Goal: Information Seeking & Learning: Compare options

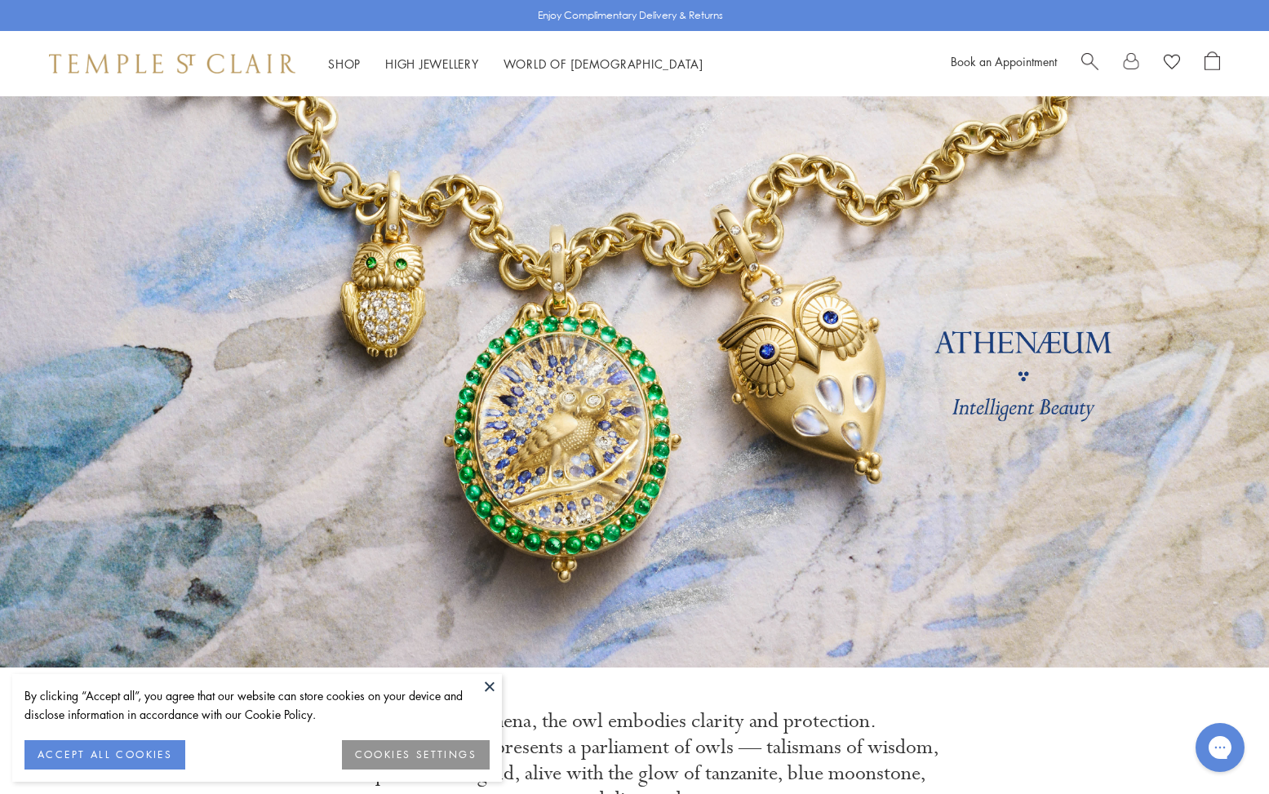
scroll to position [2, 0]
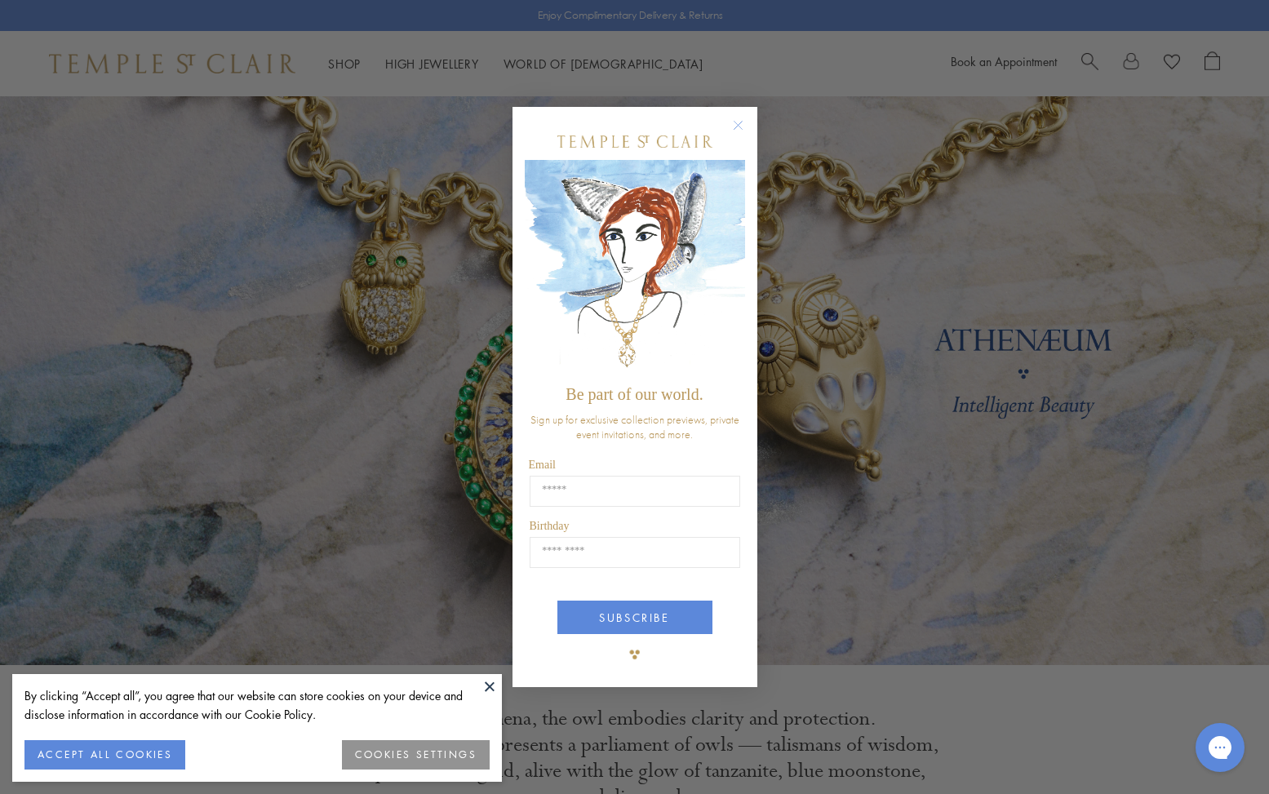
click at [736, 126] on circle "Close dialog" at bounding box center [738, 125] width 20 height 20
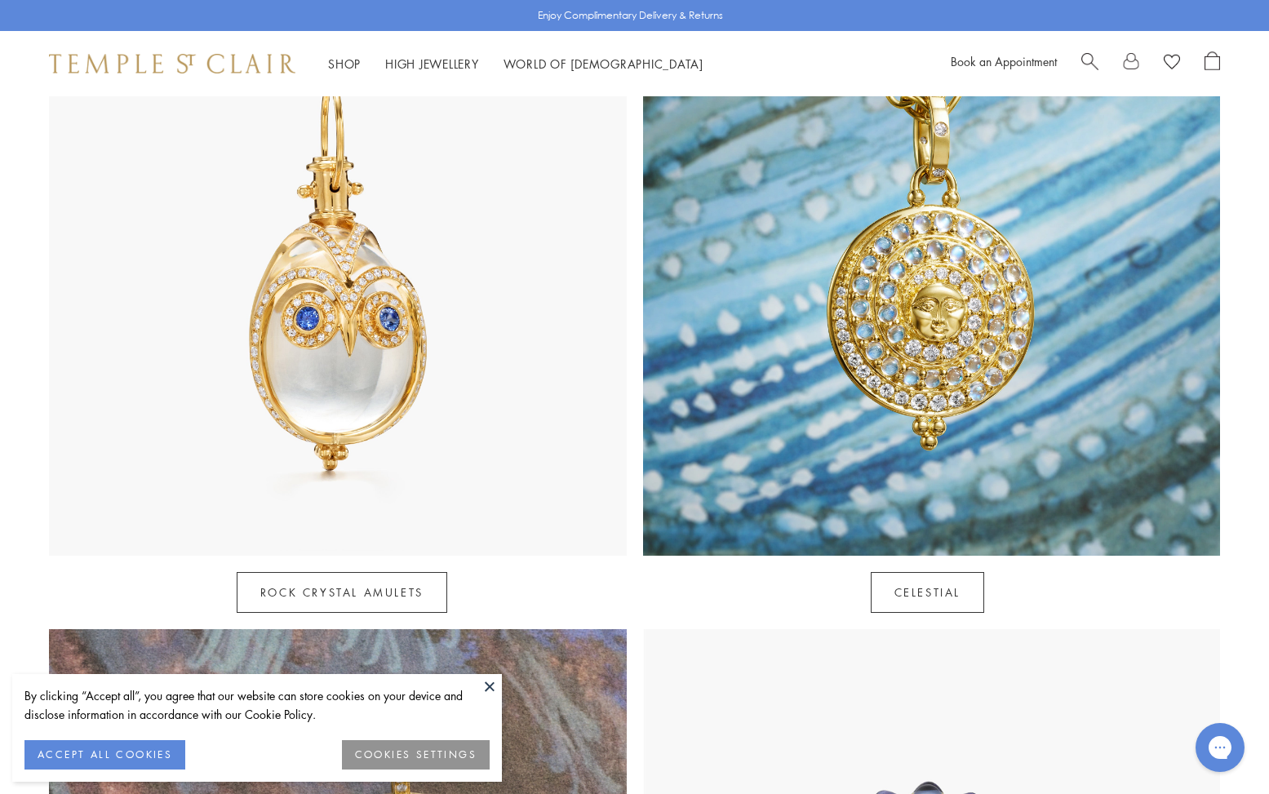
scroll to position [949, 0]
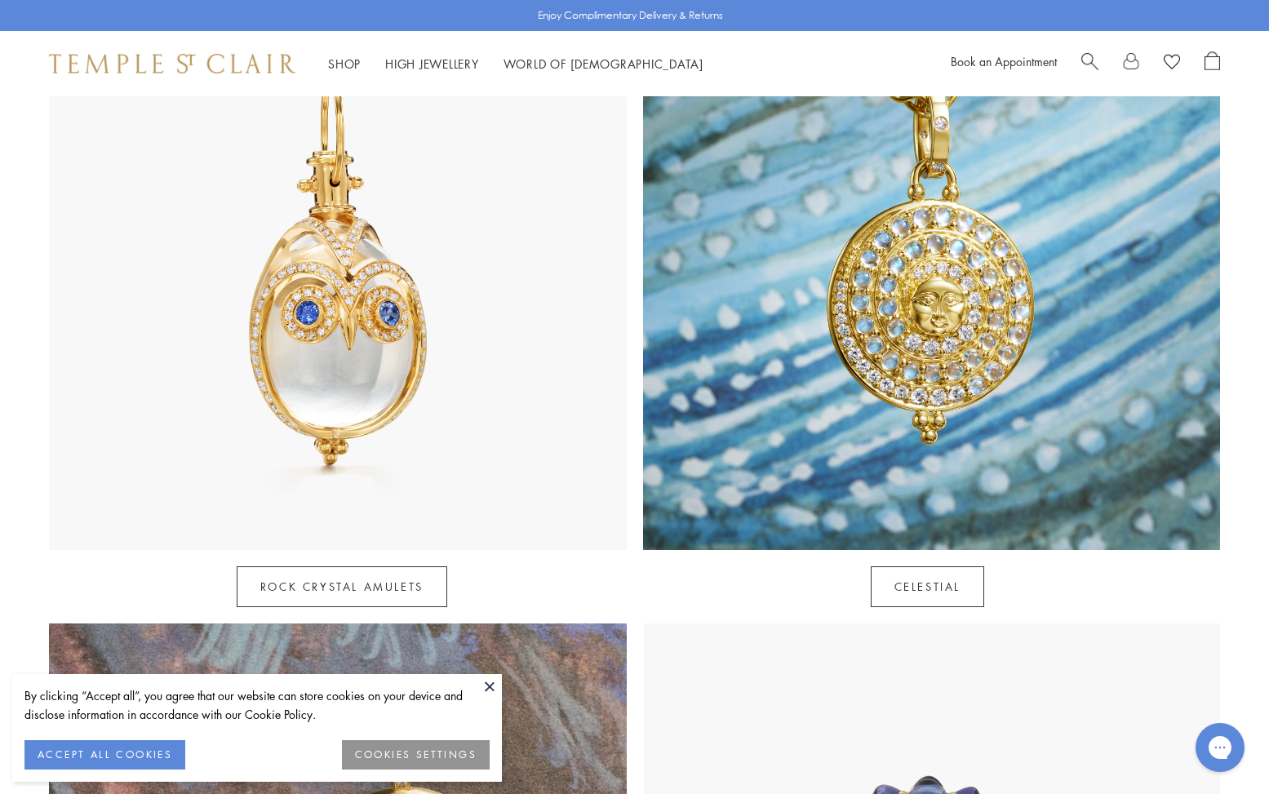
click at [149, 759] on button "ACCEPT ALL COOKIES" at bounding box center [104, 754] width 161 height 29
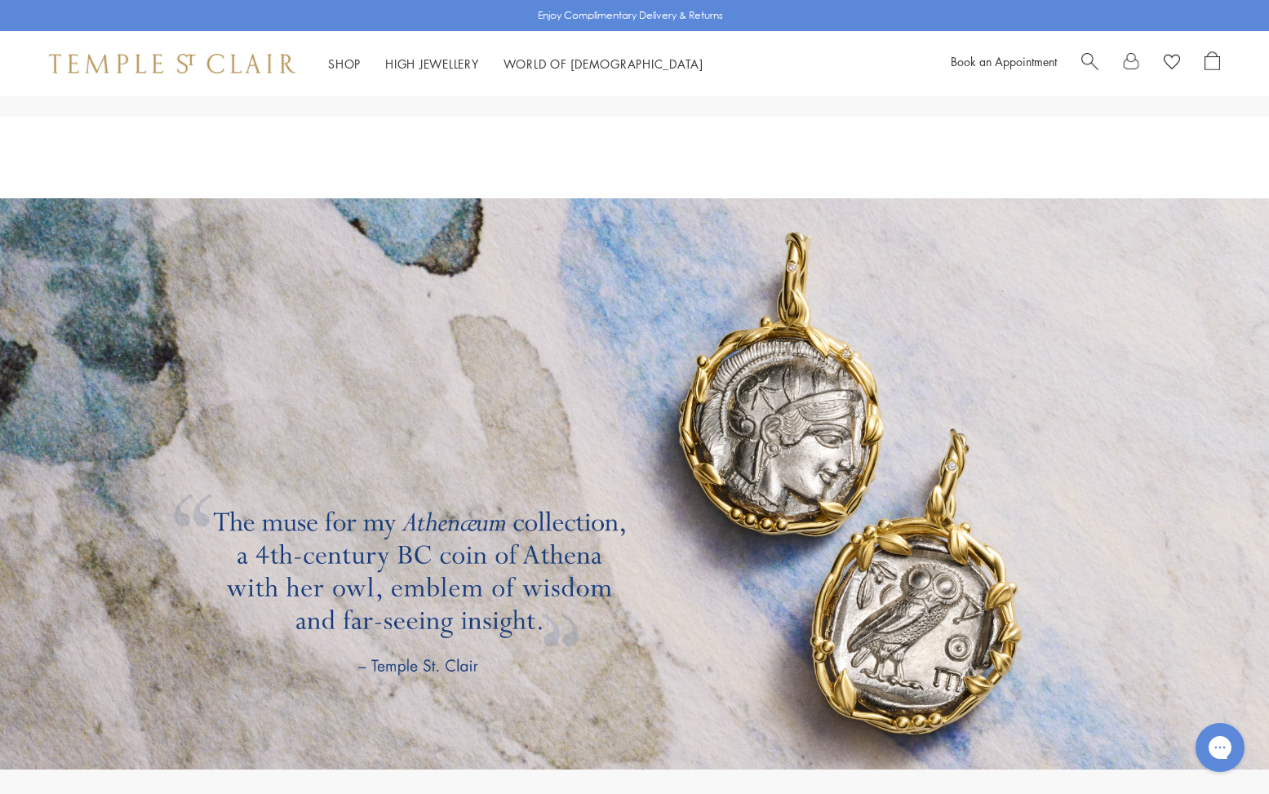
scroll to position [2668, 2]
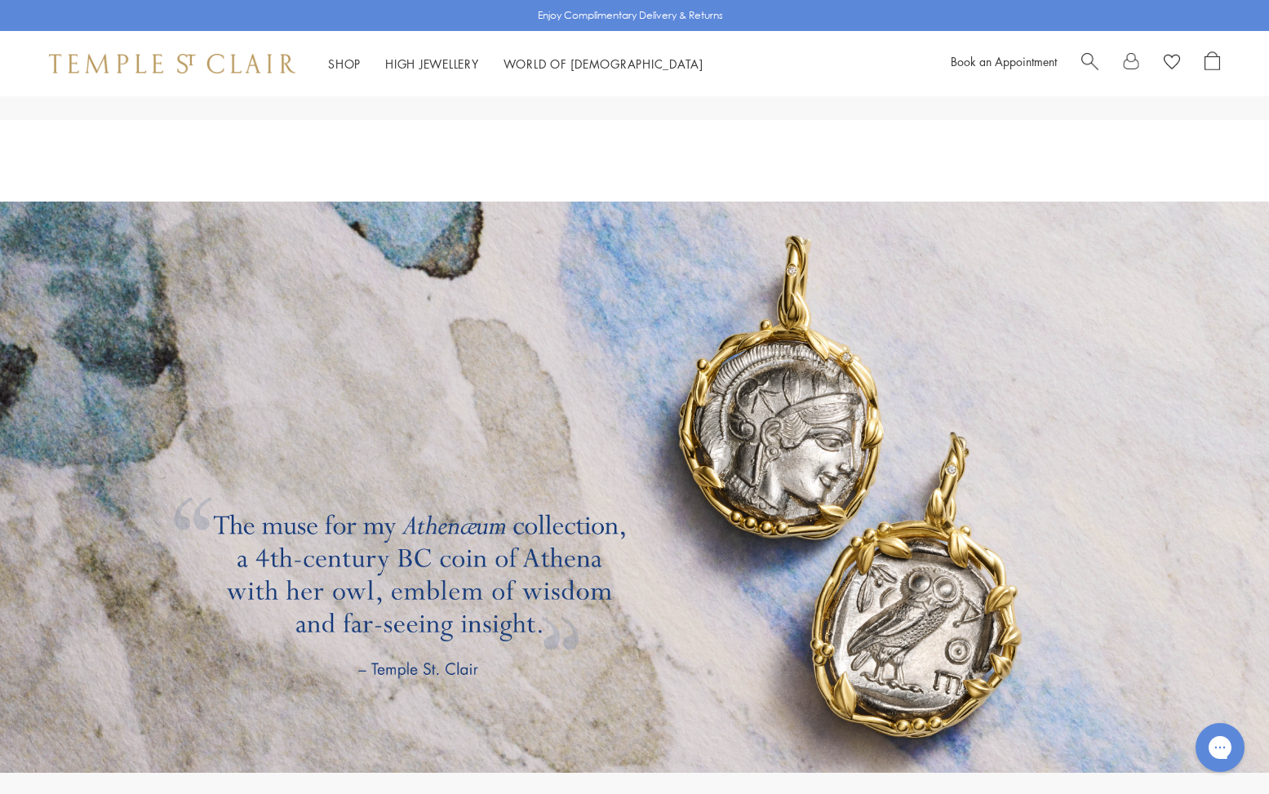
click at [777, 446] on link at bounding box center [634, 487] width 1269 height 571
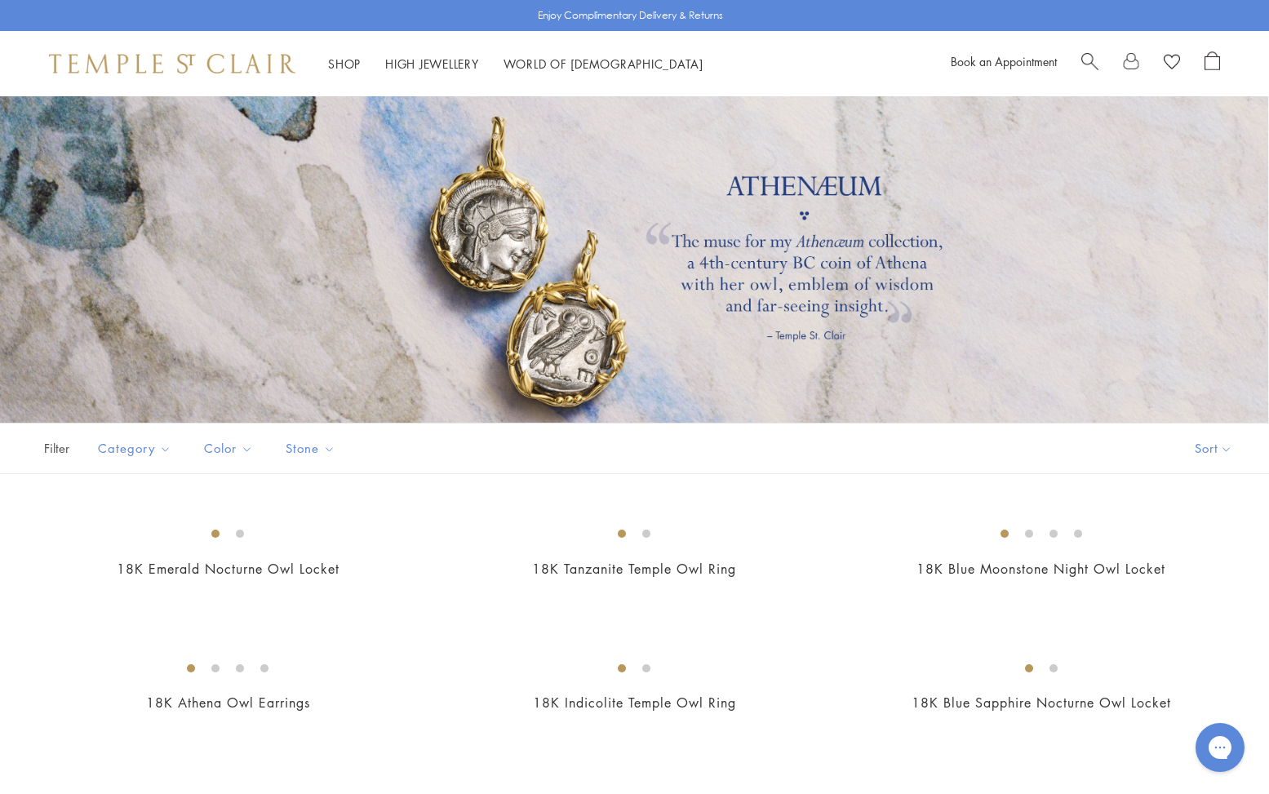
click at [855, 226] on div at bounding box center [634, 259] width 1269 height 327
click at [1146, 524] on button "Best selling" at bounding box center [1187, 524] width 166 height 40
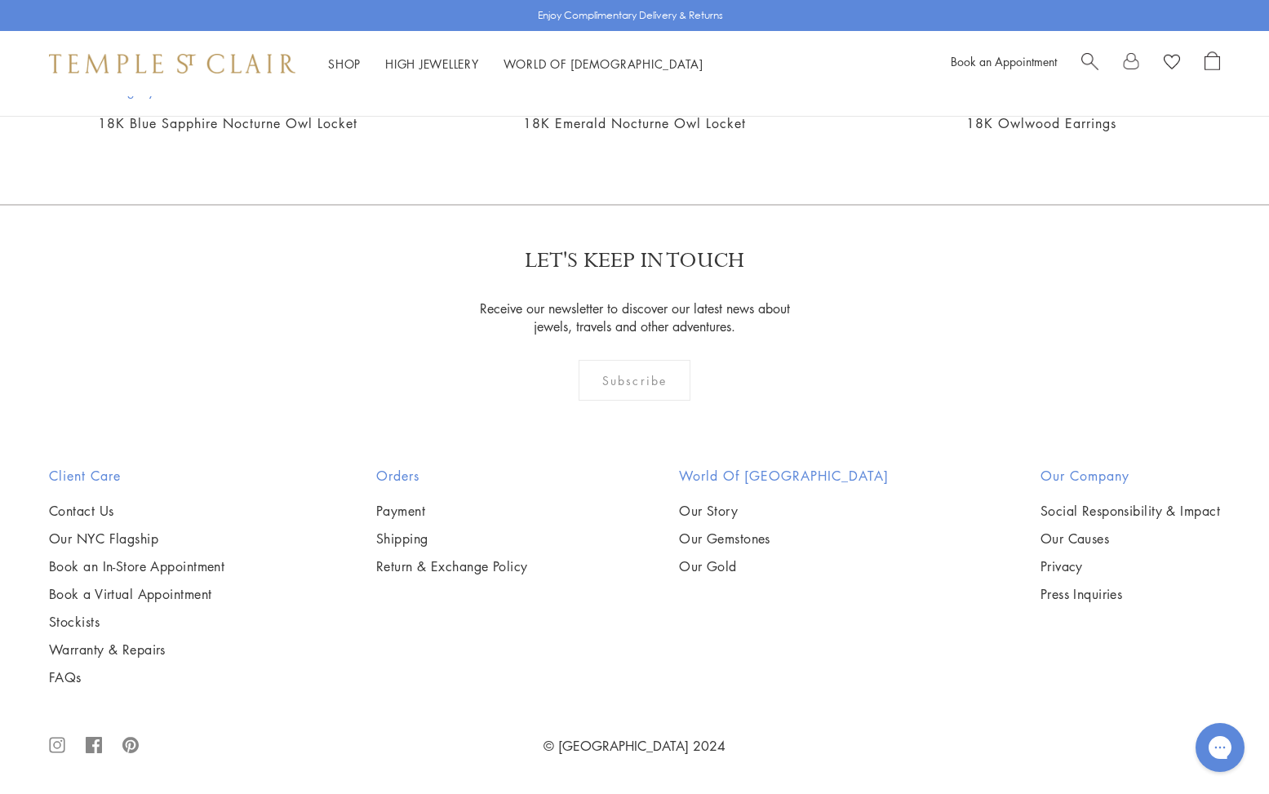
scroll to position [2812, 0]
click at [0, 0] on img at bounding box center [0, 0] width 0 height 0
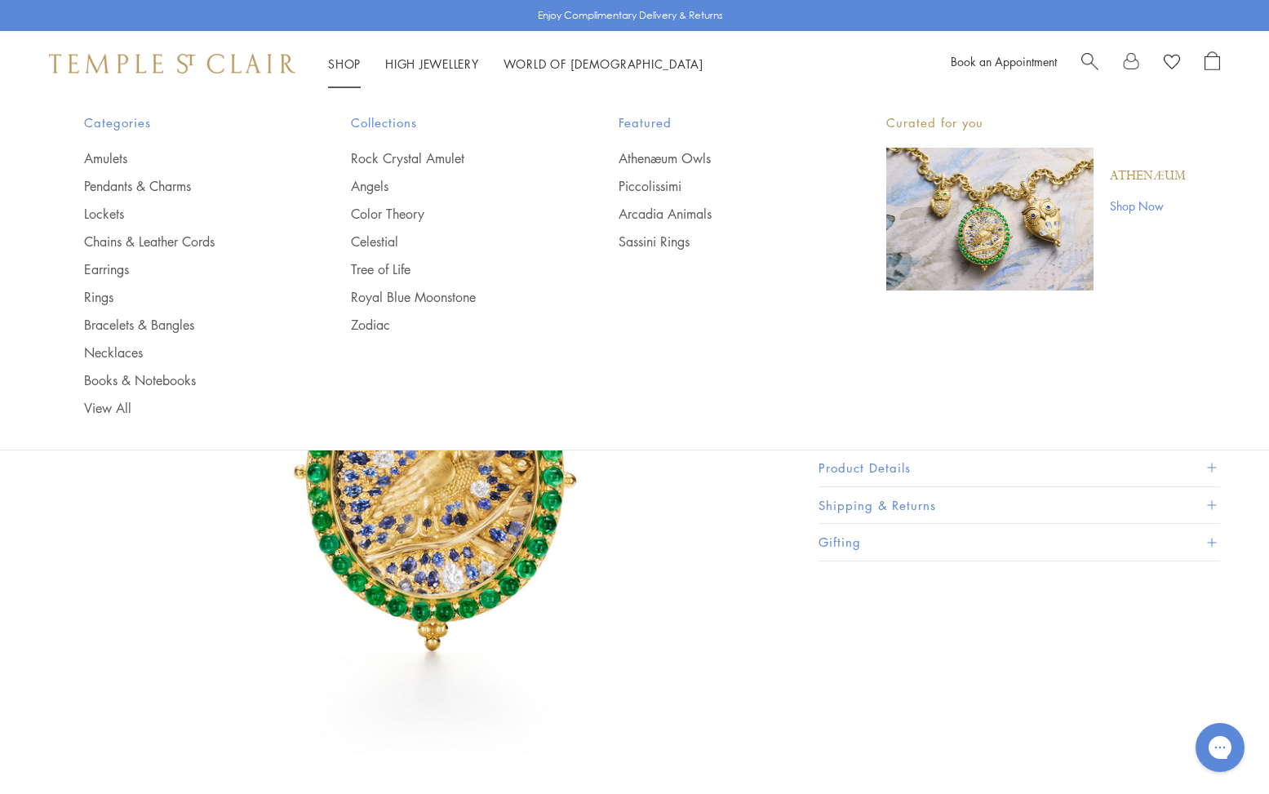
click at [345, 63] on link "Shop Shop" at bounding box center [344, 64] width 33 height 16
click at [142, 188] on link "Pendants & Charms" at bounding box center [185, 186] width 202 height 18
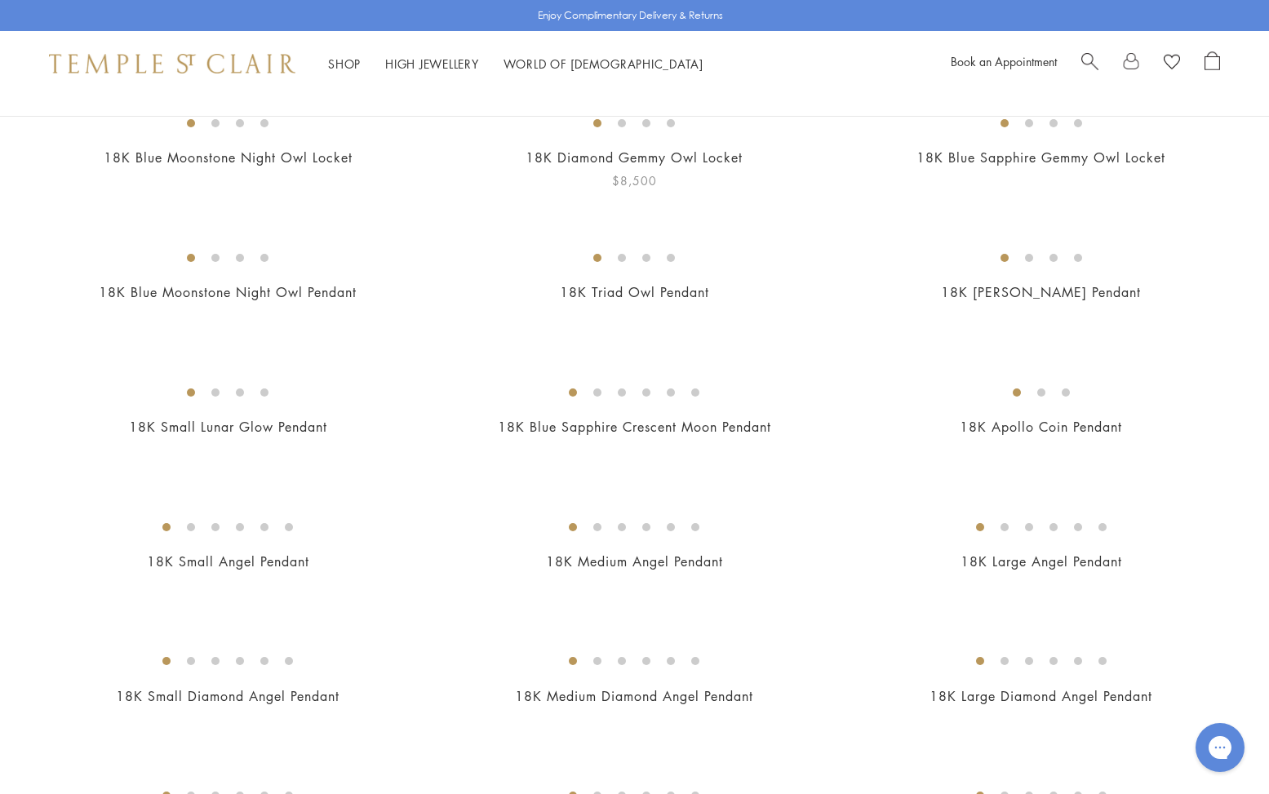
scroll to position [328, 0]
click at [0, 0] on img at bounding box center [0, 0] width 0 height 0
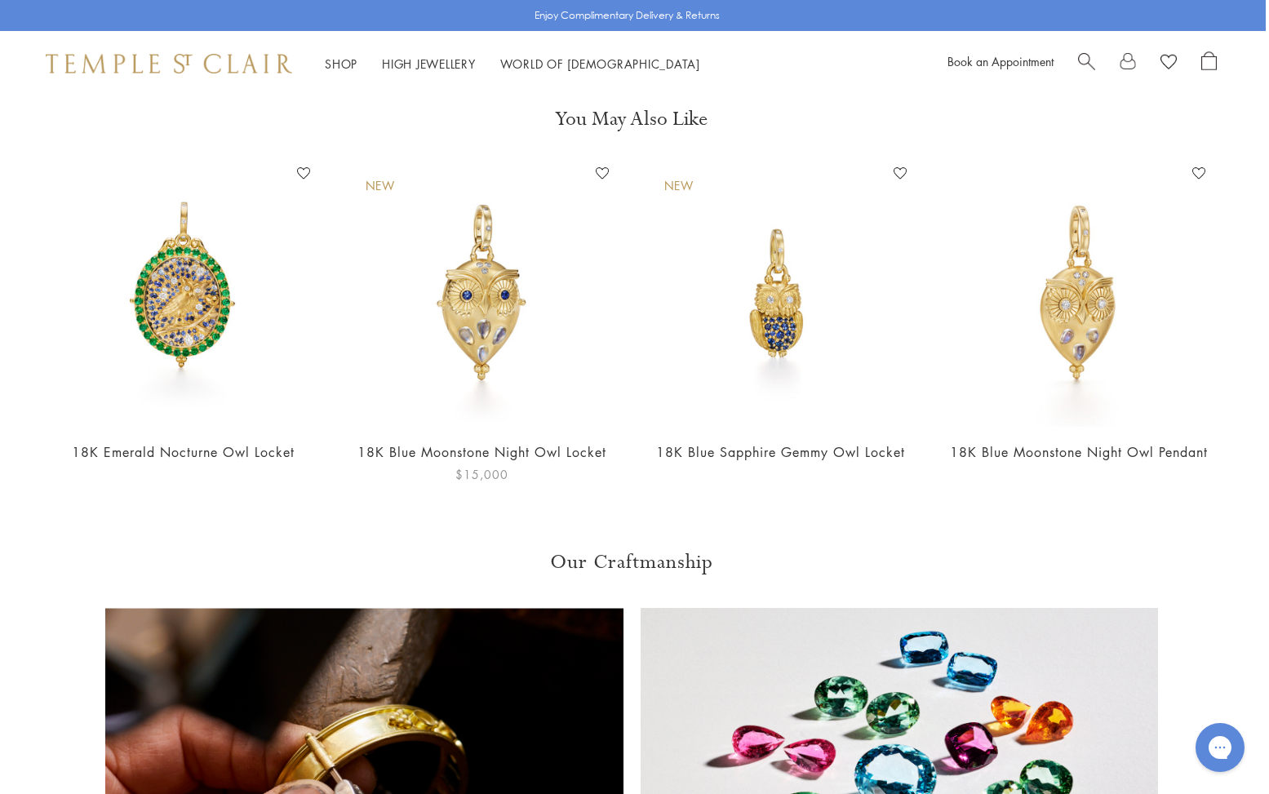
scroll to position [766, 2]
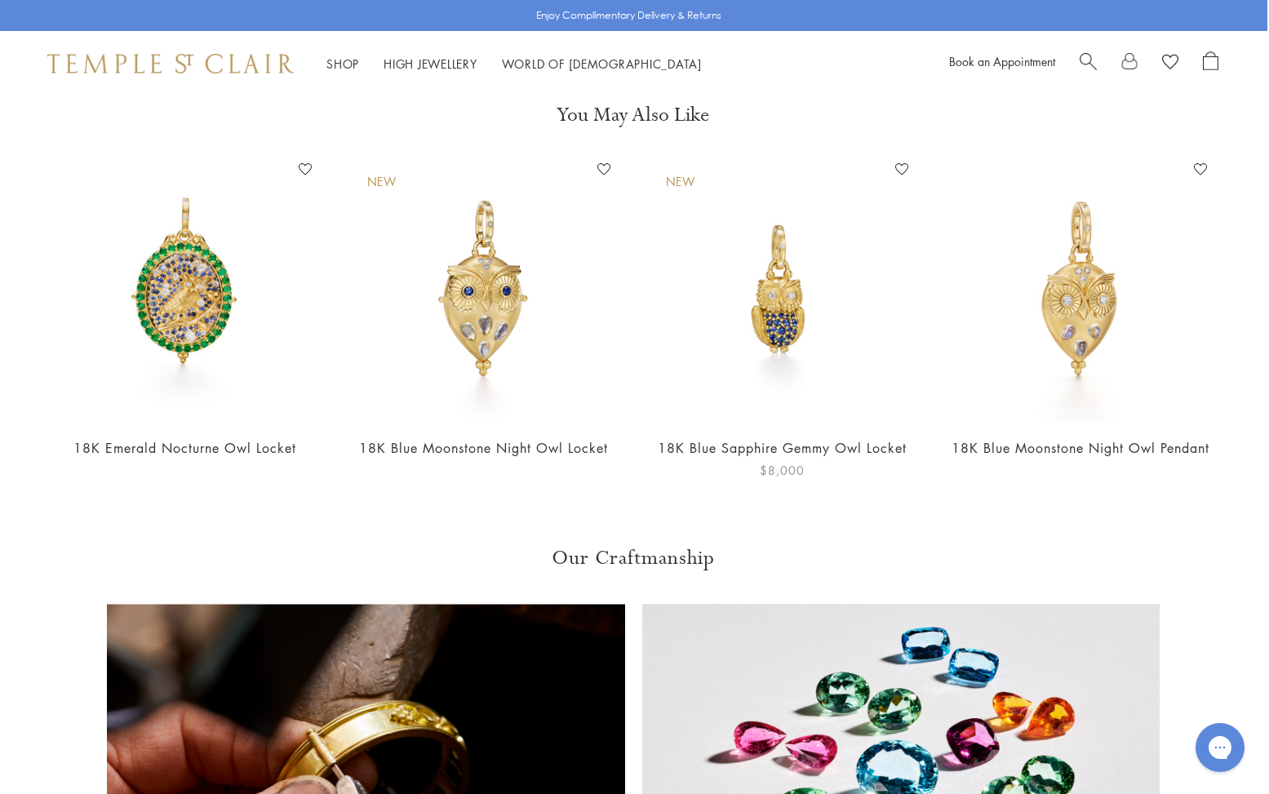
click at [774, 319] on img at bounding box center [783, 290] width 266 height 266
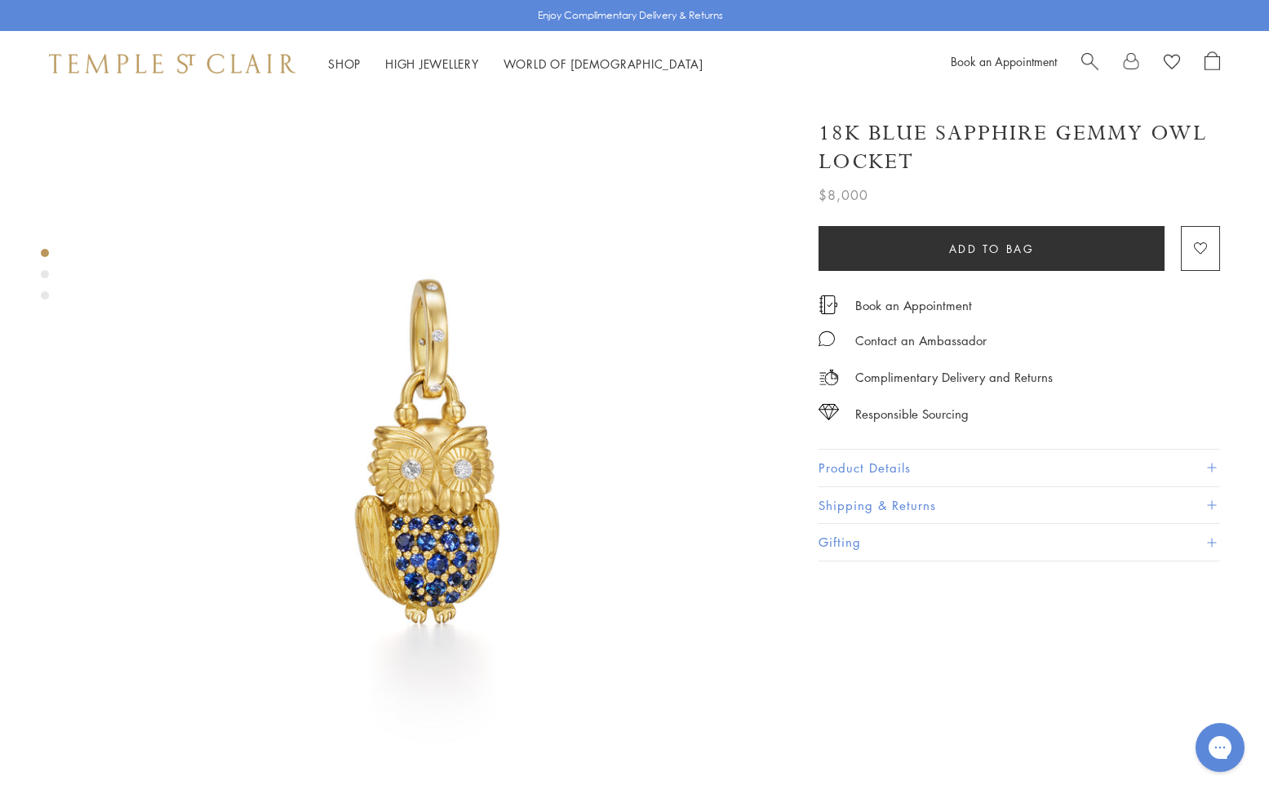
click at [46, 276] on div "Product gallery navigation" at bounding box center [45, 274] width 8 height 8
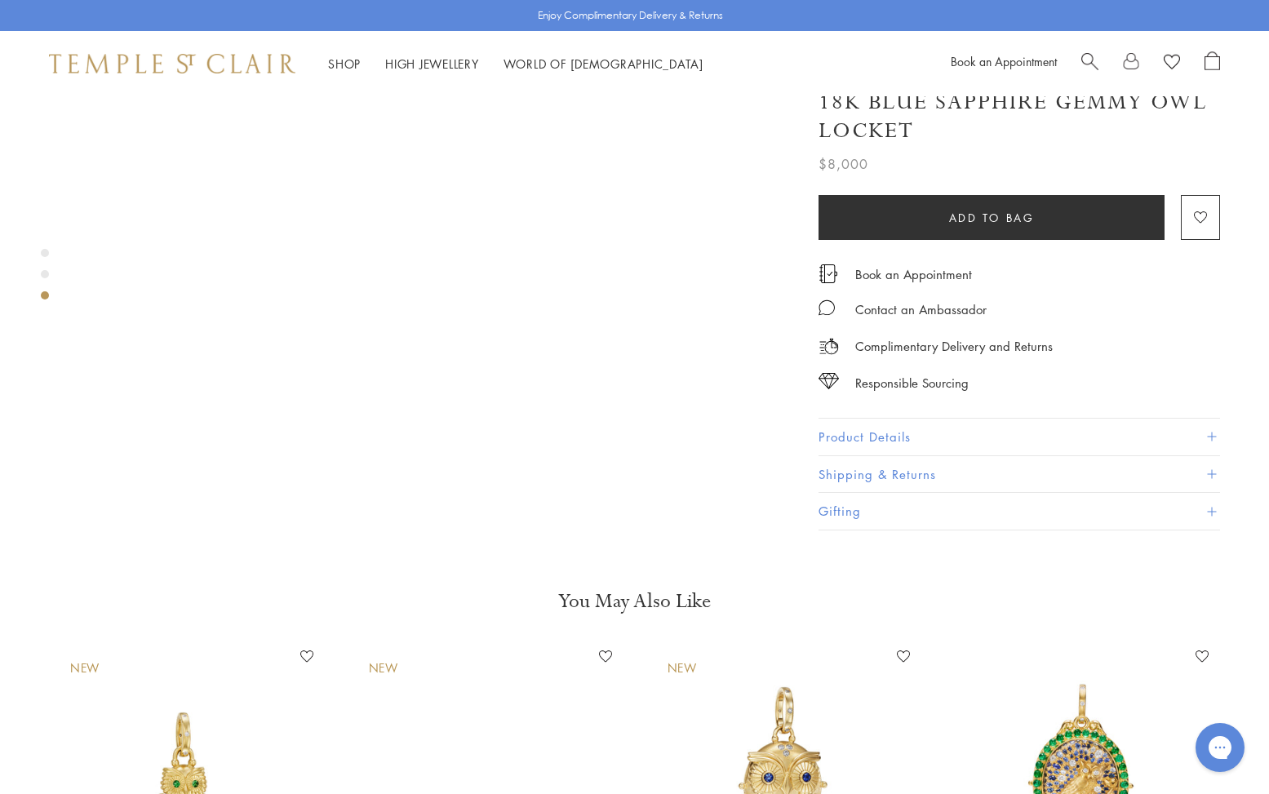
scroll to position [1758, 0]
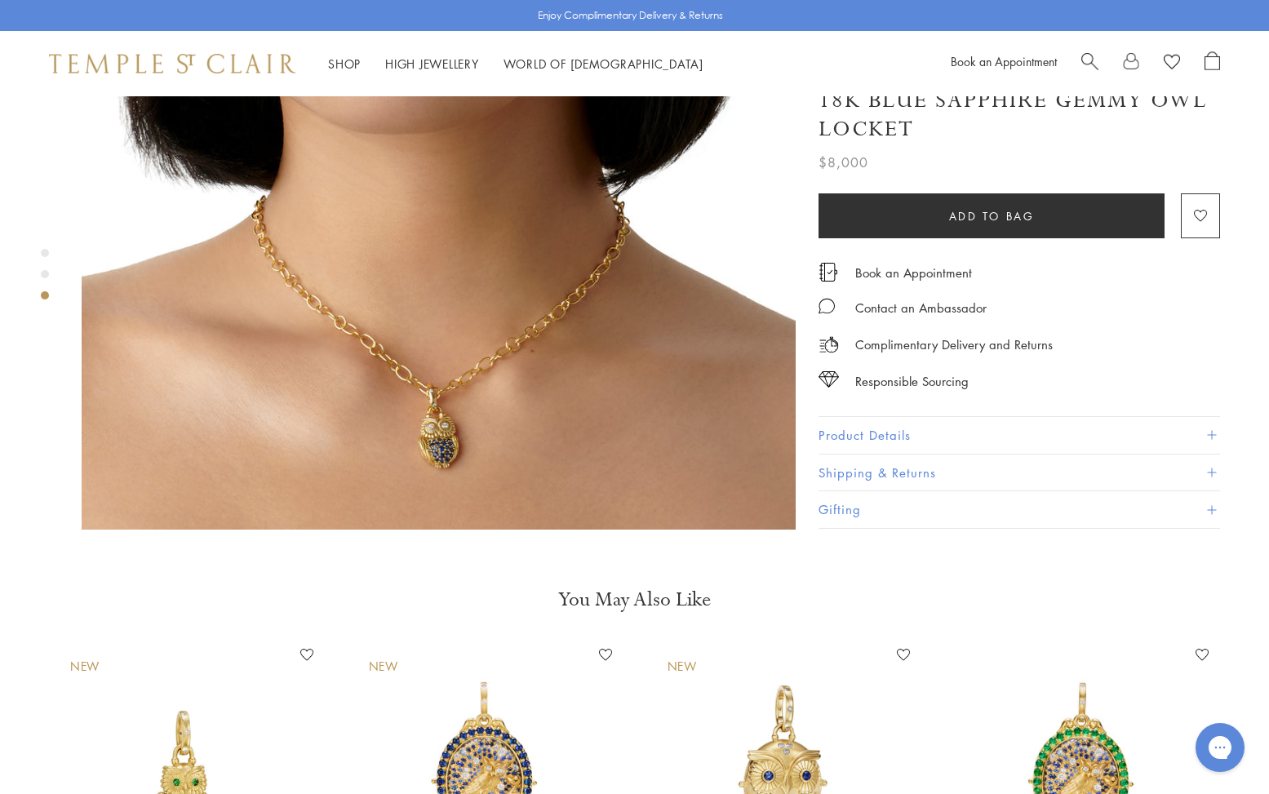
click at [496, 738] on img at bounding box center [486, 775] width 266 height 266
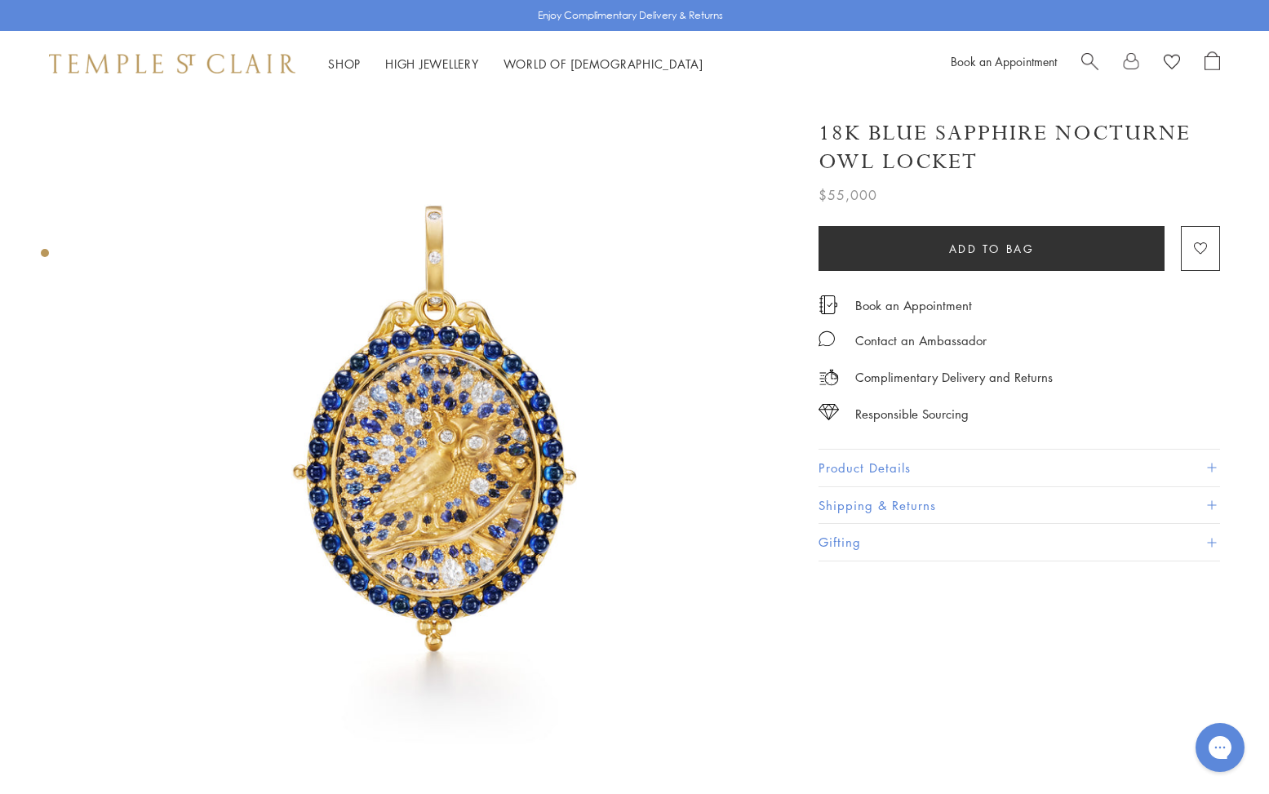
click at [46, 255] on div "Product gallery navigation" at bounding box center [45, 253] width 8 height 8
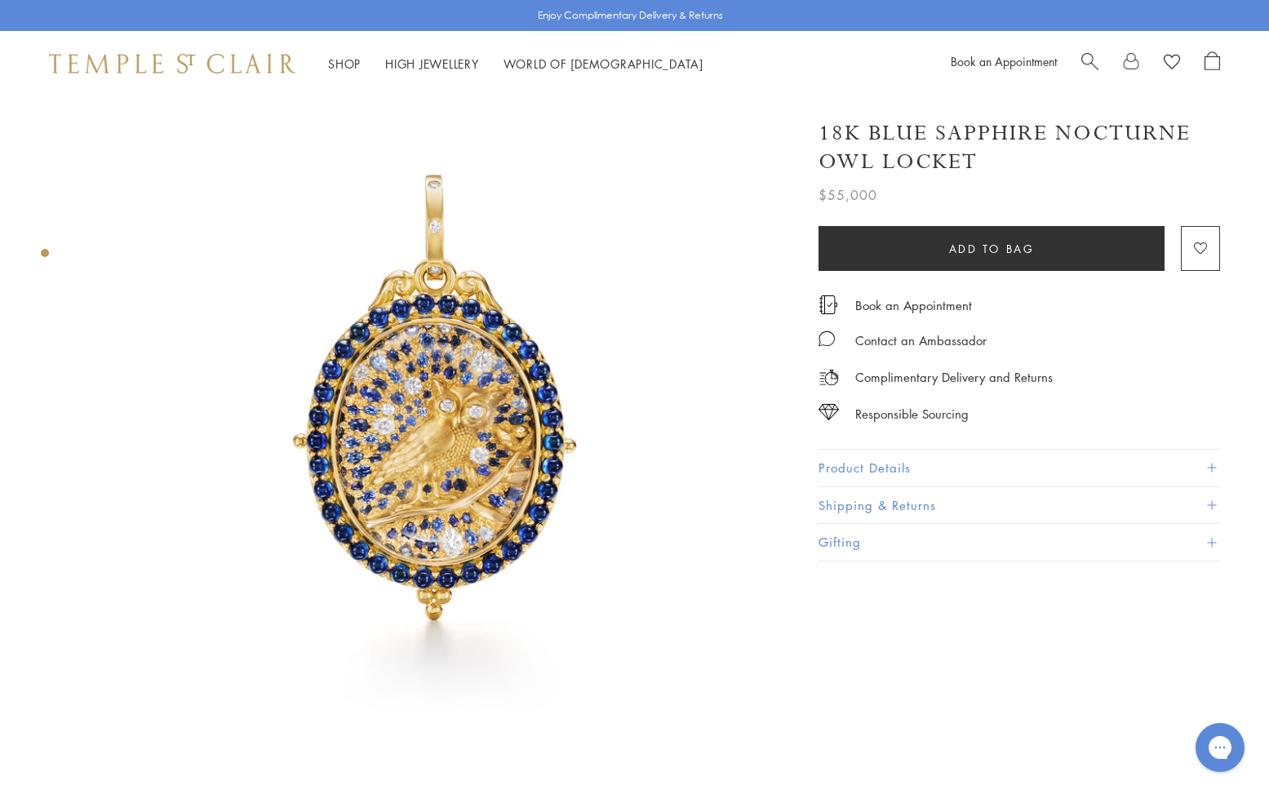
click at [47, 253] on div "Product gallery navigation" at bounding box center [45, 253] width 8 height 8
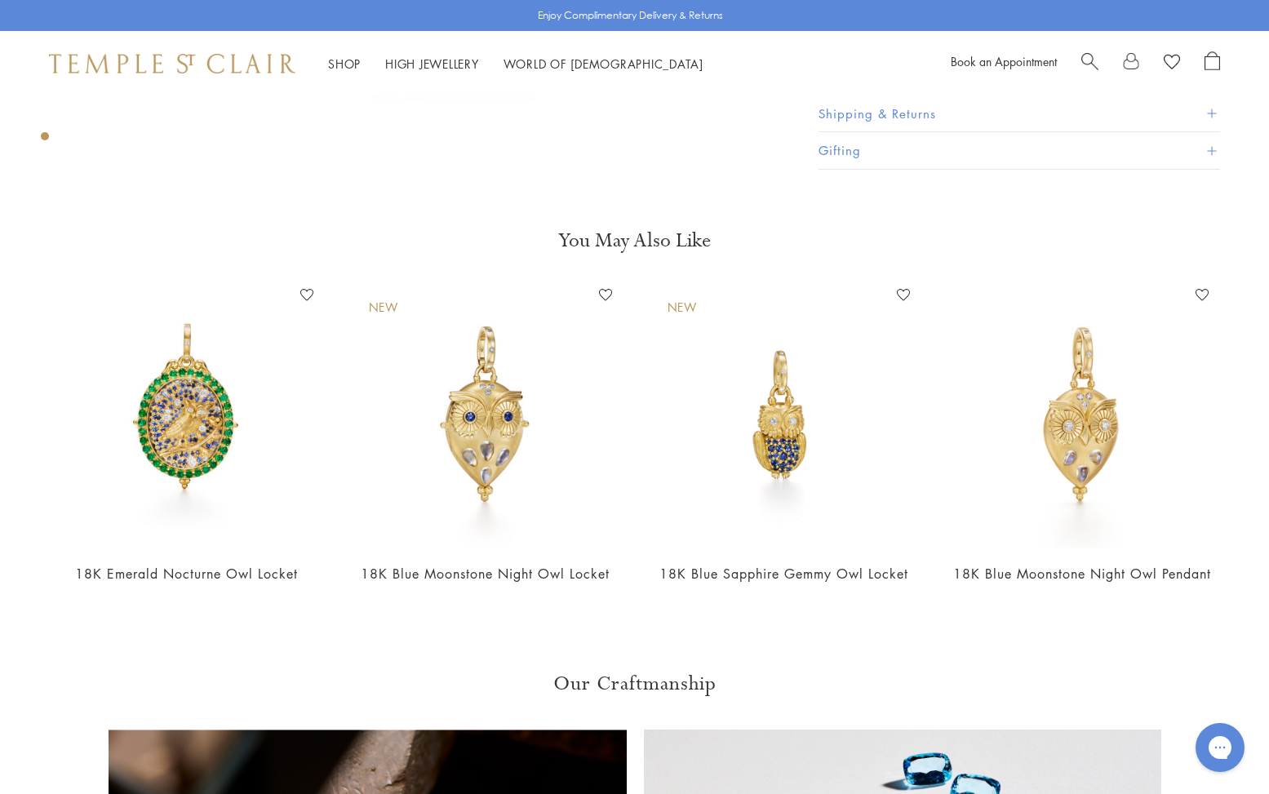
scroll to position [643, 0]
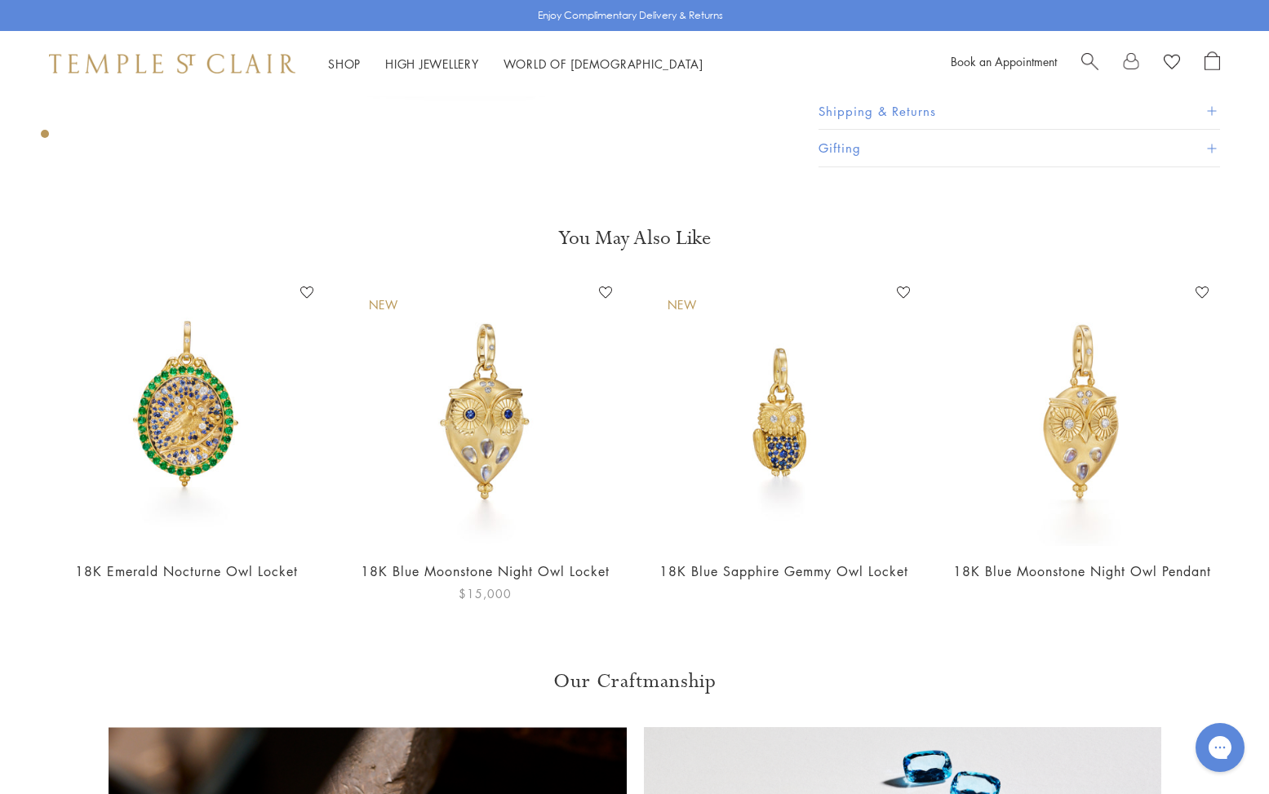
click at [483, 424] on img at bounding box center [486, 413] width 266 height 266
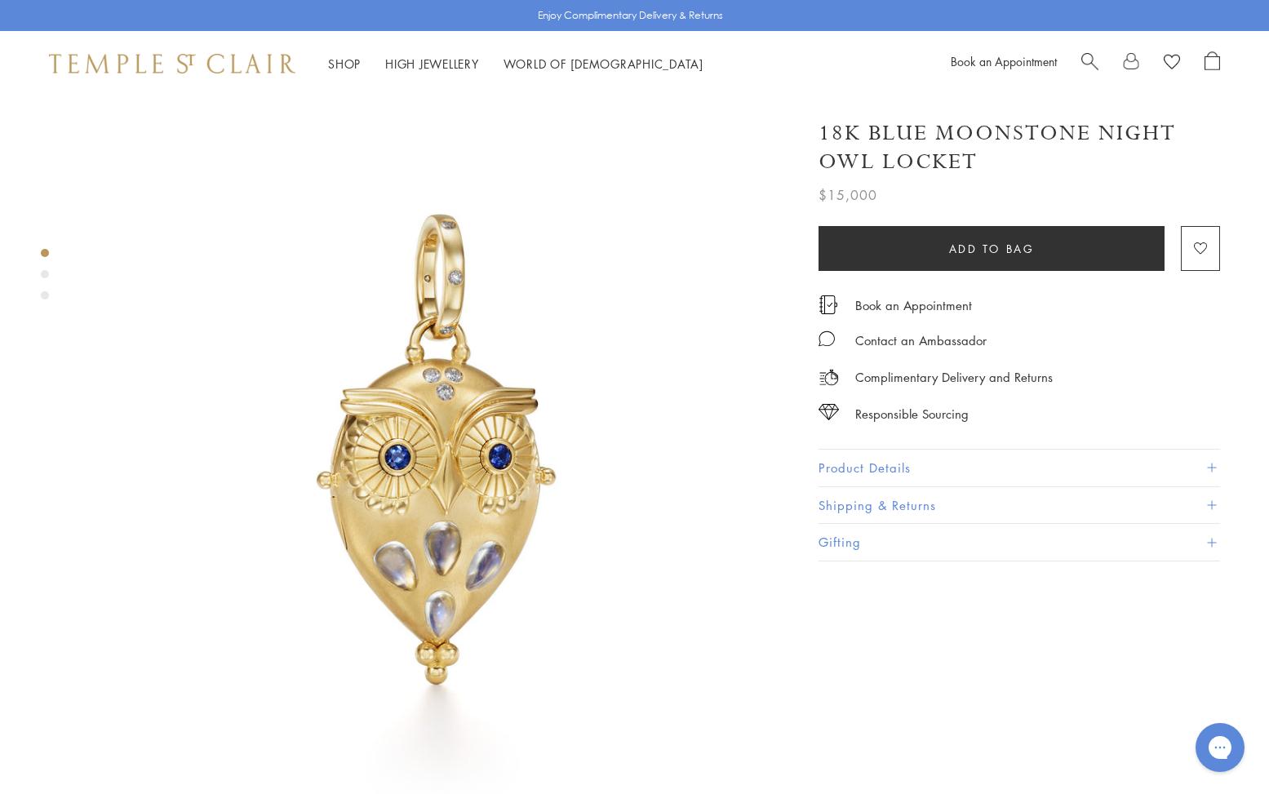
click at [47, 274] on div "Product gallery navigation" at bounding box center [45, 274] width 8 height 8
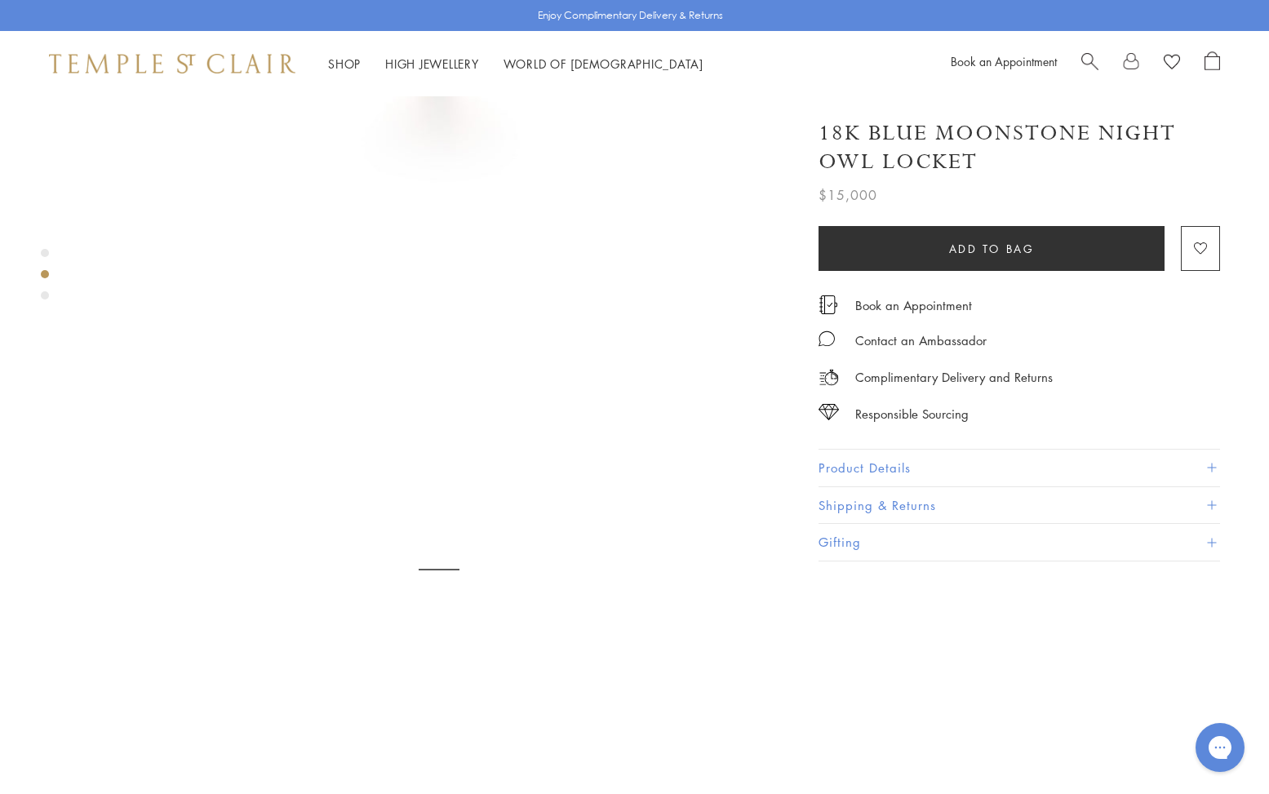
scroll to position [745, 0]
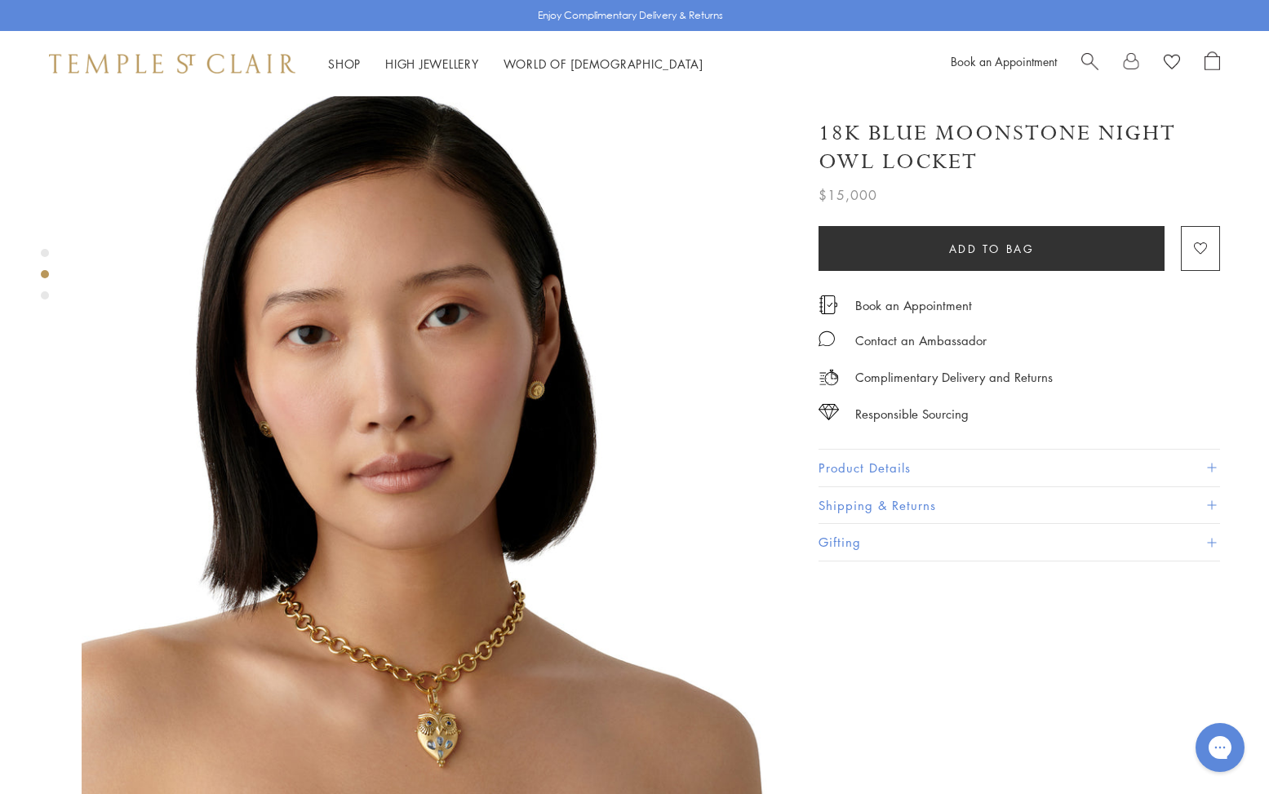
click at [47, 295] on div "Product gallery navigation" at bounding box center [45, 295] width 8 height 8
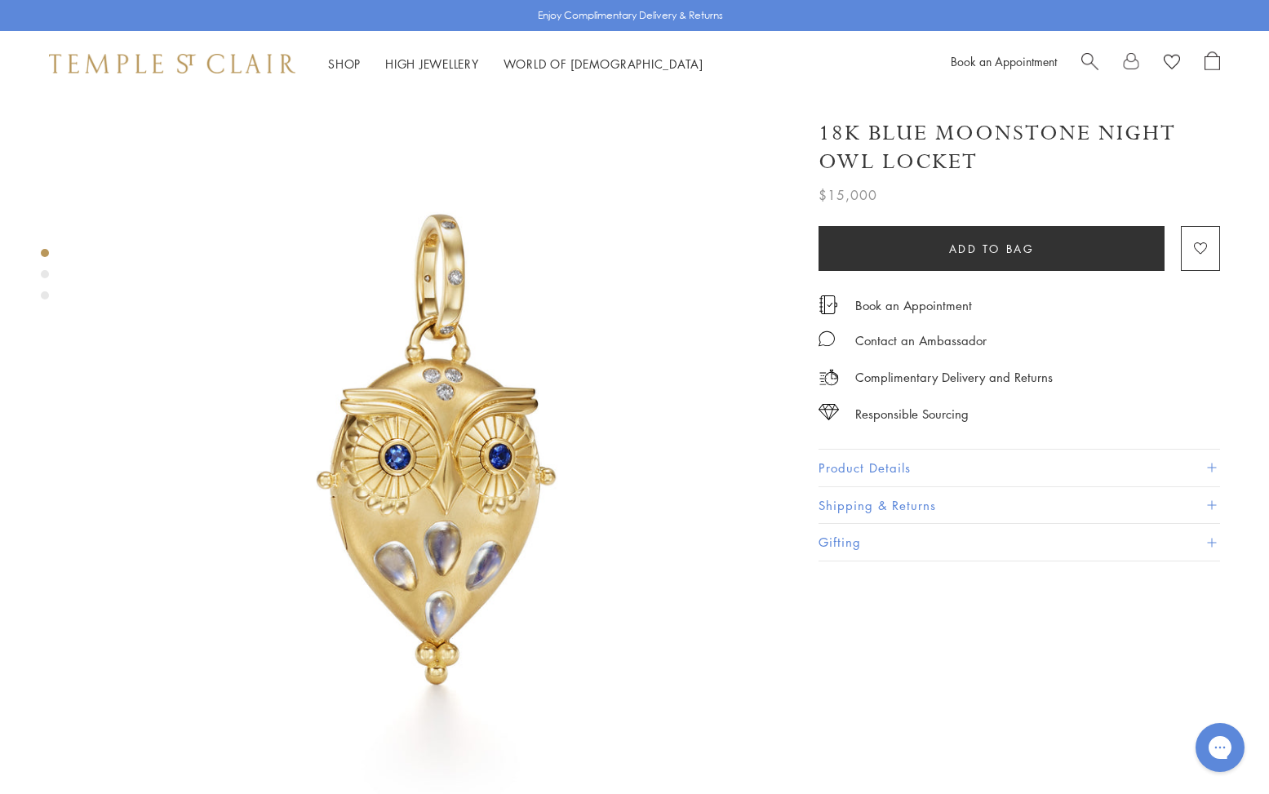
scroll to position [0, 0]
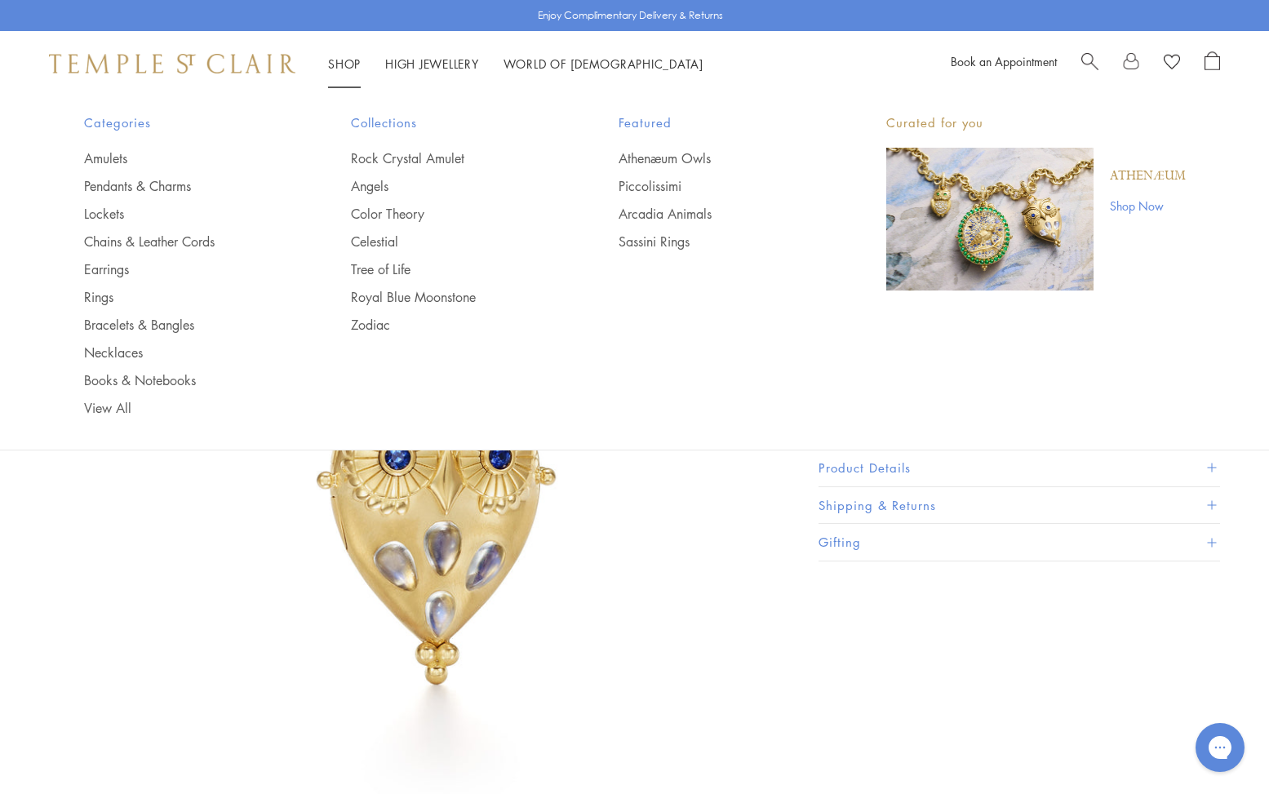
click at [341, 63] on link "Shop Shop" at bounding box center [344, 64] width 33 height 16
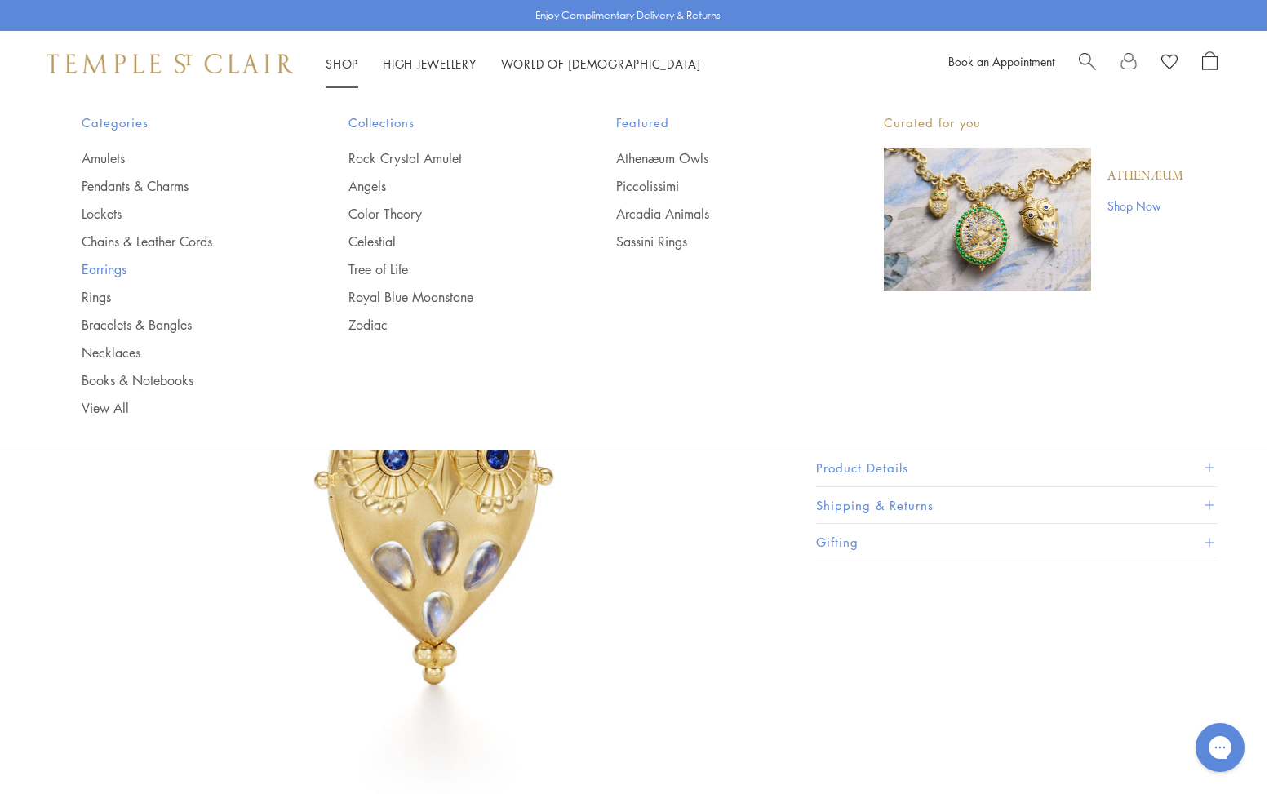
scroll to position [0, 4]
click at [113, 270] on link "Earrings" at bounding box center [182, 269] width 202 height 18
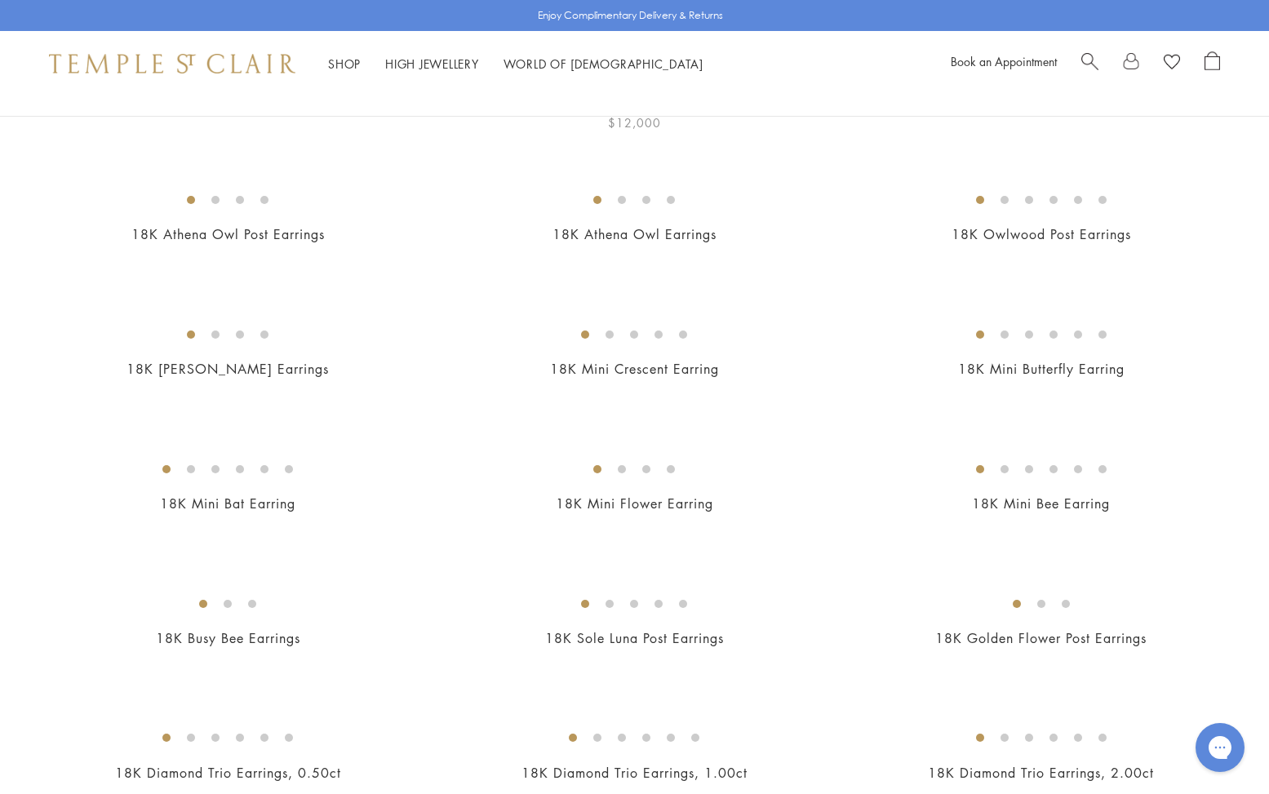
scroll to position [255, 0]
click at [0, 0] on img at bounding box center [0, 0] width 0 height 0
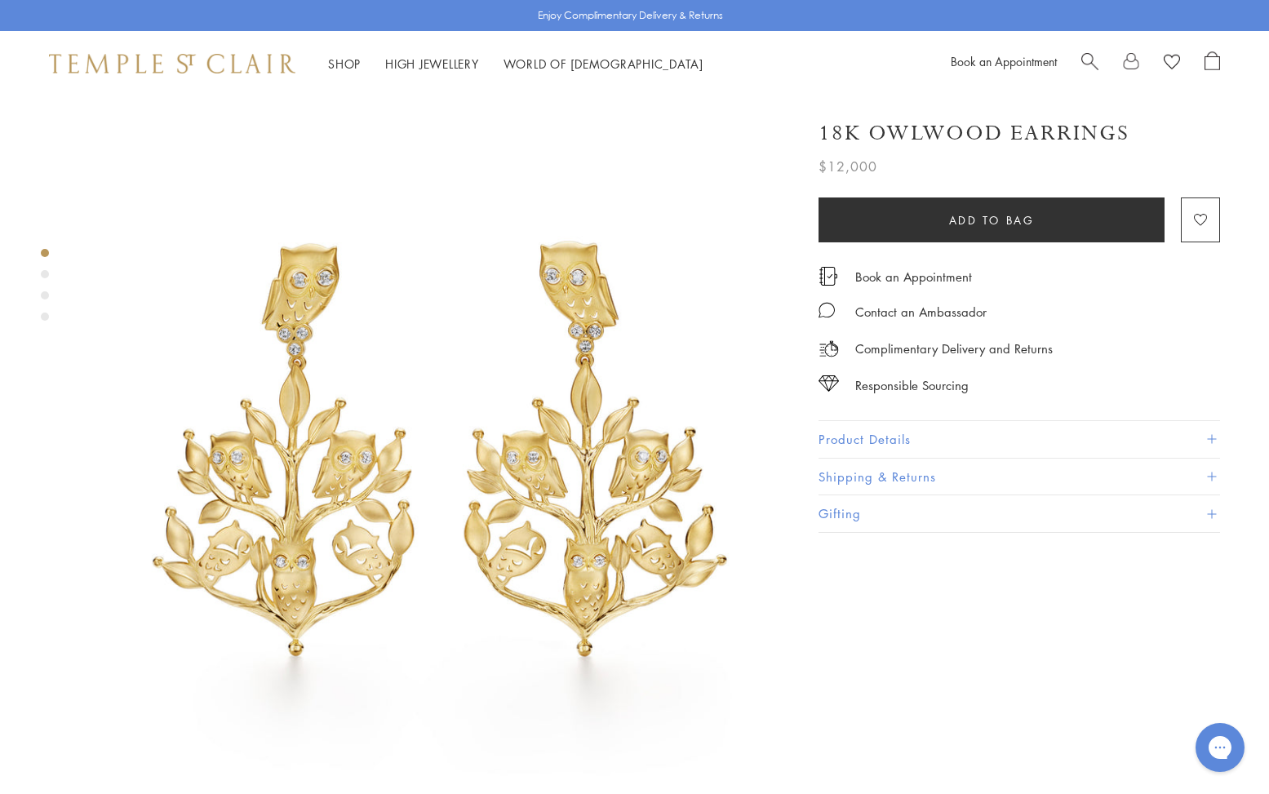
click at [46, 277] on div "Product gallery navigation" at bounding box center [45, 274] width 8 height 8
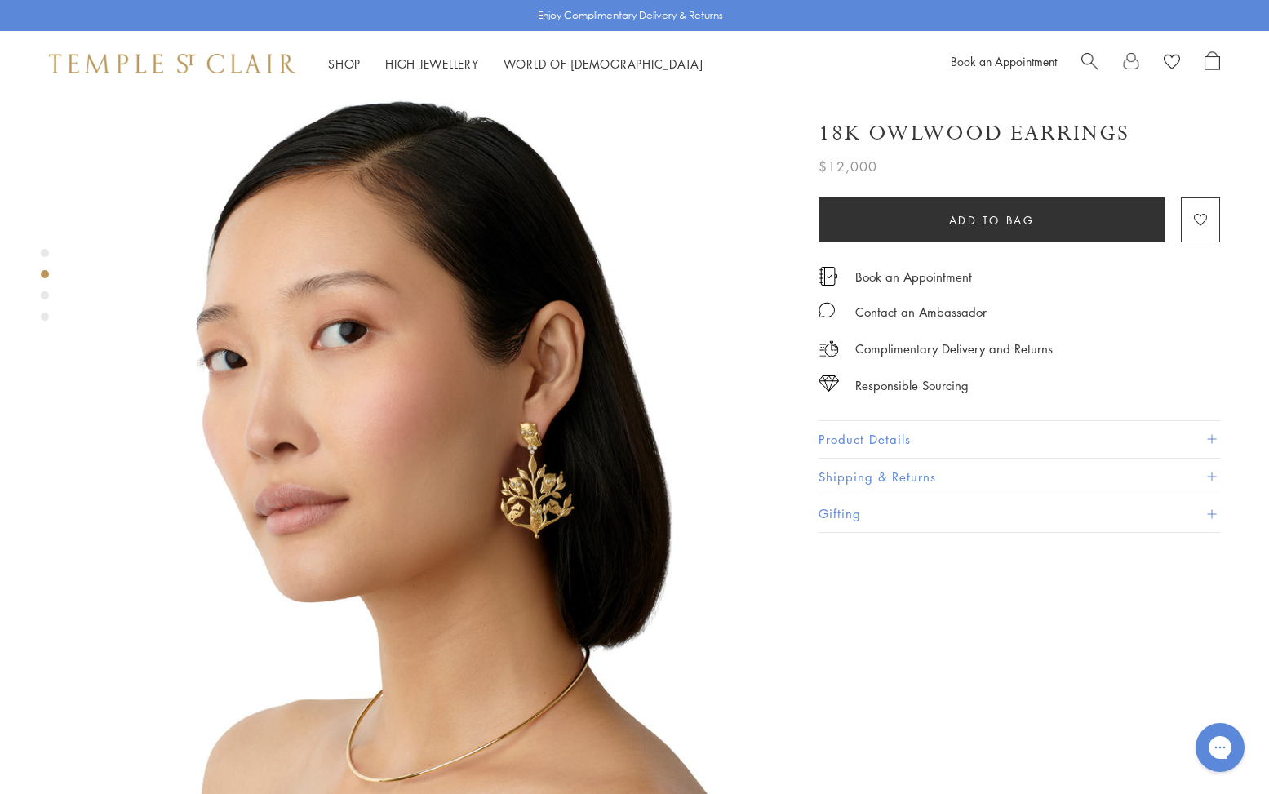
click at [46, 300] on div "Product gallery navigation" at bounding box center [45, 289] width 8 height 89
click at [46, 295] on div "Product gallery navigation" at bounding box center [45, 295] width 8 height 8
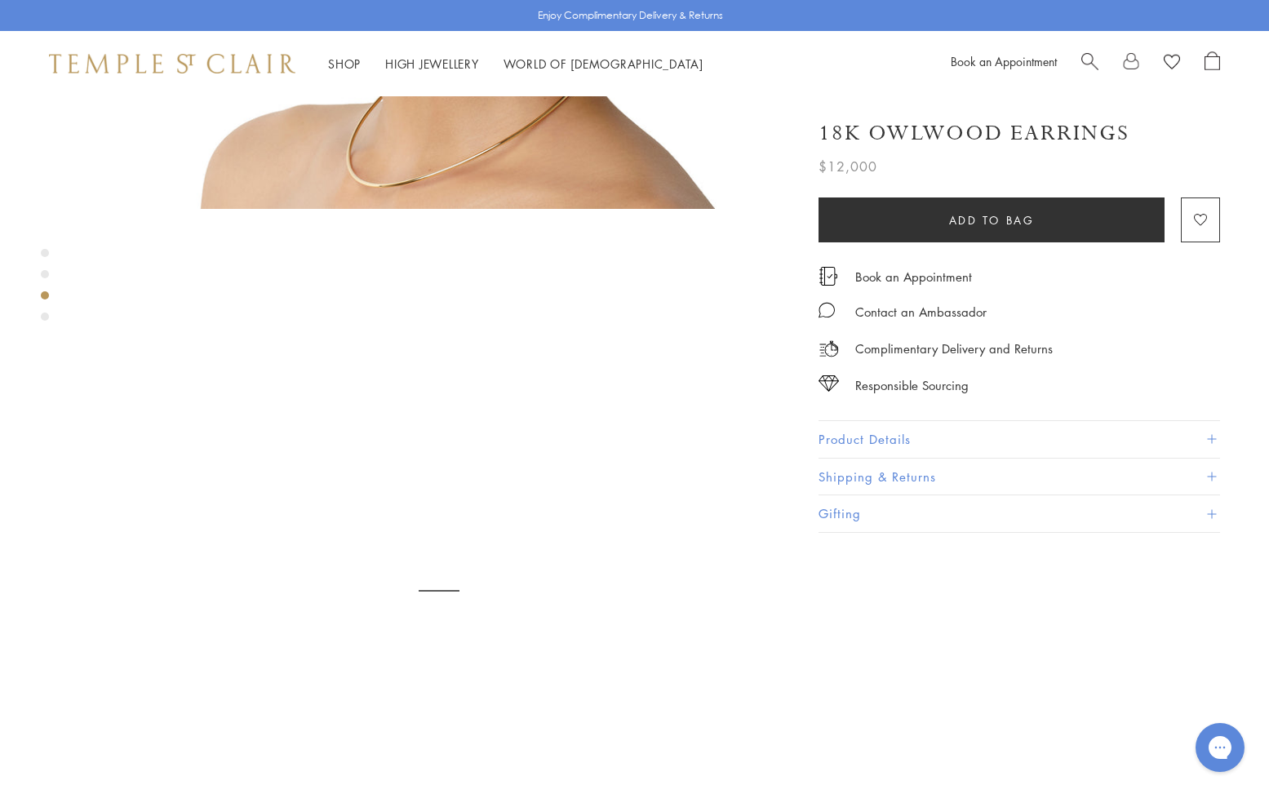
scroll to position [1460, 0]
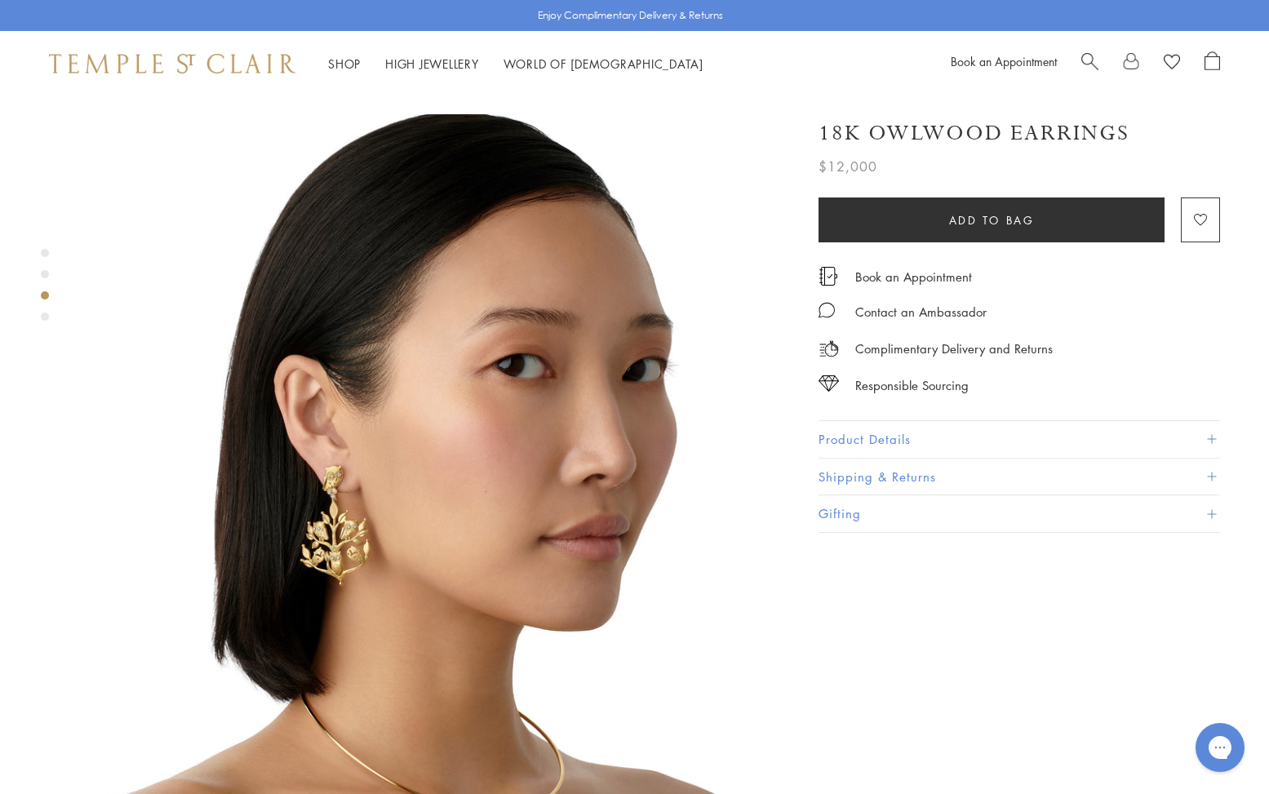
click at [46, 320] on div "Product gallery navigation" at bounding box center [45, 317] width 8 height 8
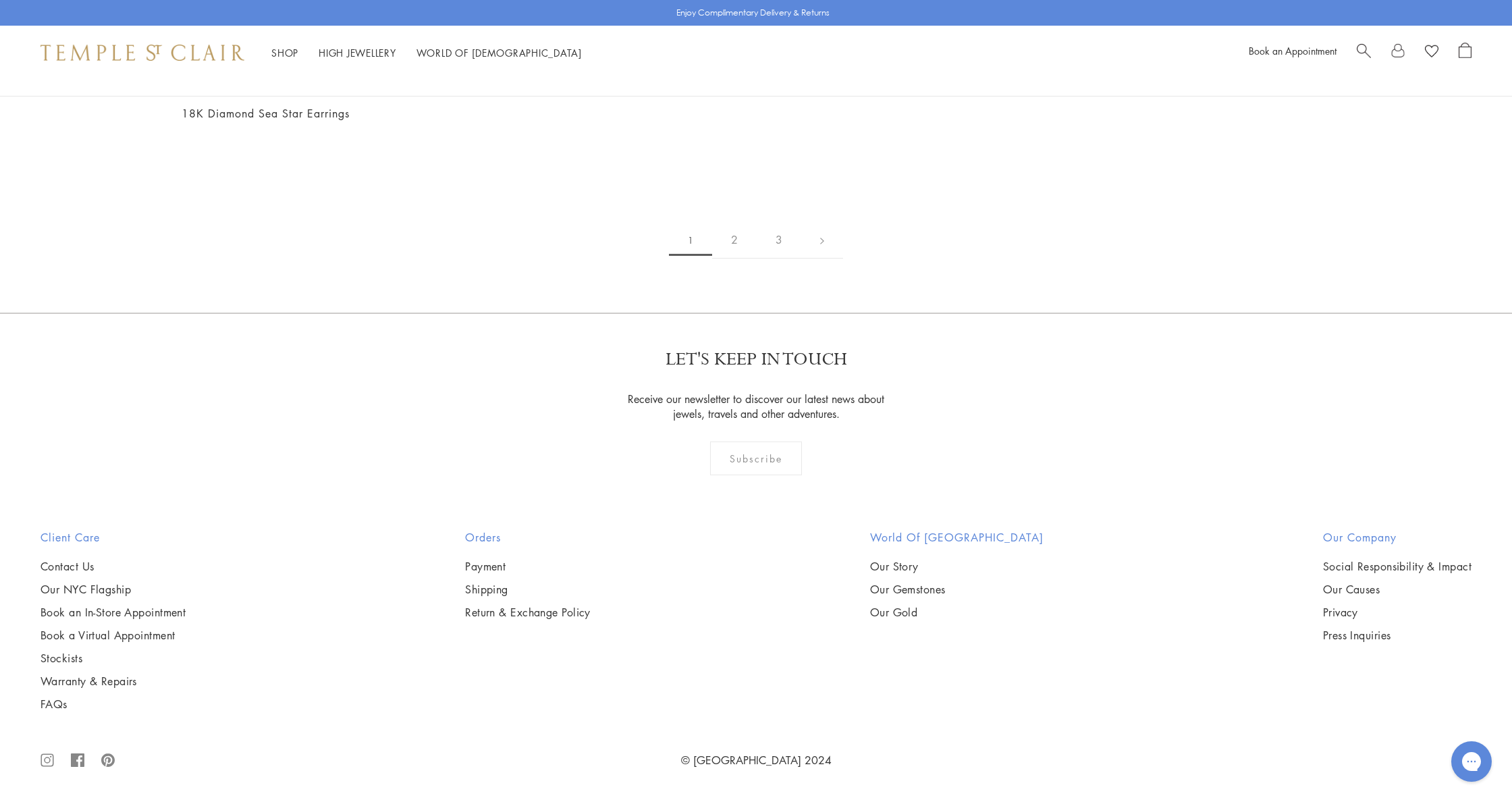
scroll to position [2391, 0]
click at [0, 0] on img at bounding box center [0, 0] width 0 height 0
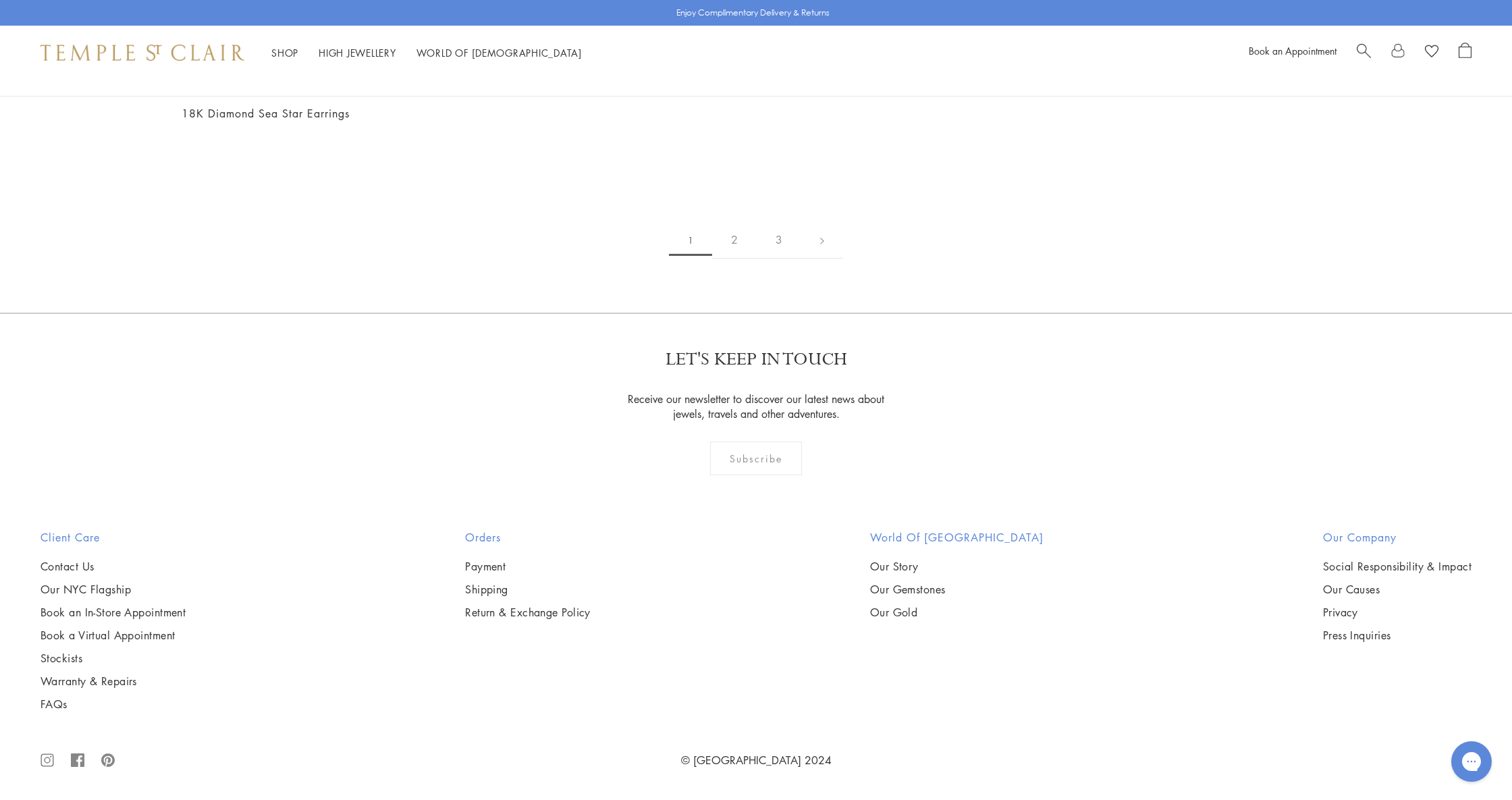
click at [0, 0] on img at bounding box center [0, 0] width 0 height 0
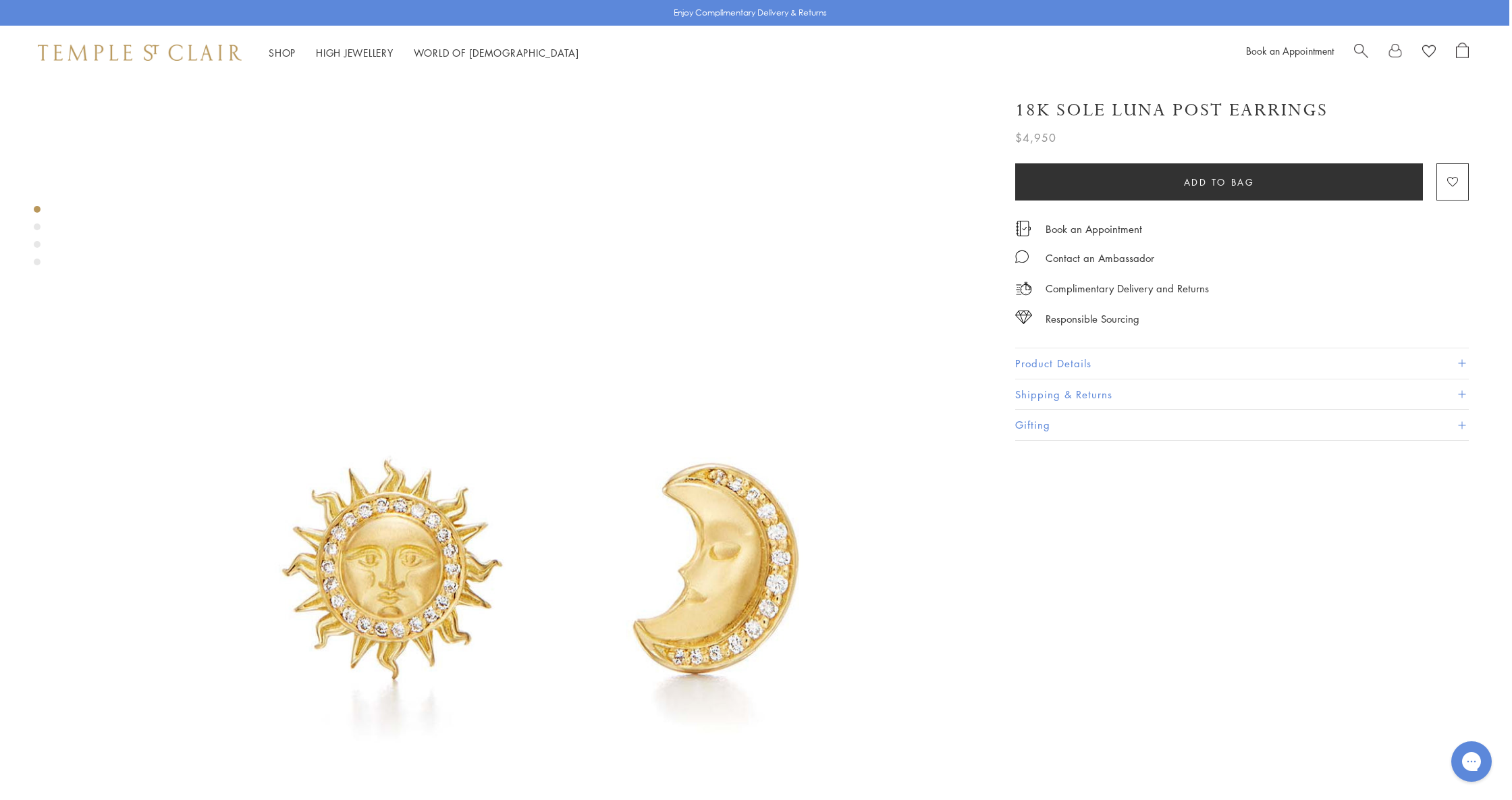
scroll to position [0, 2]
click at [39, 227] on div "Product gallery navigation" at bounding box center [37, 227] width 7 height 7
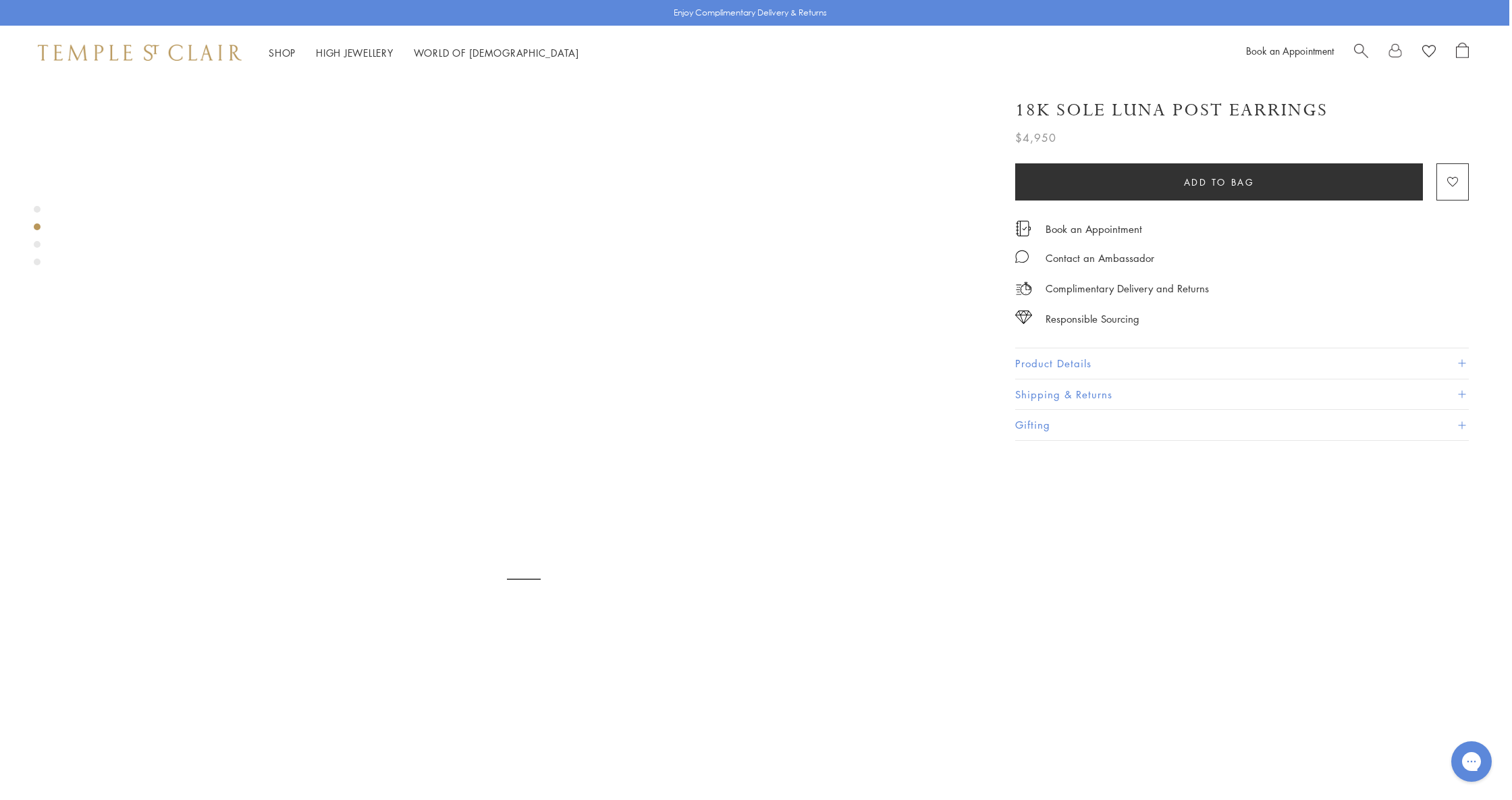
scroll to position [944, 2]
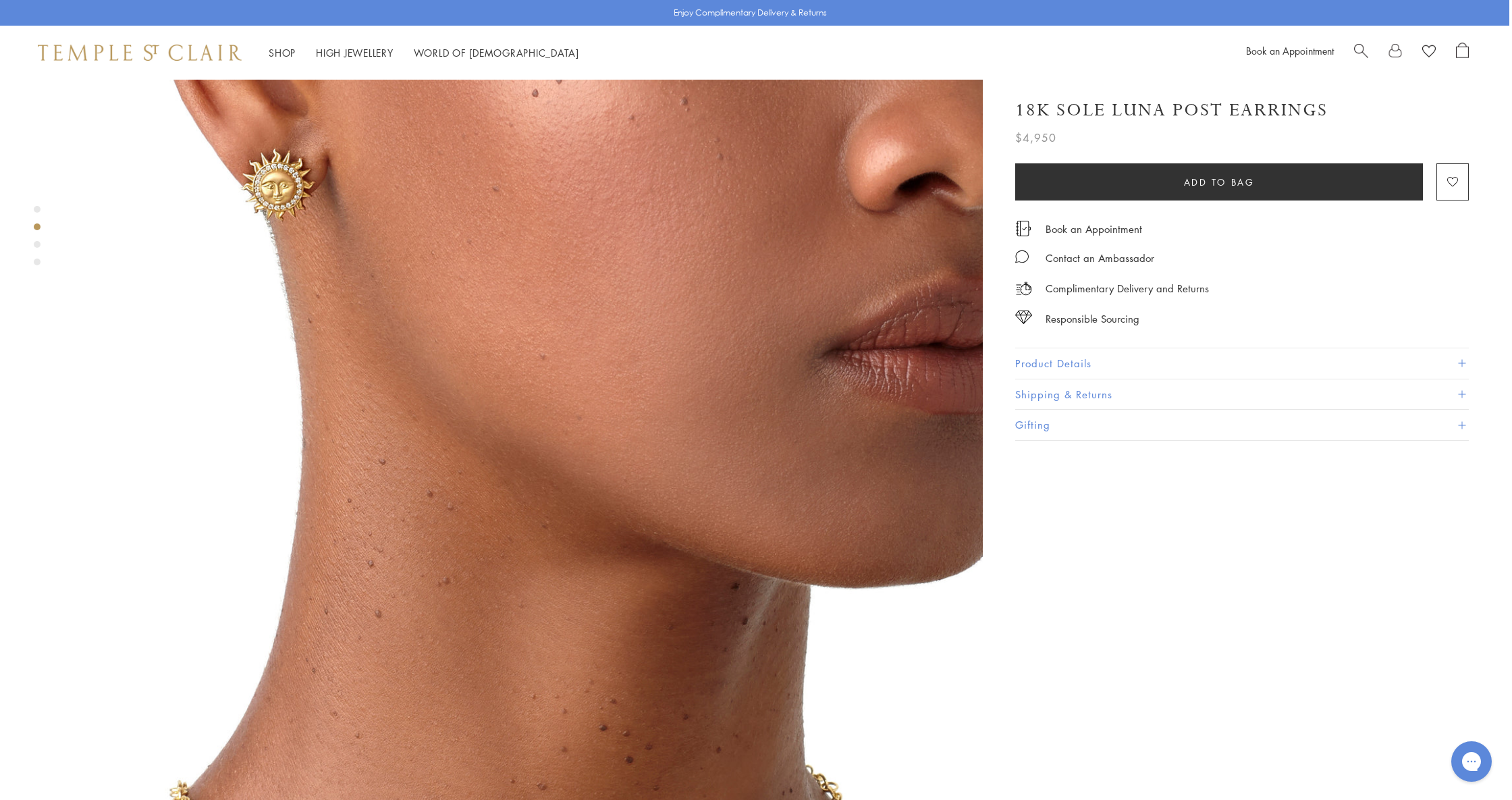
click at [37, 245] on div "Product gallery navigation" at bounding box center [37, 244] width 7 height 7
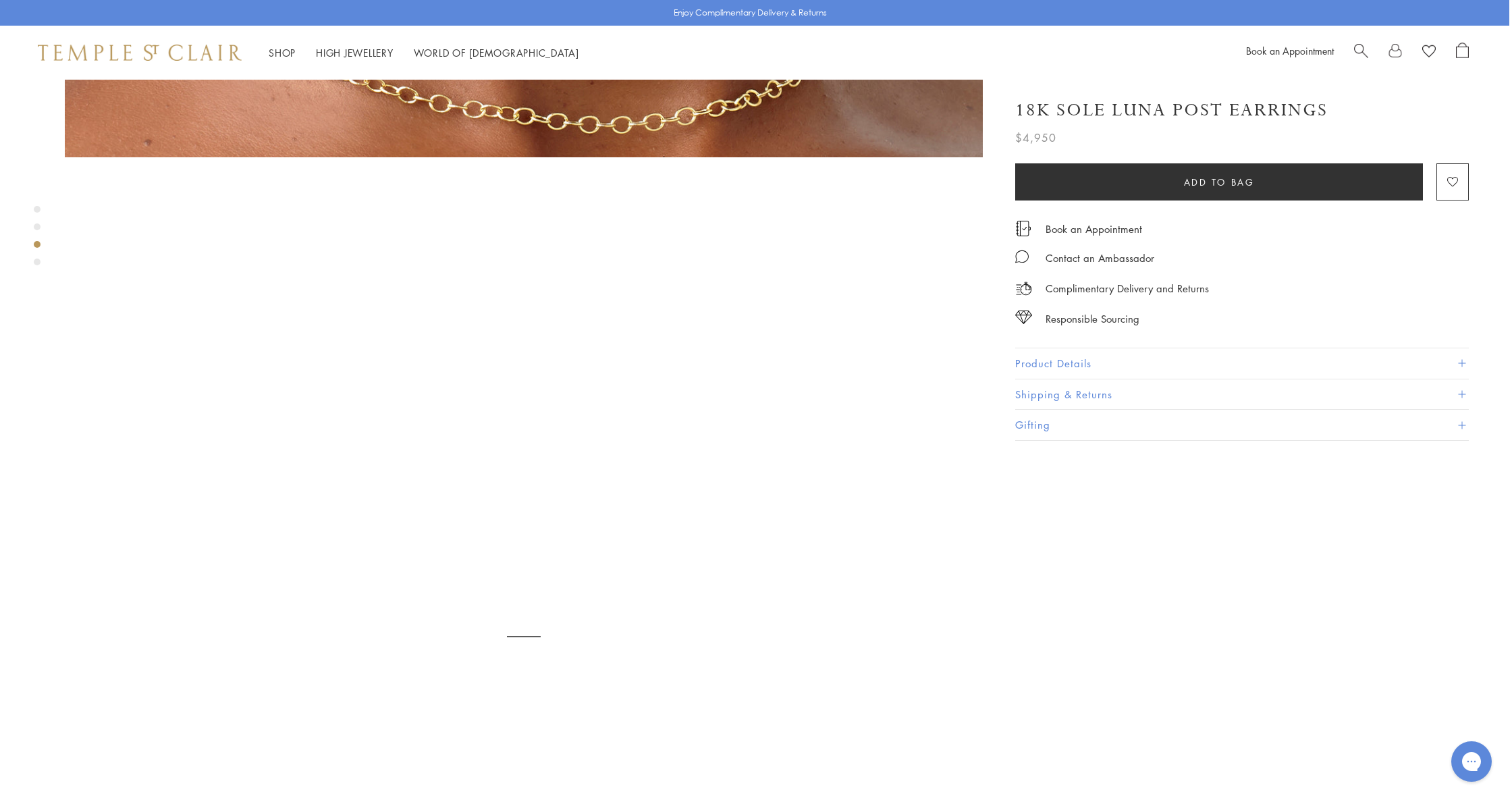
scroll to position [1862, 2]
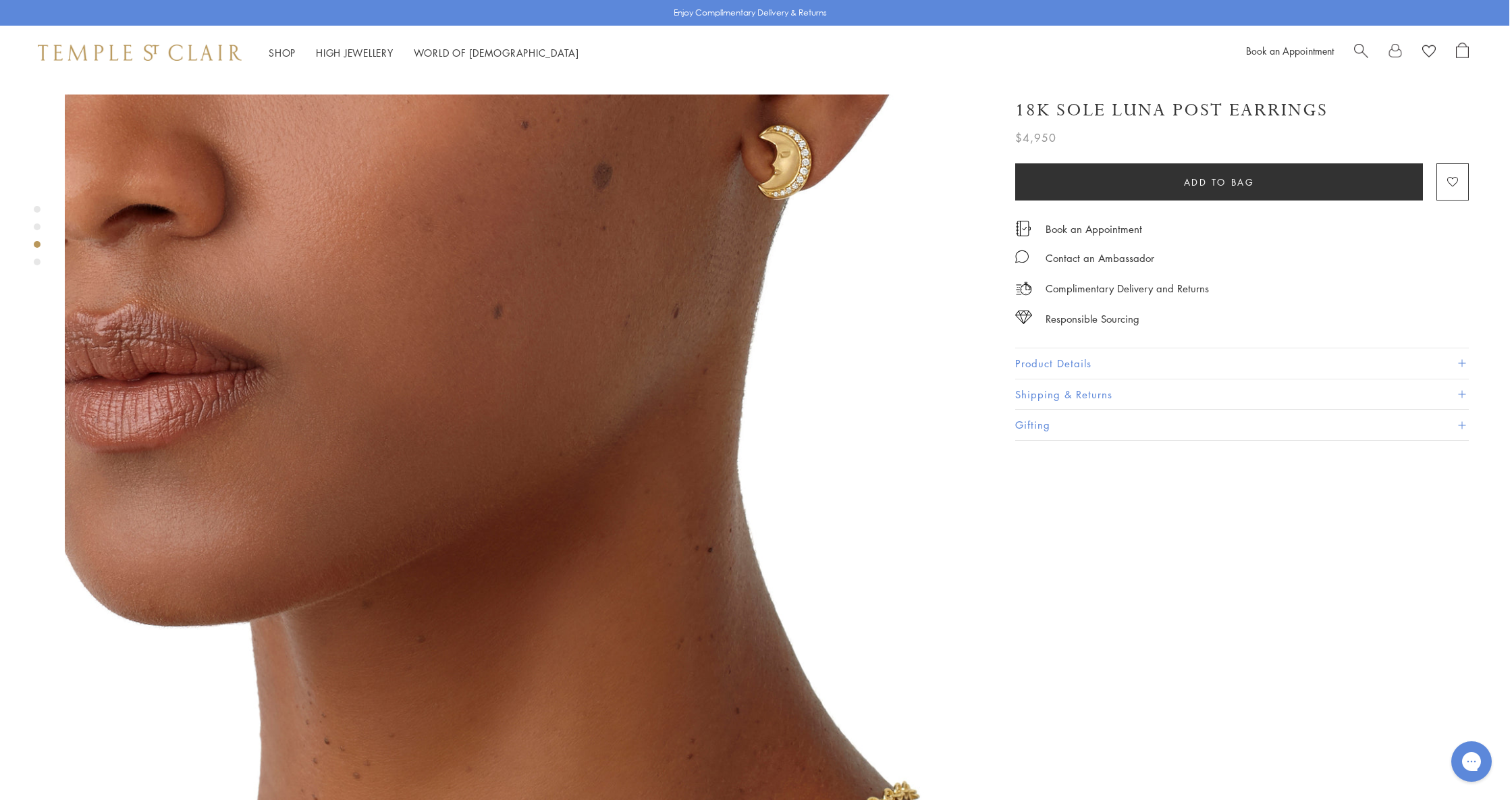
click at [37, 261] on div "Product gallery navigation" at bounding box center [37, 262] width 7 height 7
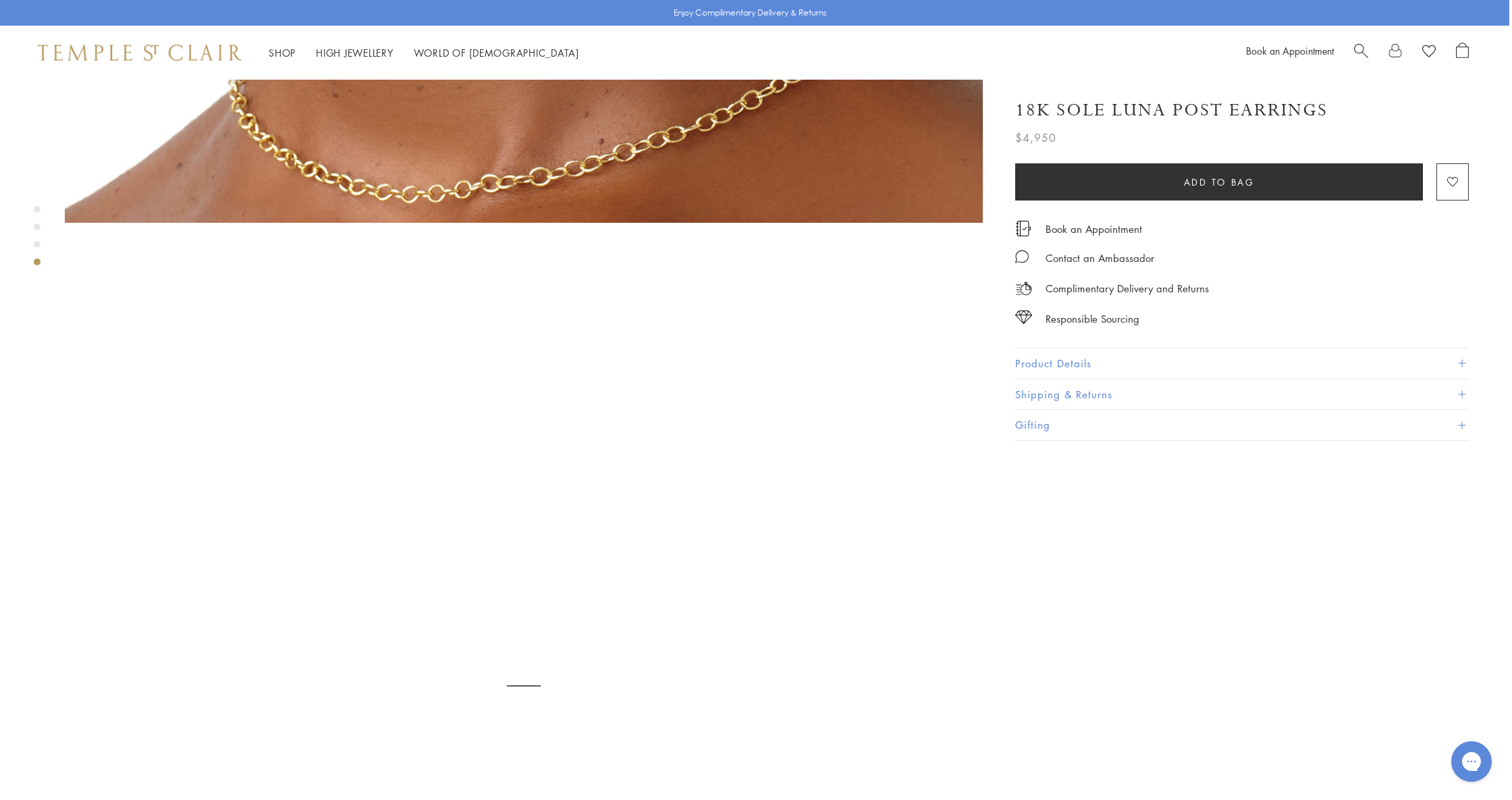
scroll to position [2781, 2]
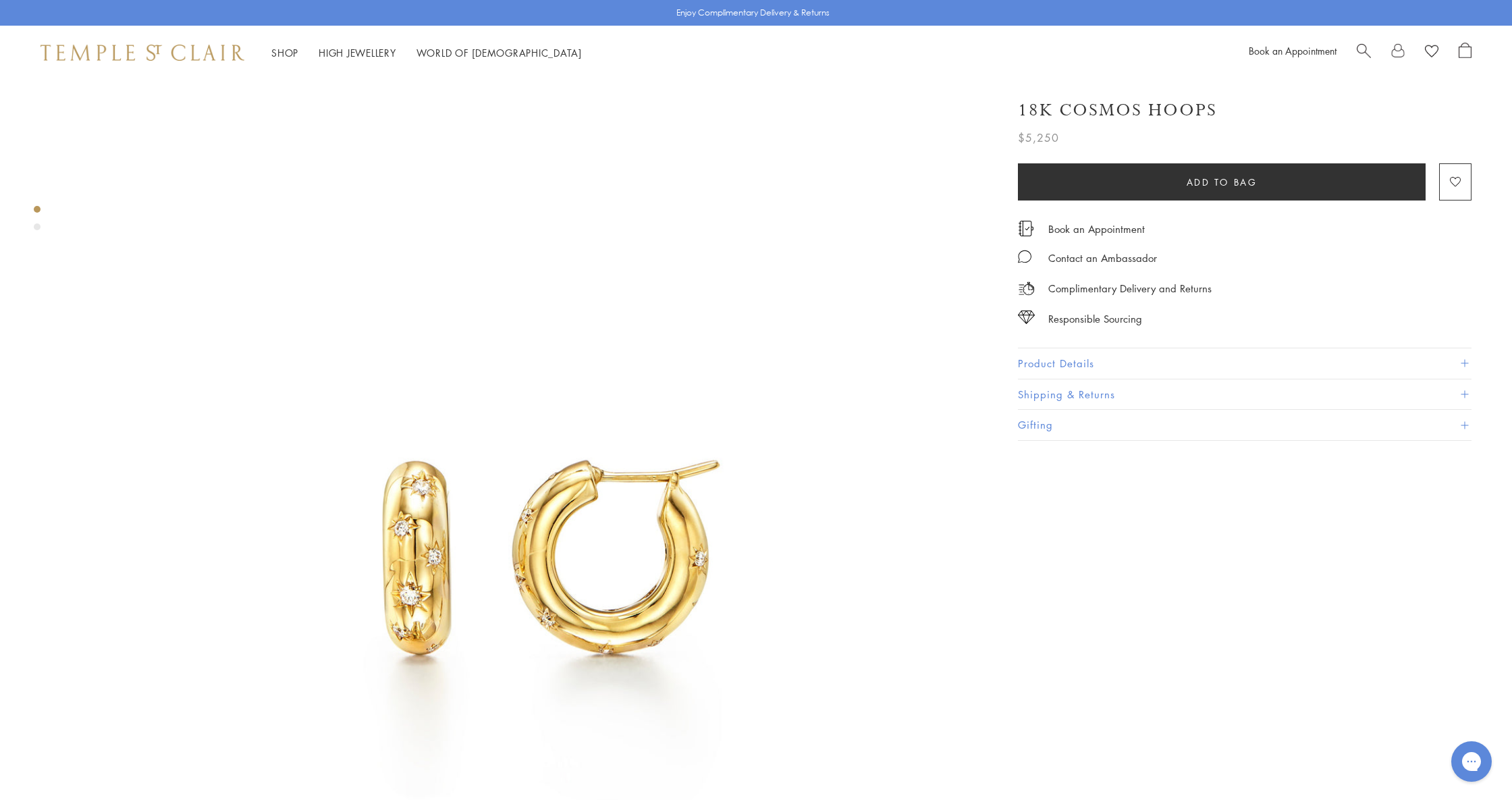
click at [39, 228] on div "Product gallery navigation" at bounding box center [37, 227] width 7 height 7
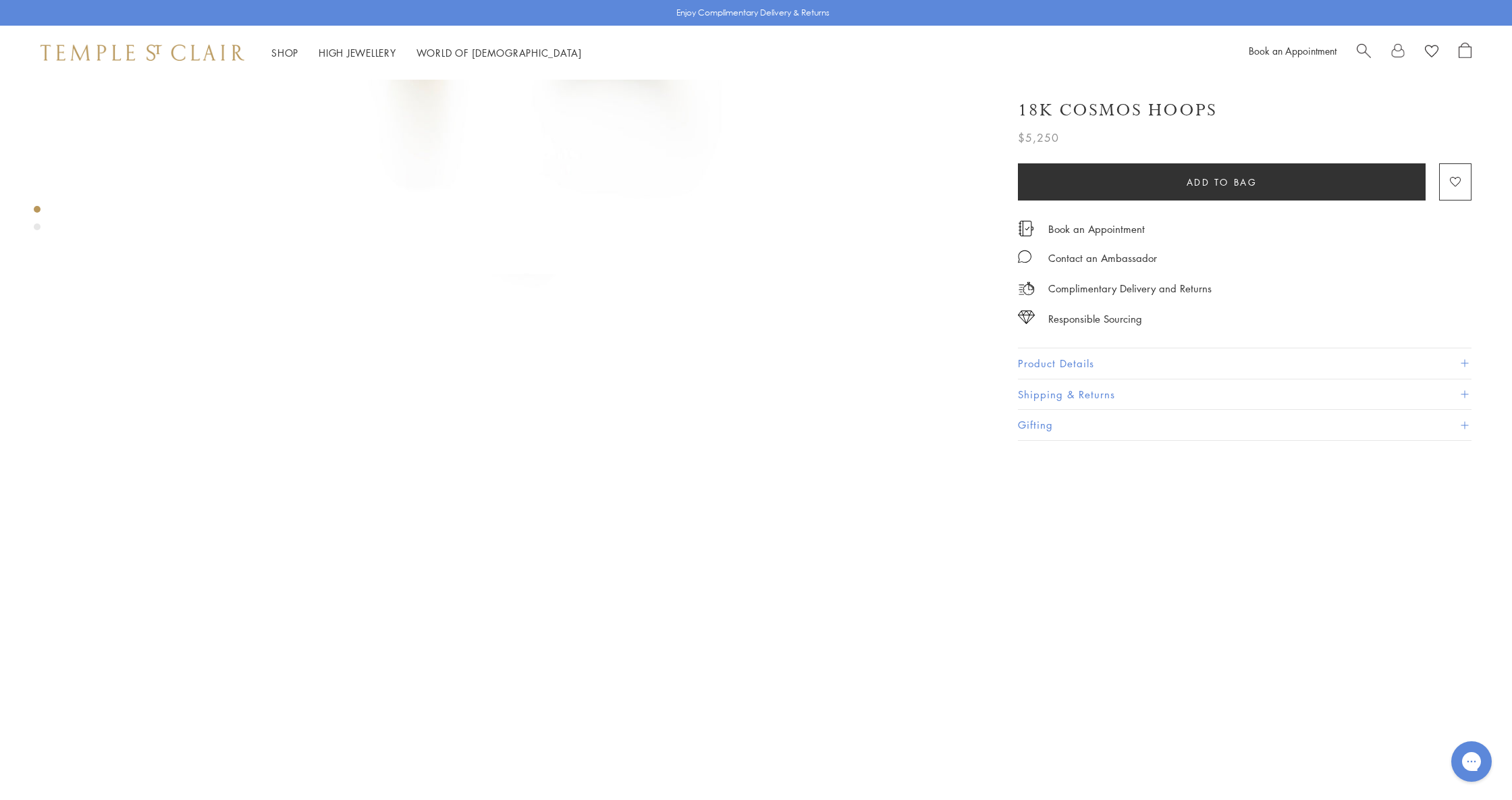
scroll to position [953, 0]
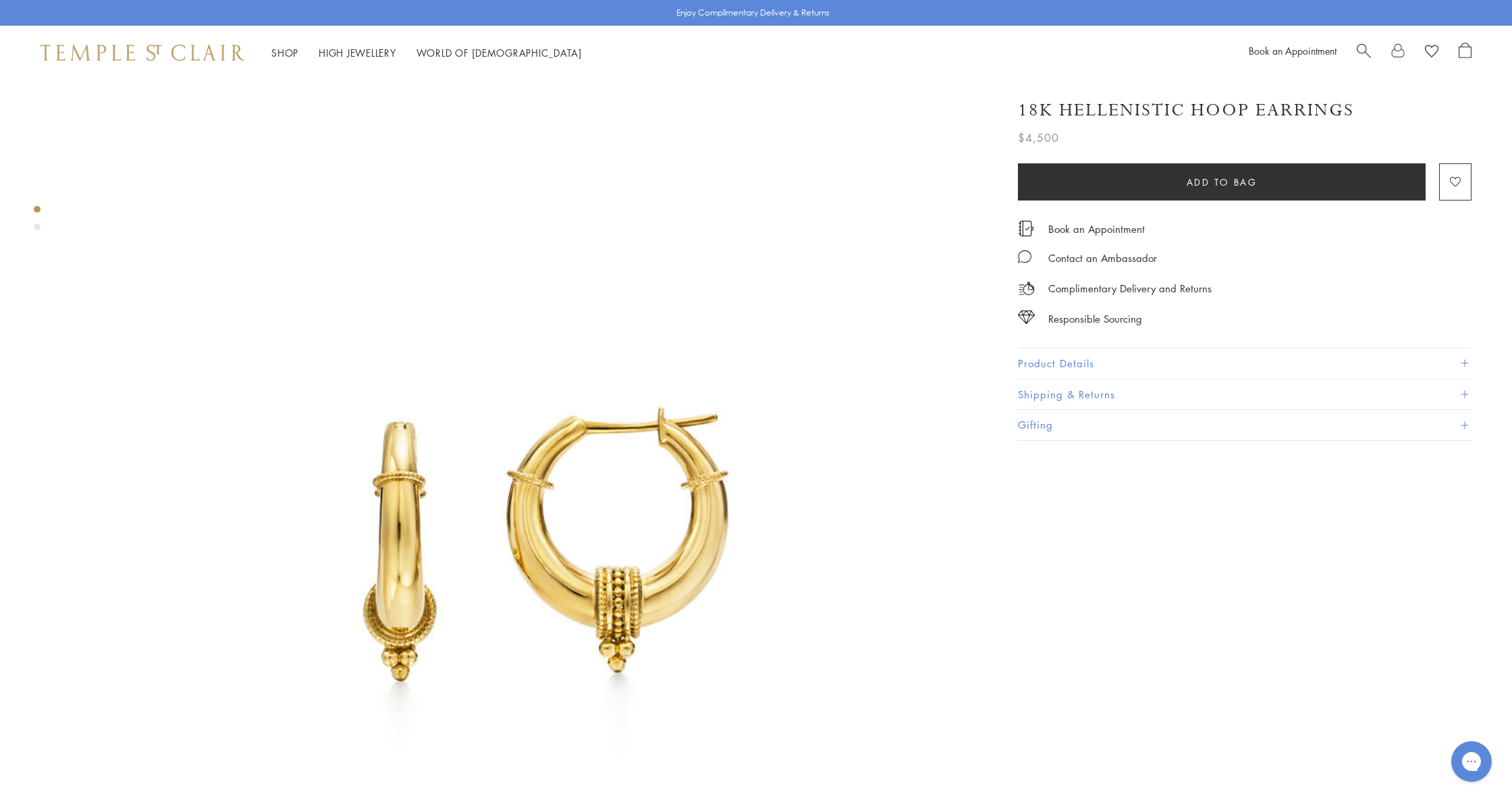
click at [40, 230] on div "Product gallery navigation" at bounding box center [37, 222] width 7 height 39
click at [40, 229] on div "Product gallery navigation" at bounding box center [37, 227] width 7 height 7
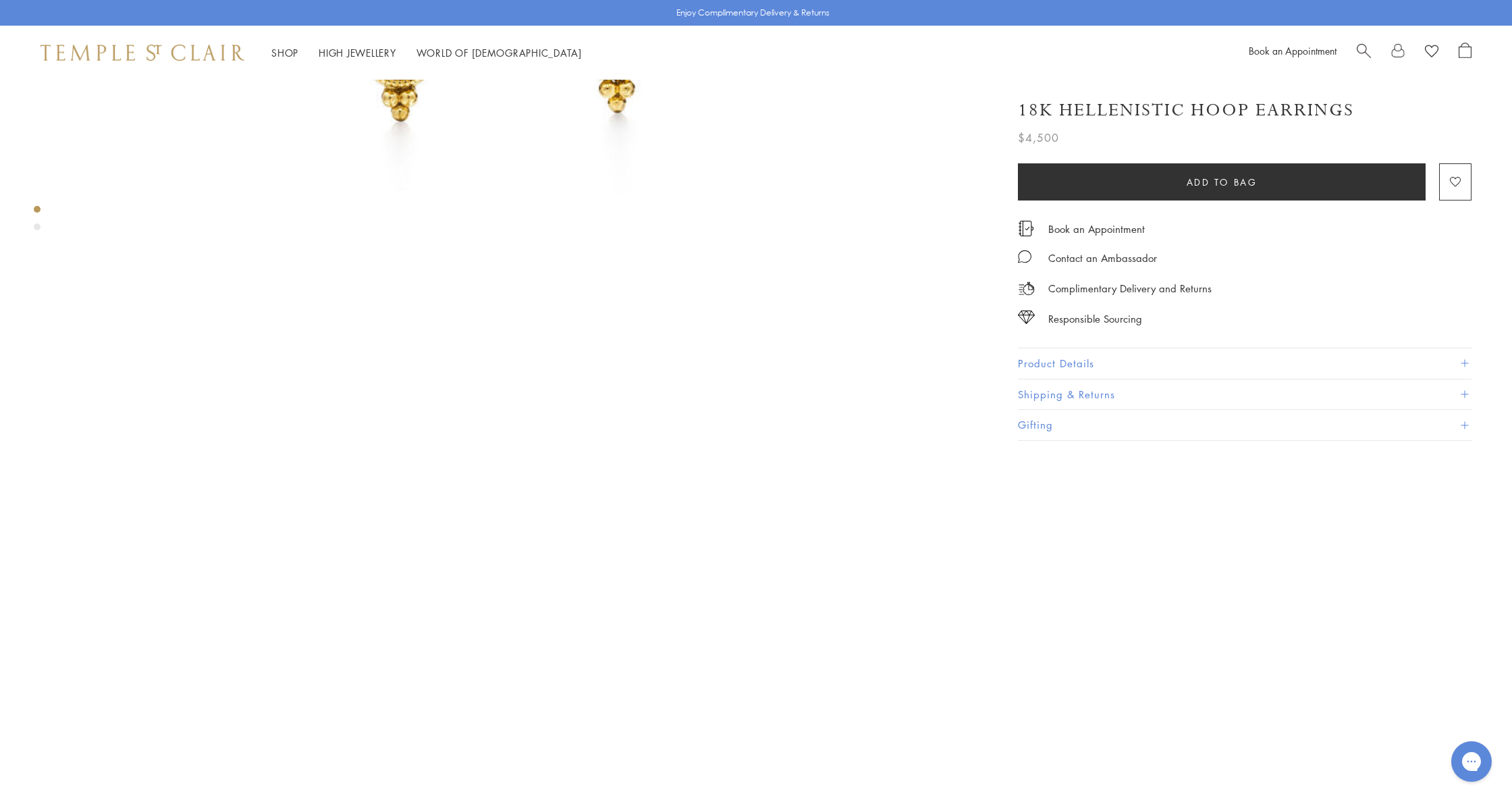
scroll to position [558, 0]
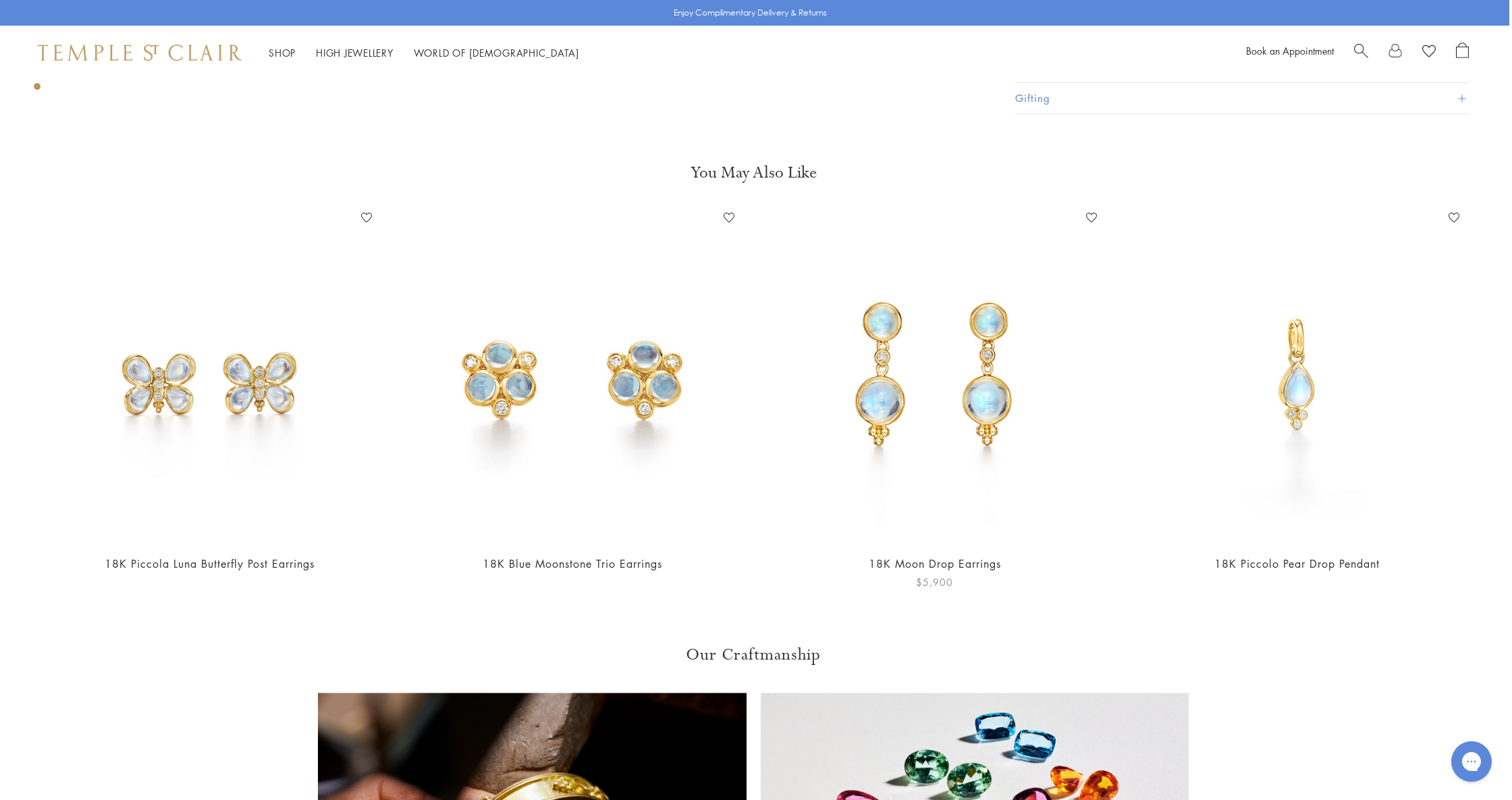
scroll to position [888, 2]
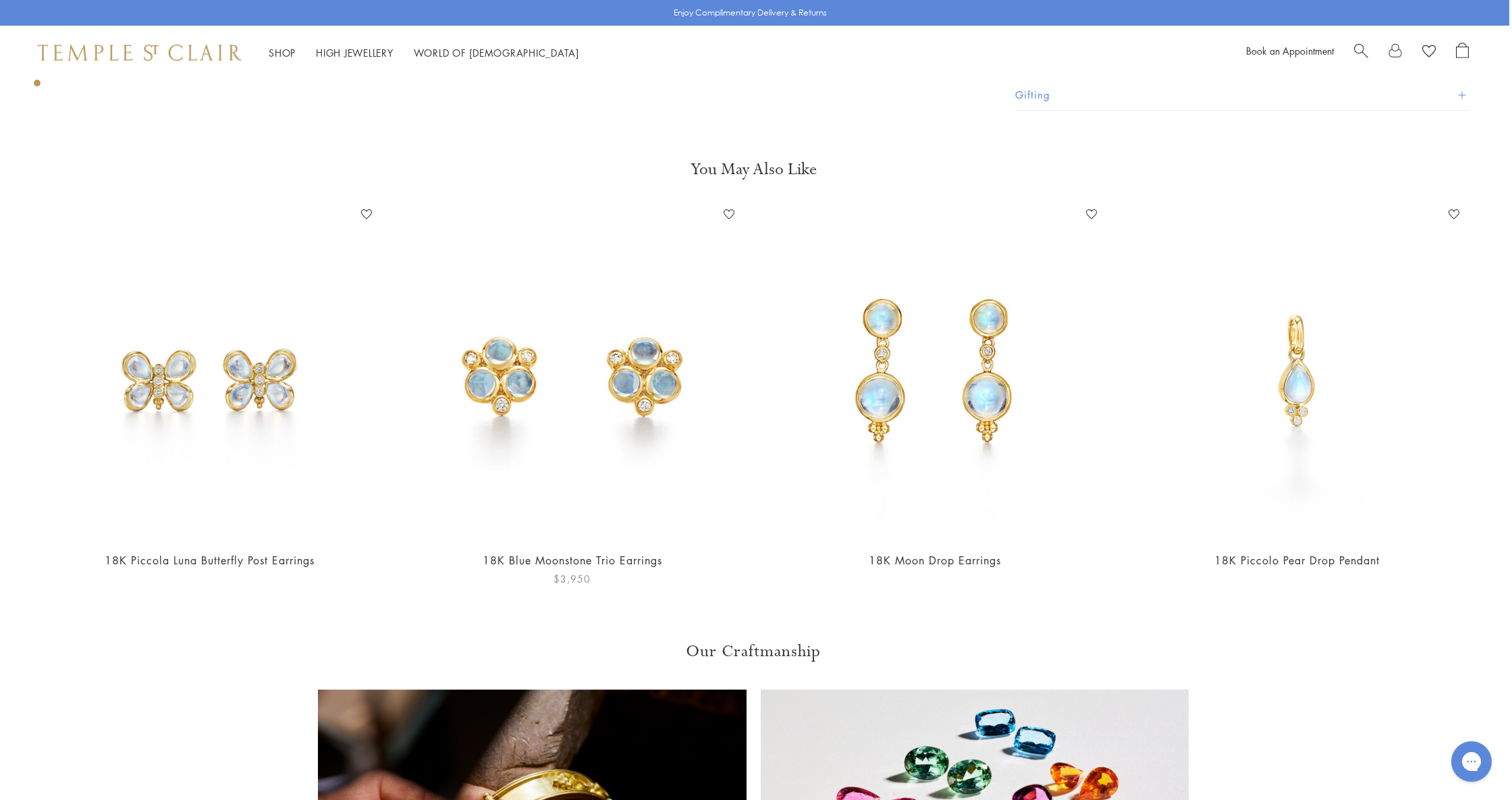
click at [509, 379] on img at bounding box center [572, 372] width 336 height 336
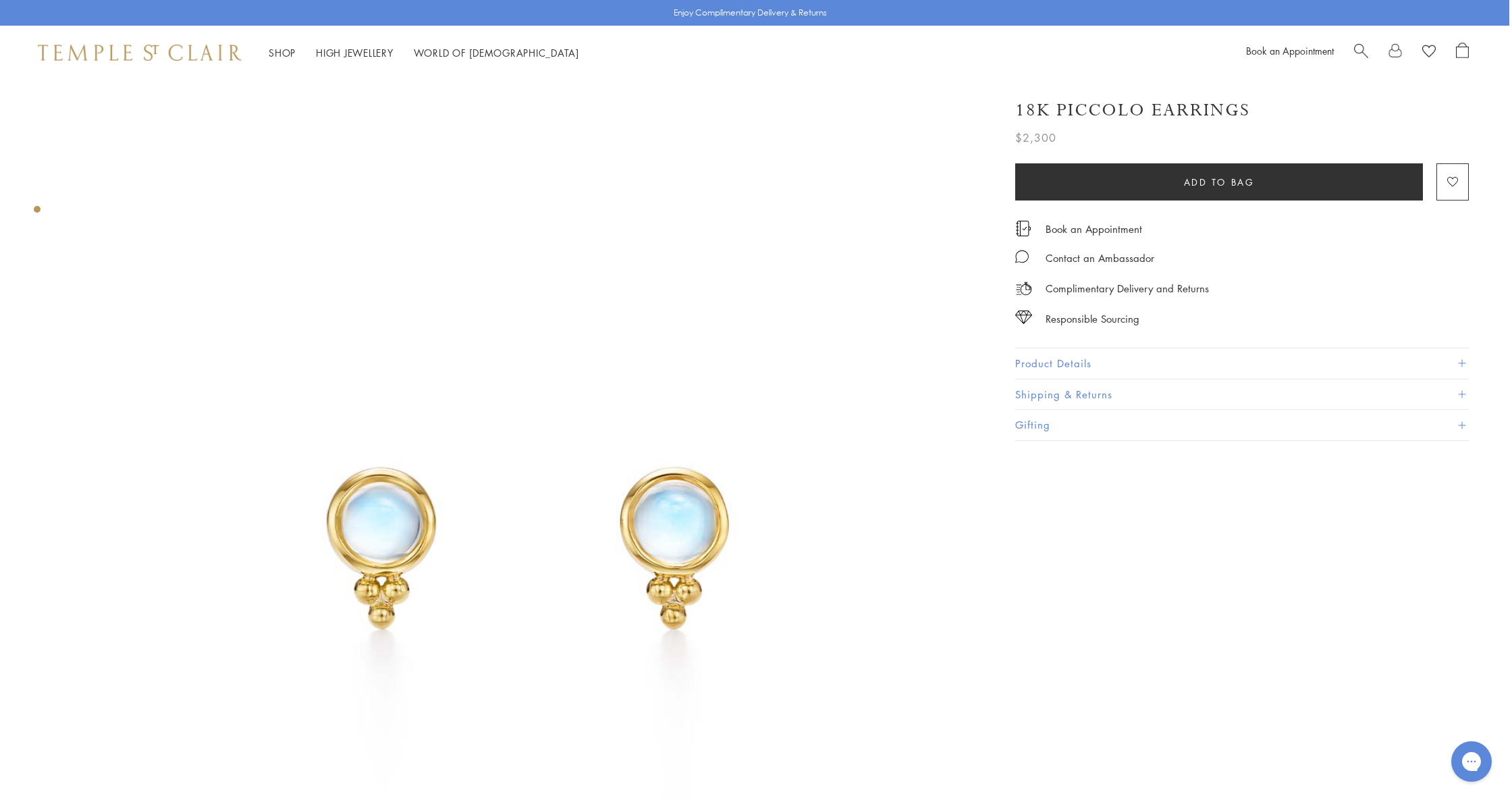
scroll to position [0, 2]
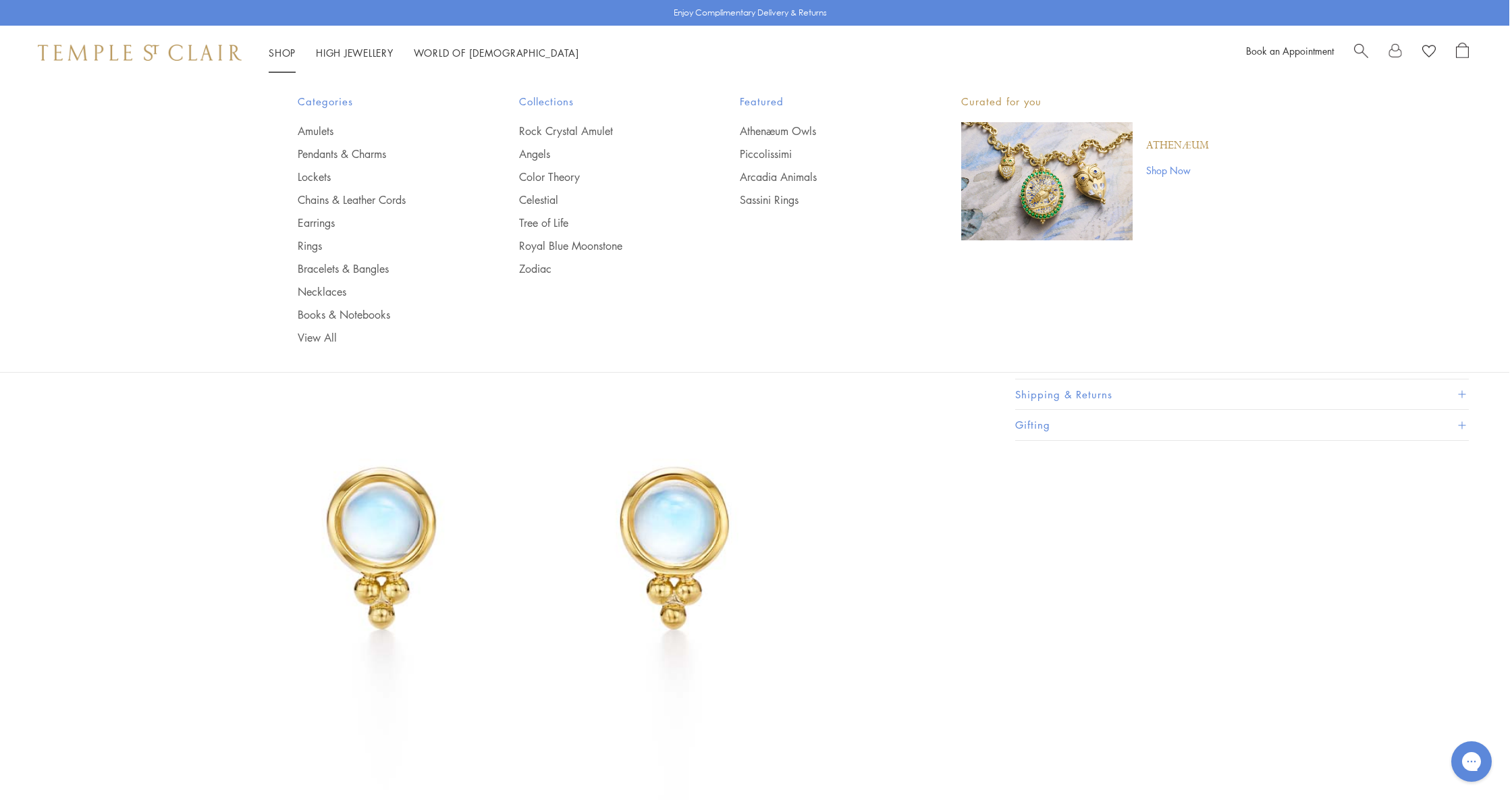
click at [280, 55] on link "Shop Shop" at bounding box center [282, 53] width 27 height 13
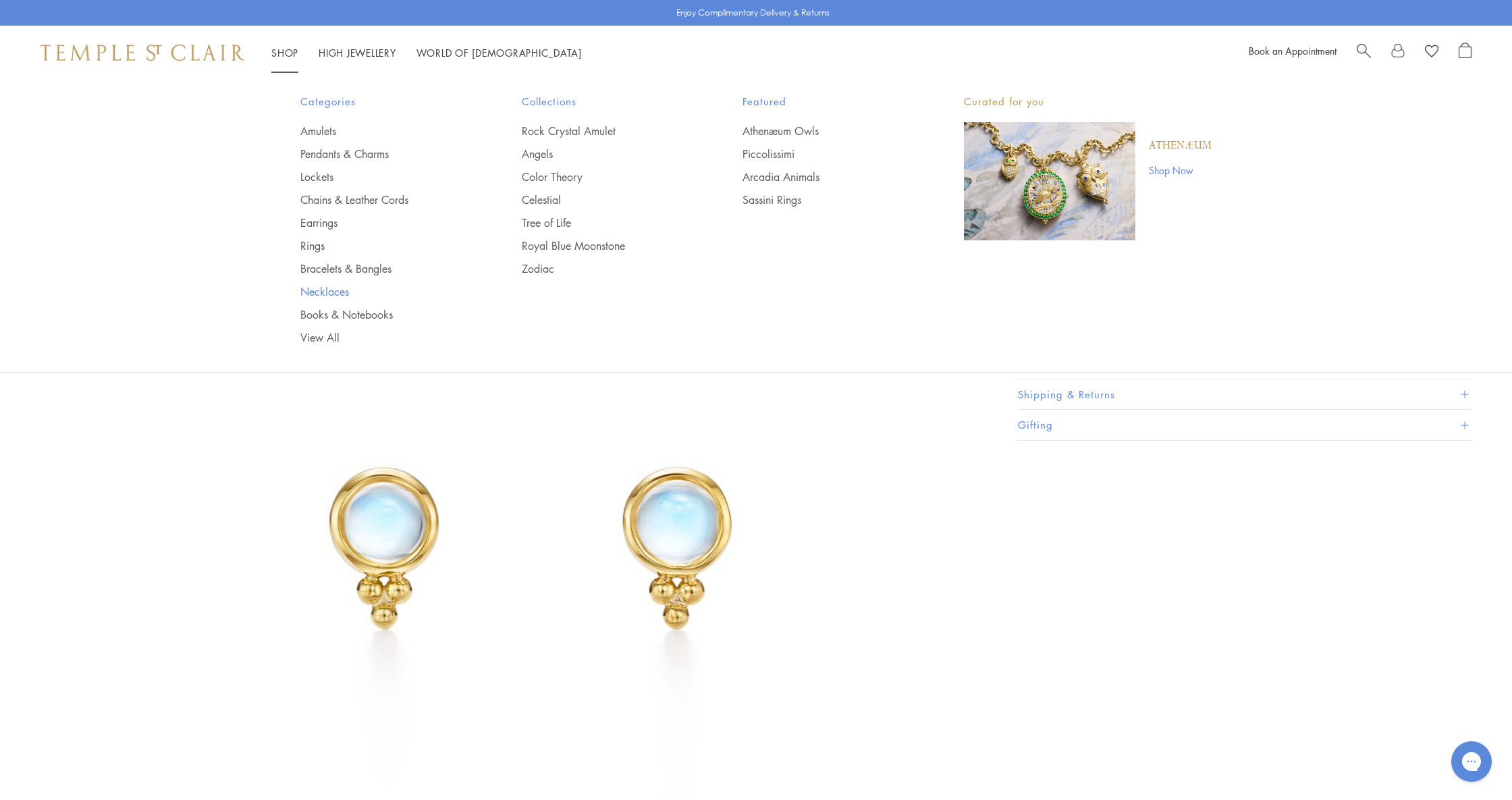
click at [325, 289] on link "Necklaces" at bounding box center [384, 292] width 167 height 15
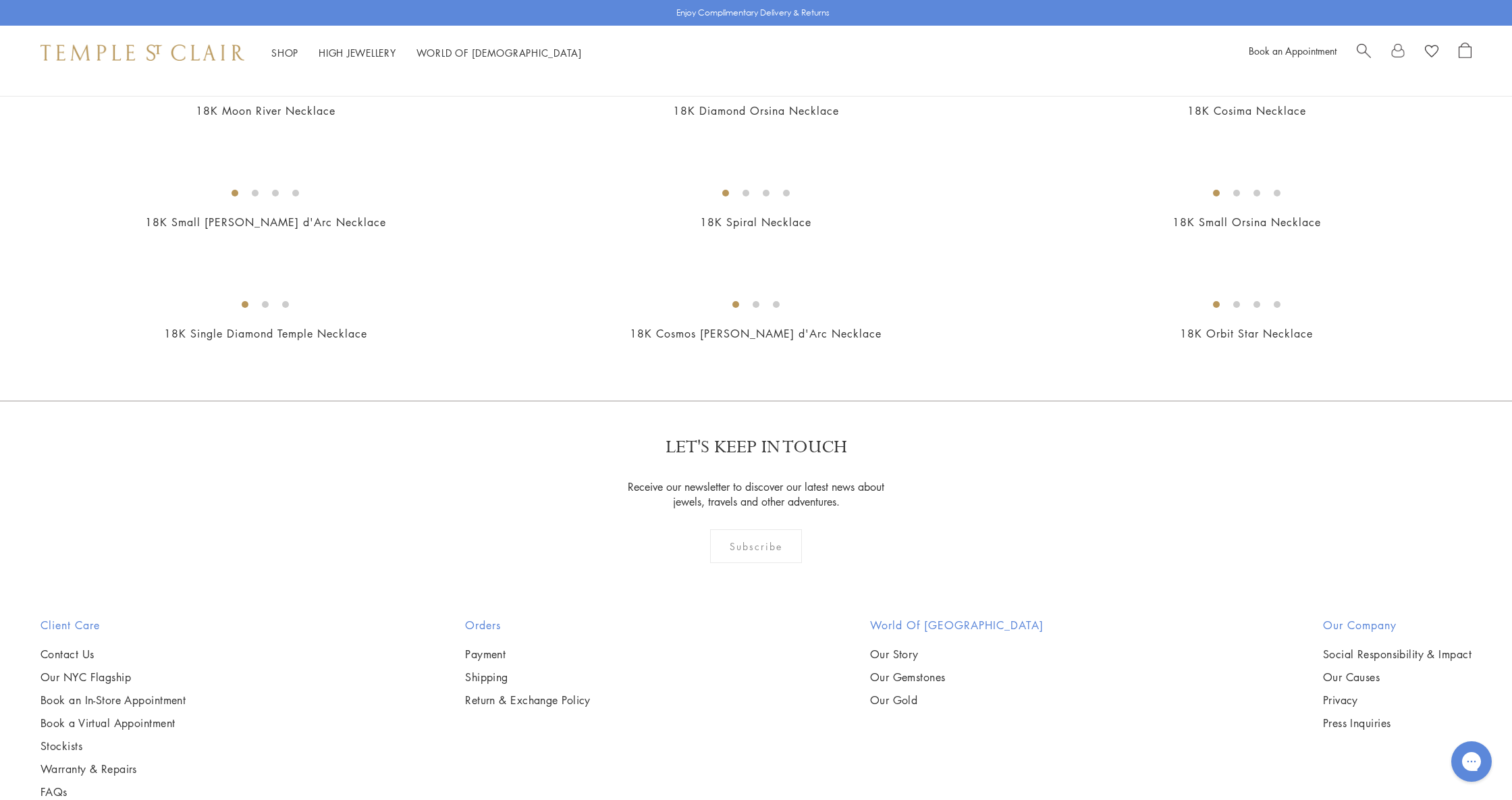
scroll to position [1290, 0]
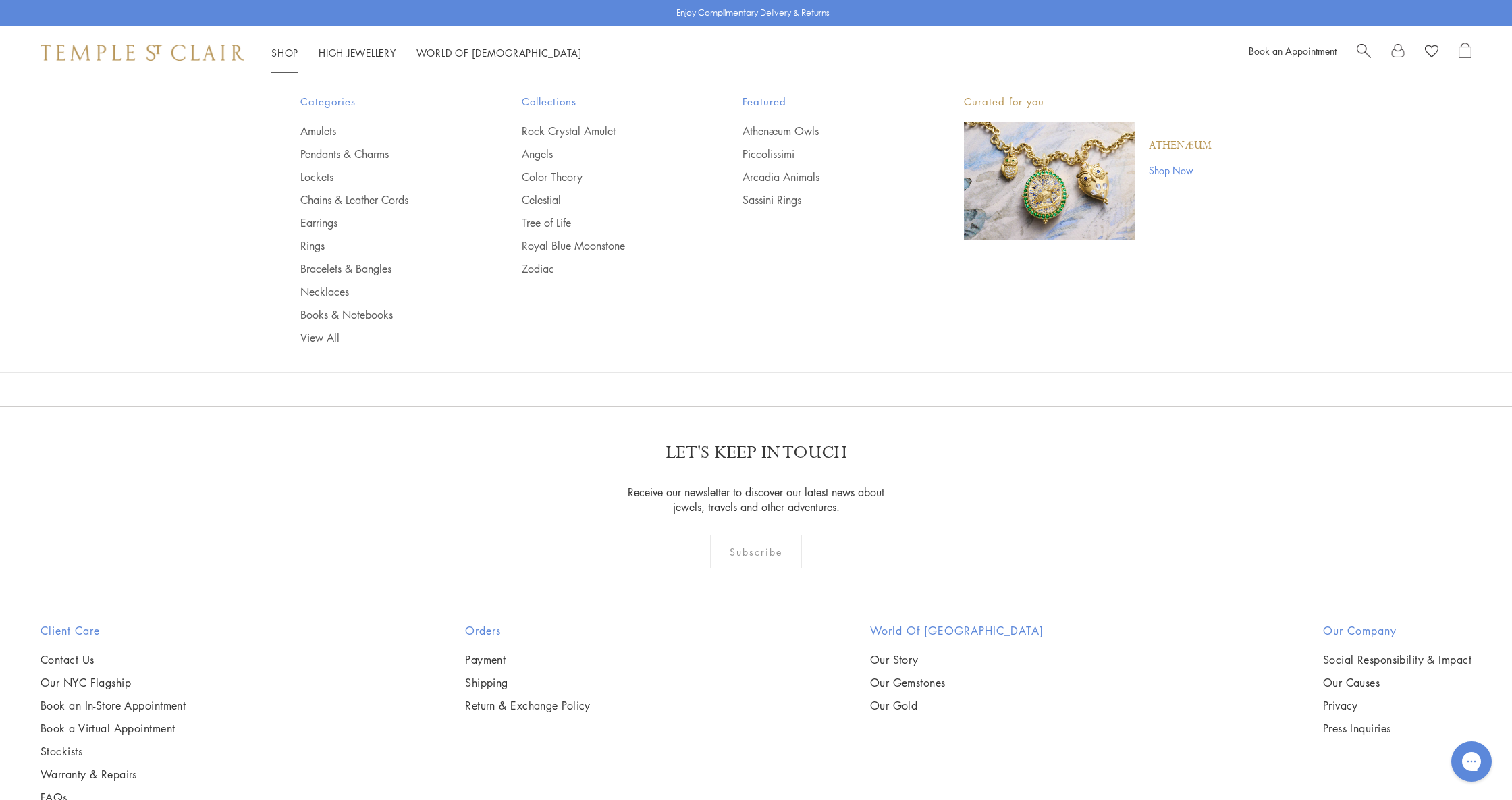
click at [275, 53] on link "Shop Shop" at bounding box center [285, 53] width 27 height 13
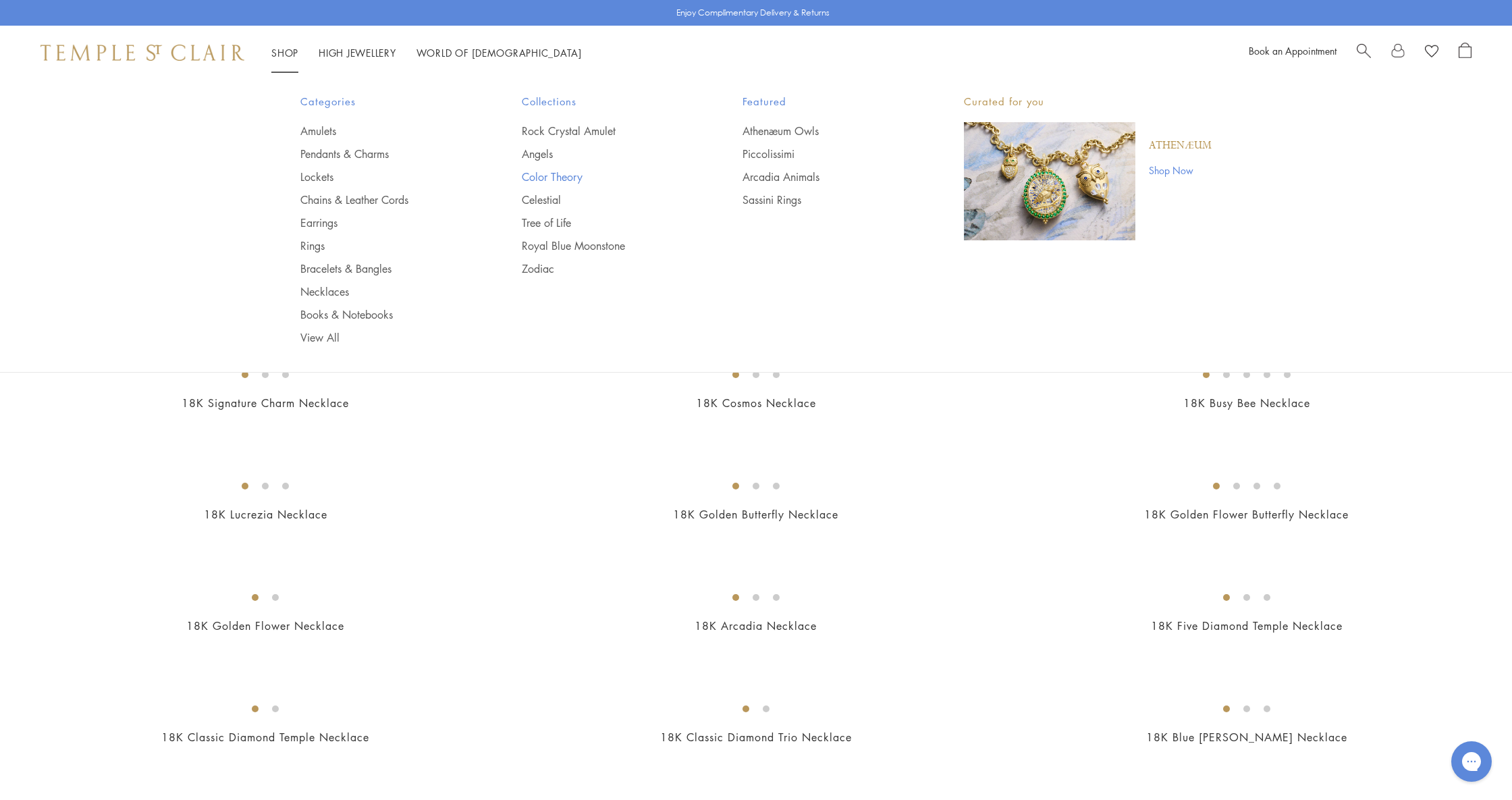
click at [564, 174] on link "Color Theory" at bounding box center [605, 177] width 167 height 15
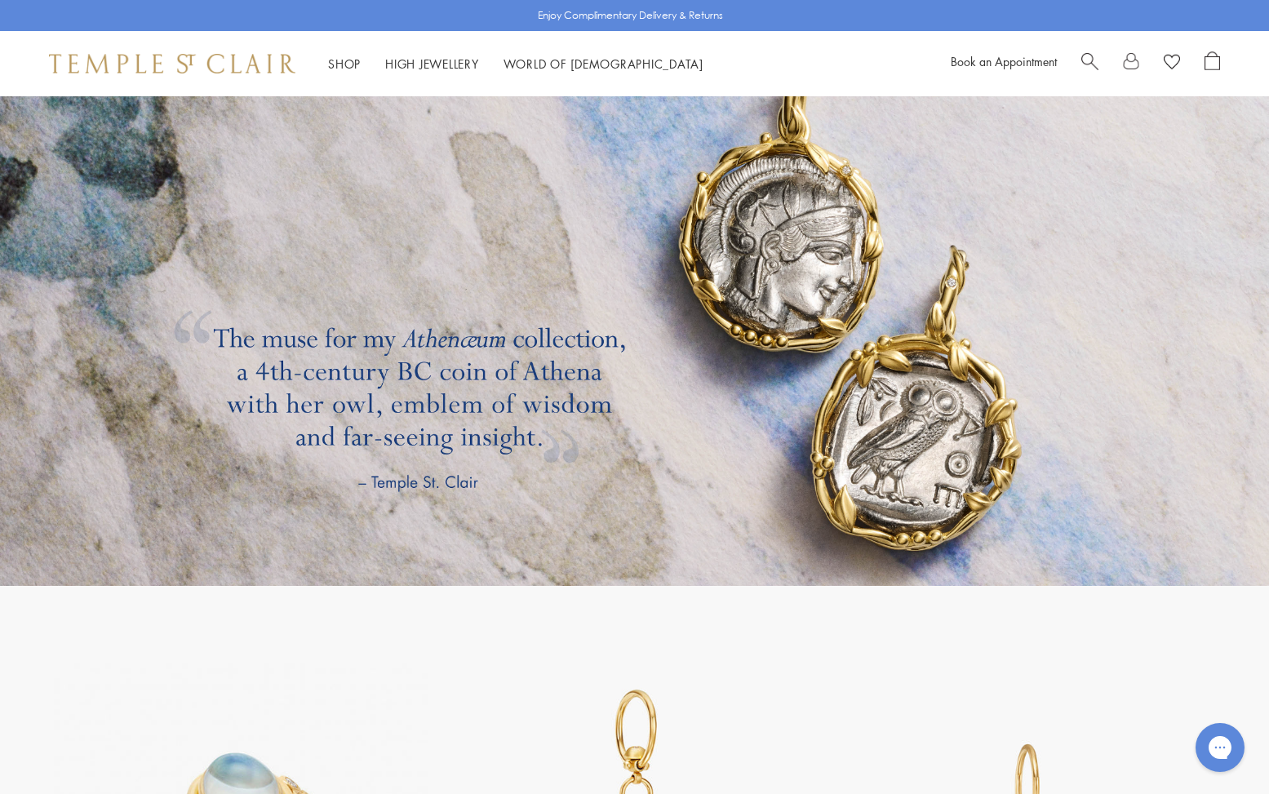
scroll to position [2828, 0]
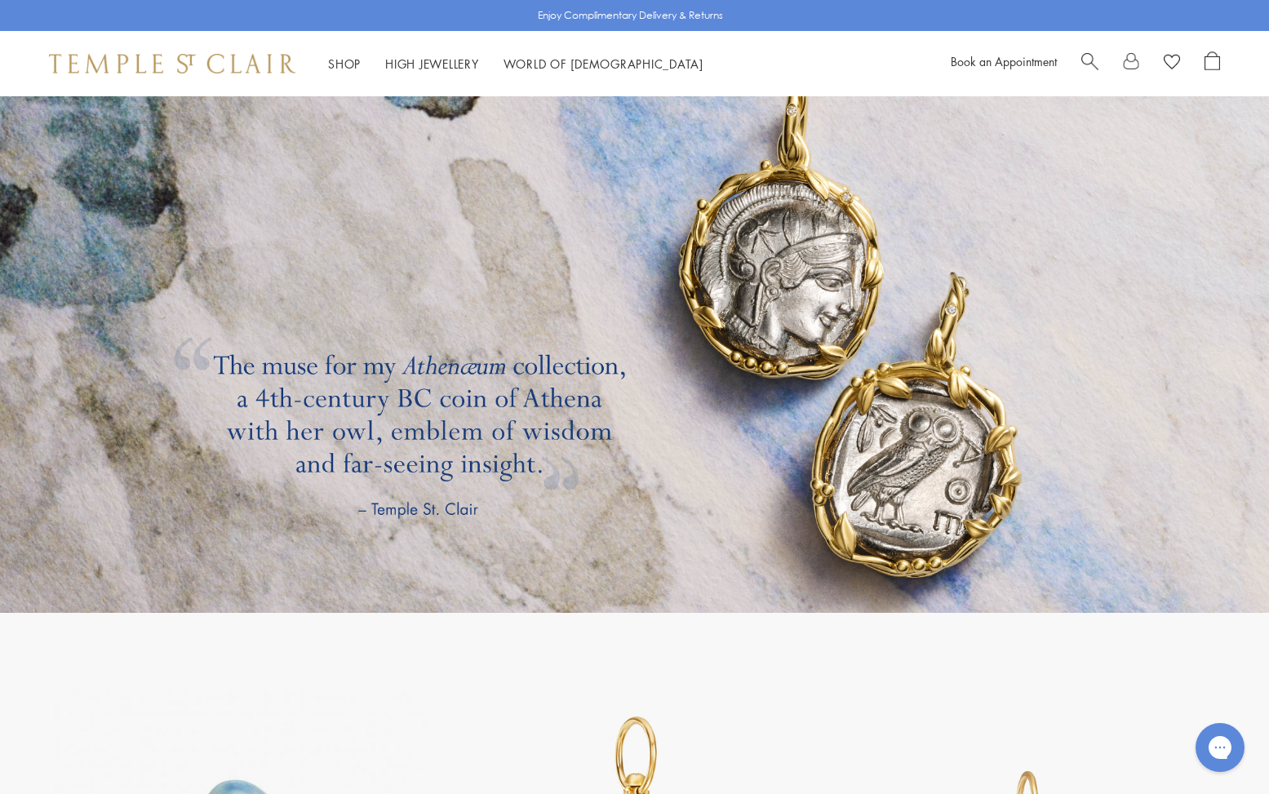
click at [771, 273] on link at bounding box center [634, 327] width 1269 height 571
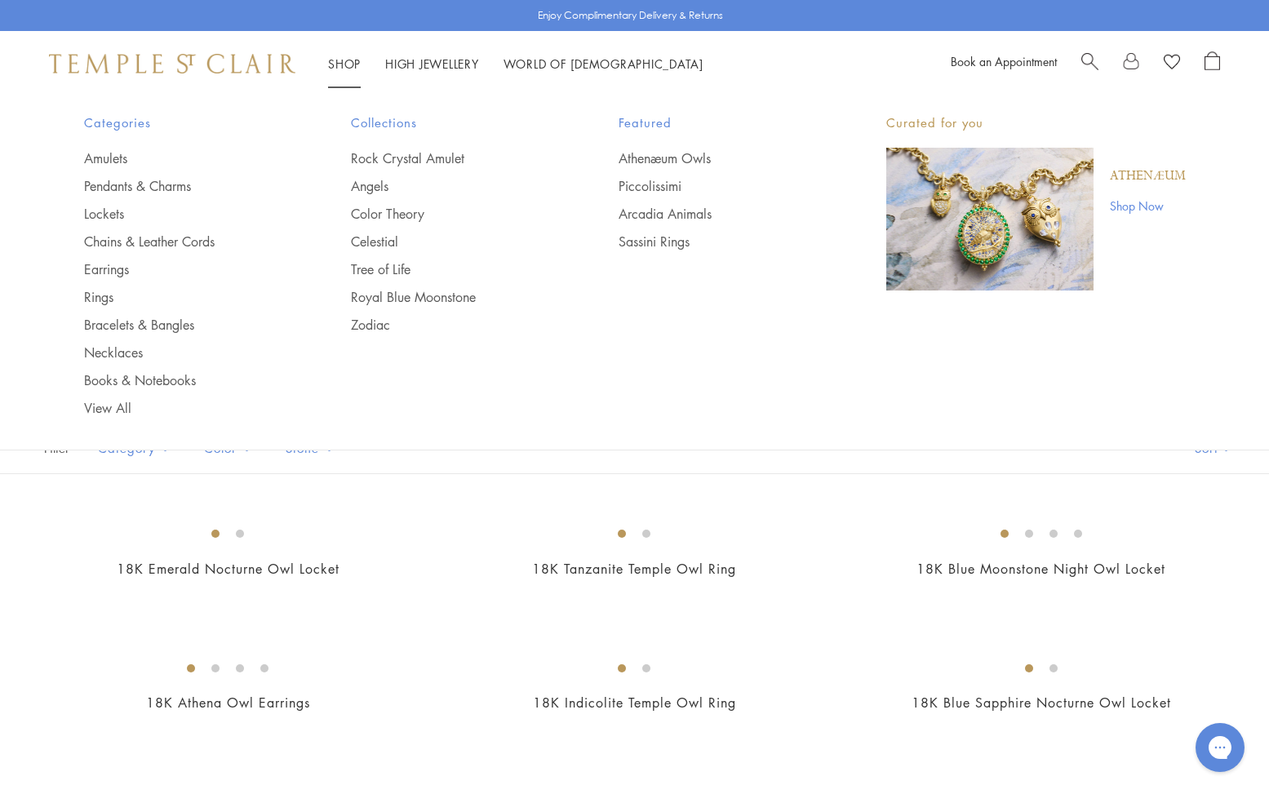
click at [344, 61] on link "Shop Shop" at bounding box center [344, 64] width 33 height 16
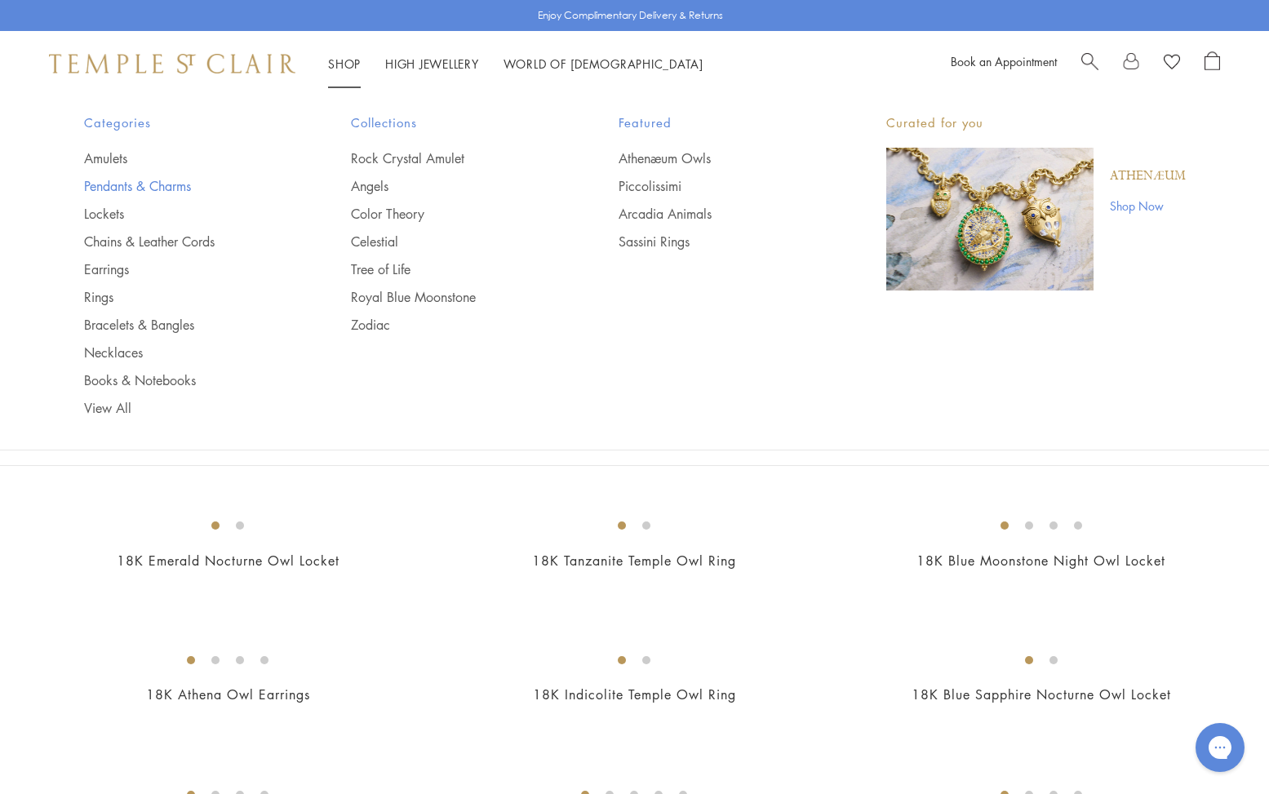
scroll to position [9, 1]
click at [161, 189] on link "Pendants & Charms" at bounding box center [185, 186] width 202 height 18
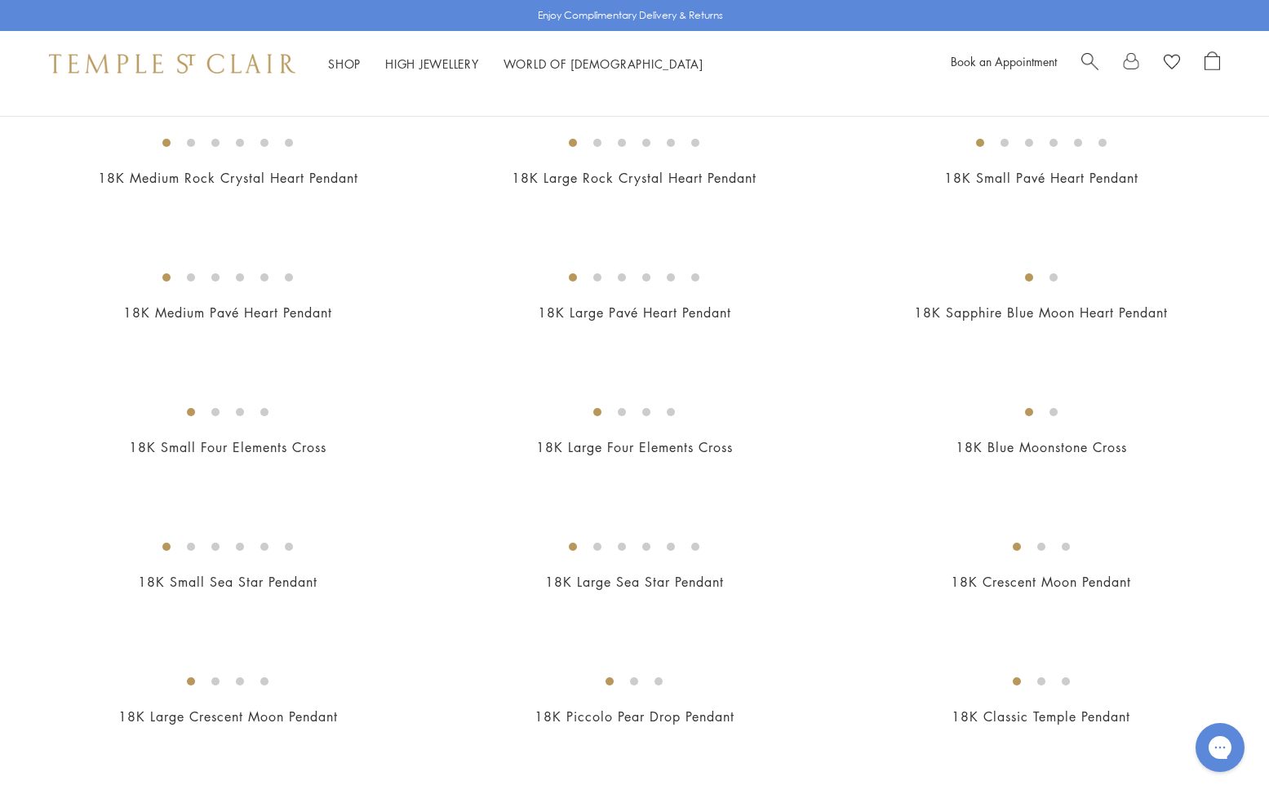
scroll to position [1388, 0]
click at [0, 0] on img at bounding box center [0, 0] width 0 height 0
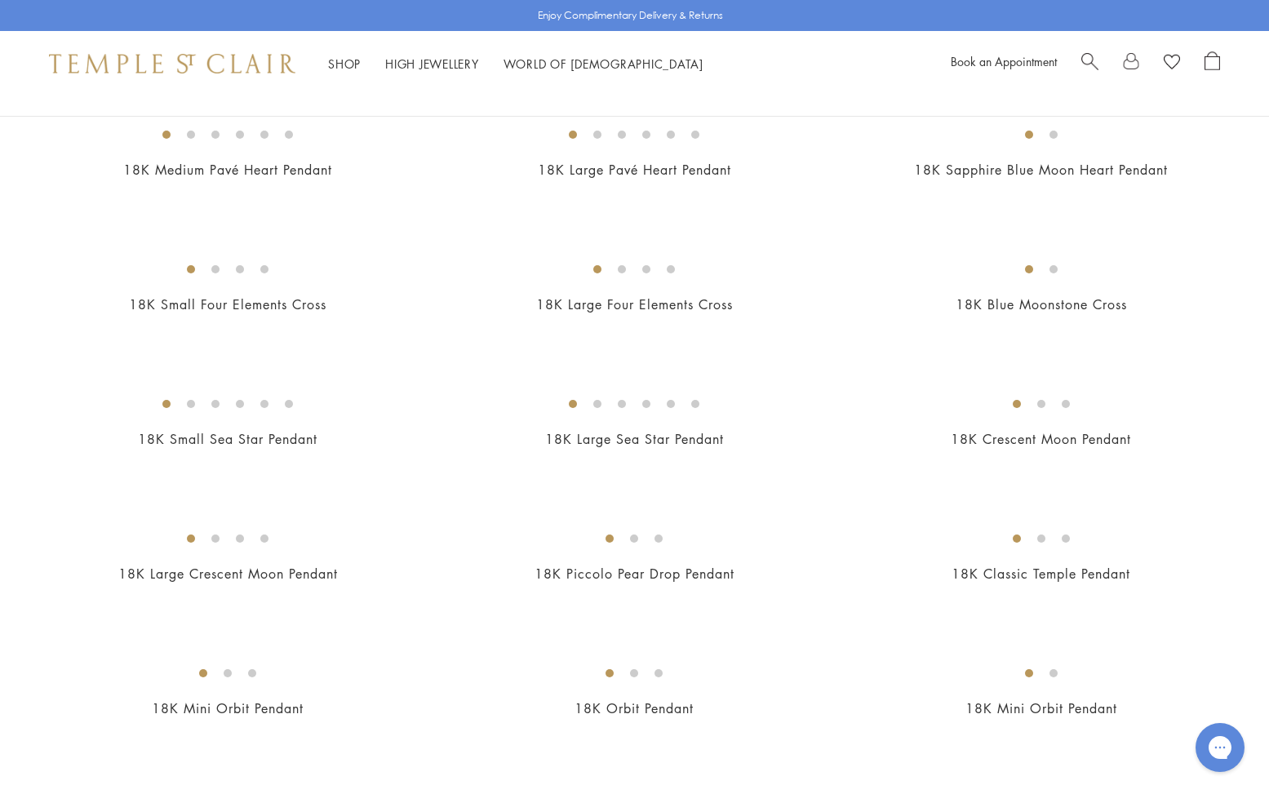
scroll to position [1531, 0]
click at [0, 0] on img at bounding box center [0, 0] width 0 height 0
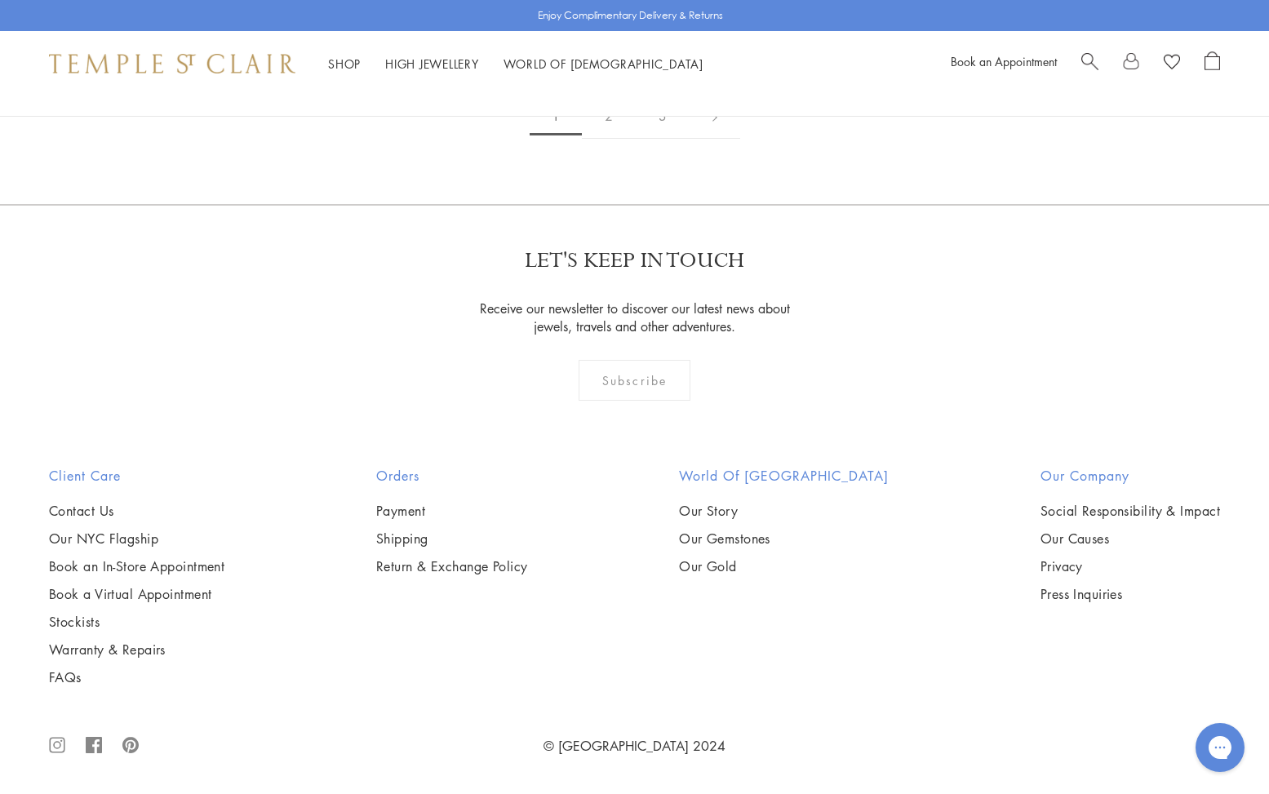
scroll to position [9797, 0]
click at [0, 0] on img at bounding box center [0, 0] width 0 height 0
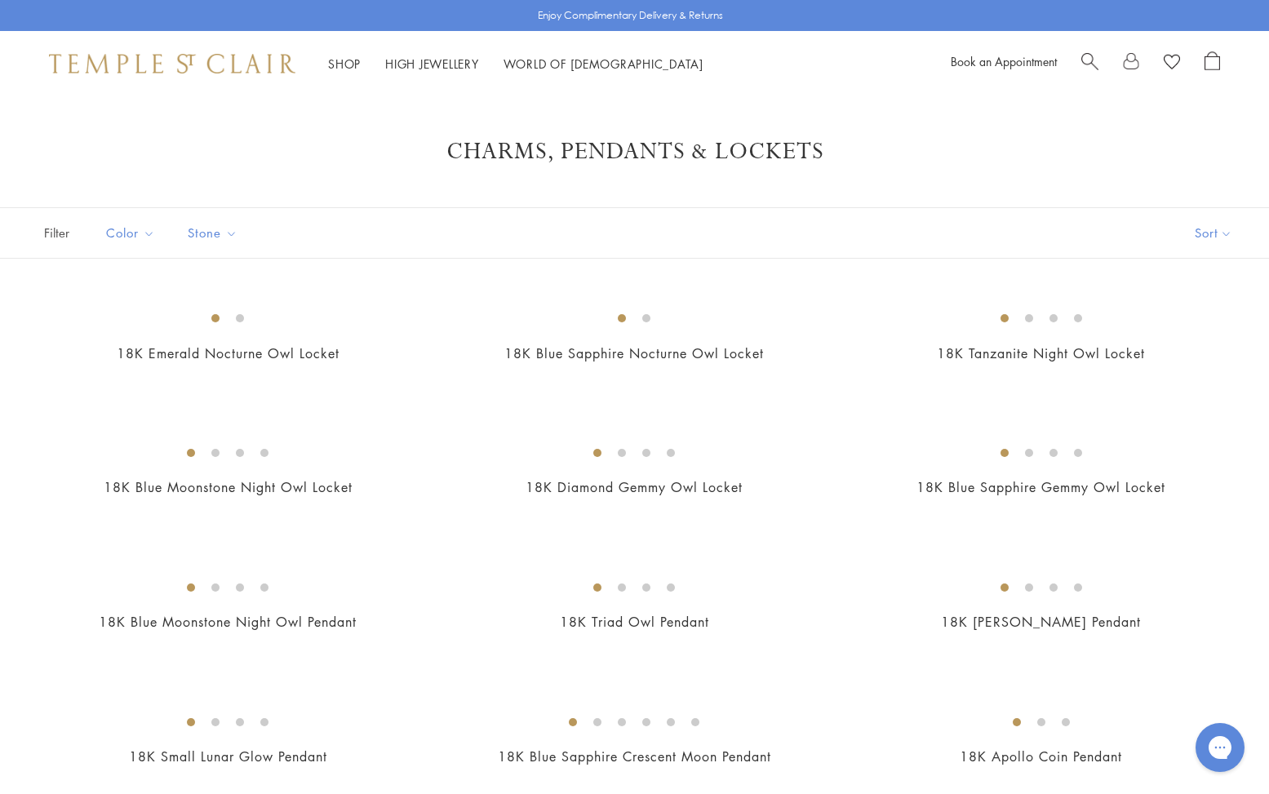
scroll to position [0, 0]
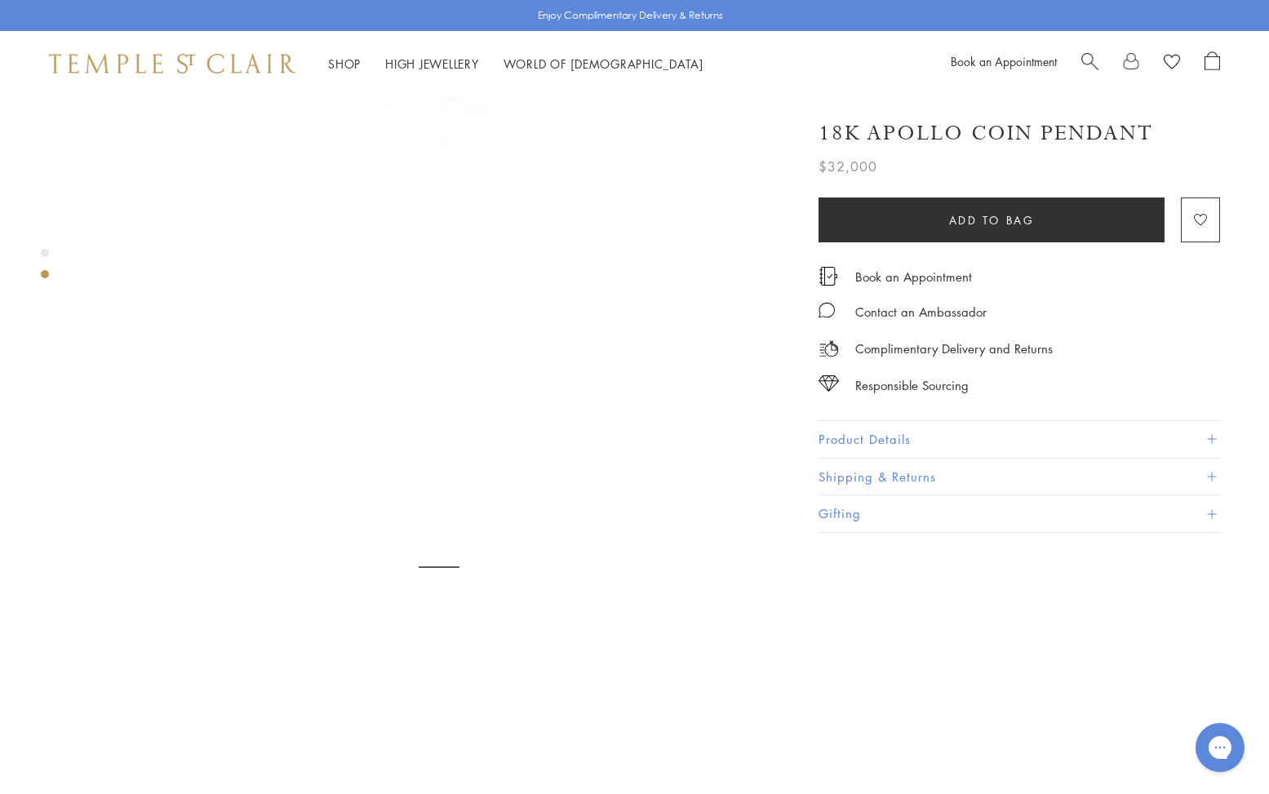
scroll to position [626, 0]
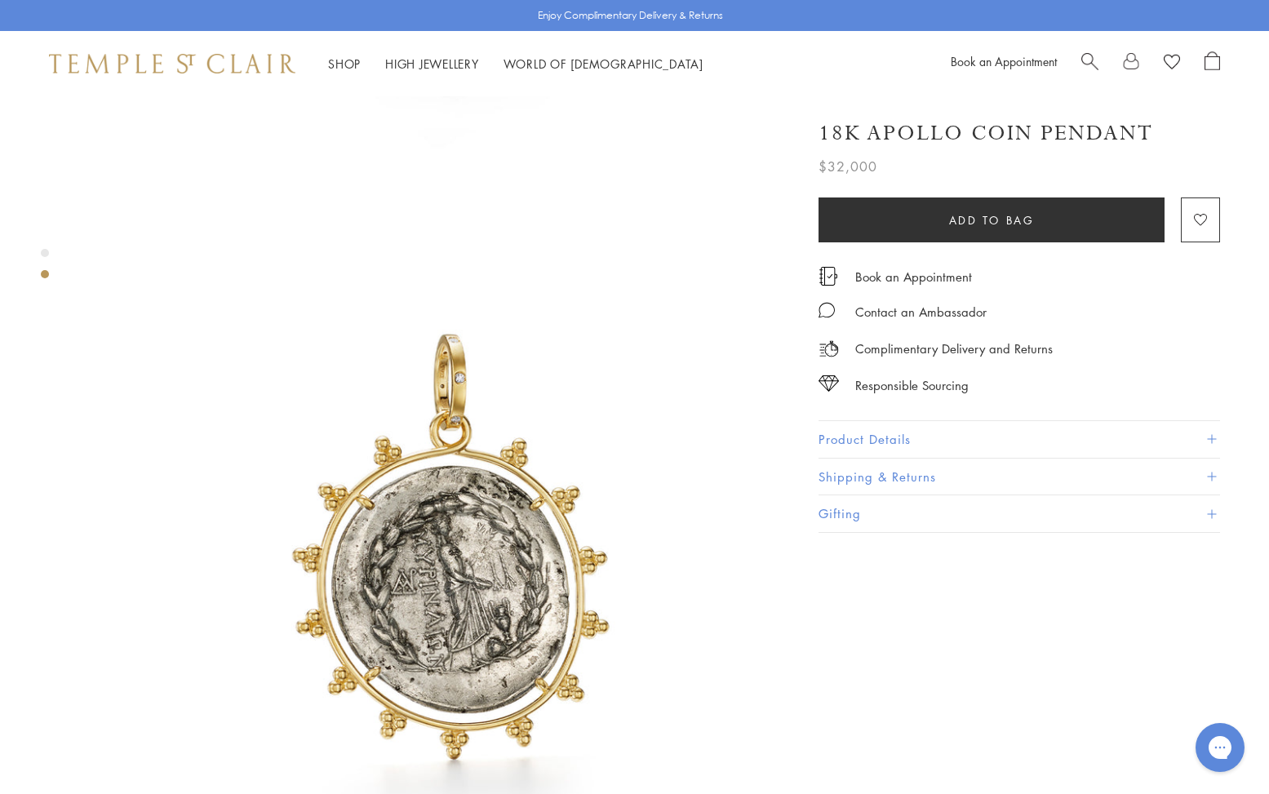
click at [910, 442] on button "Product Details" at bounding box center [1020, 439] width 402 height 37
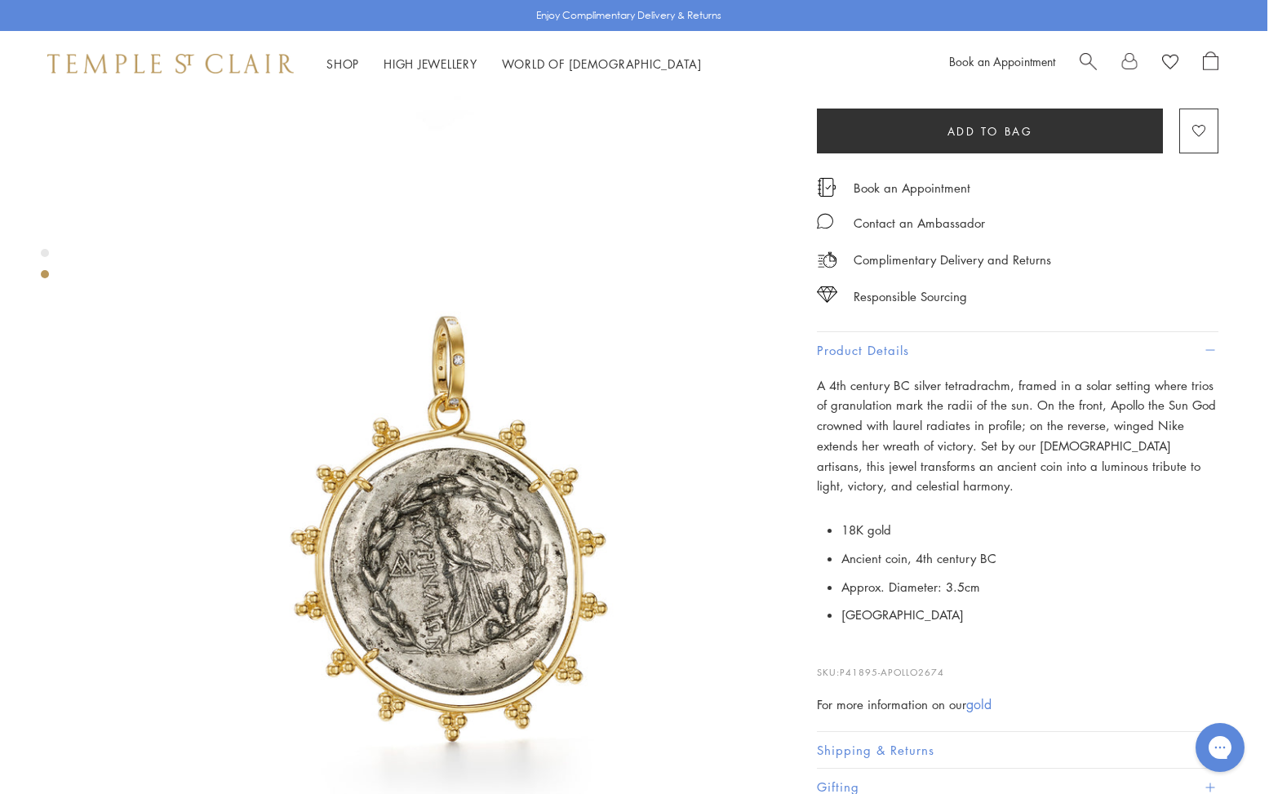
scroll to position [644, 2]
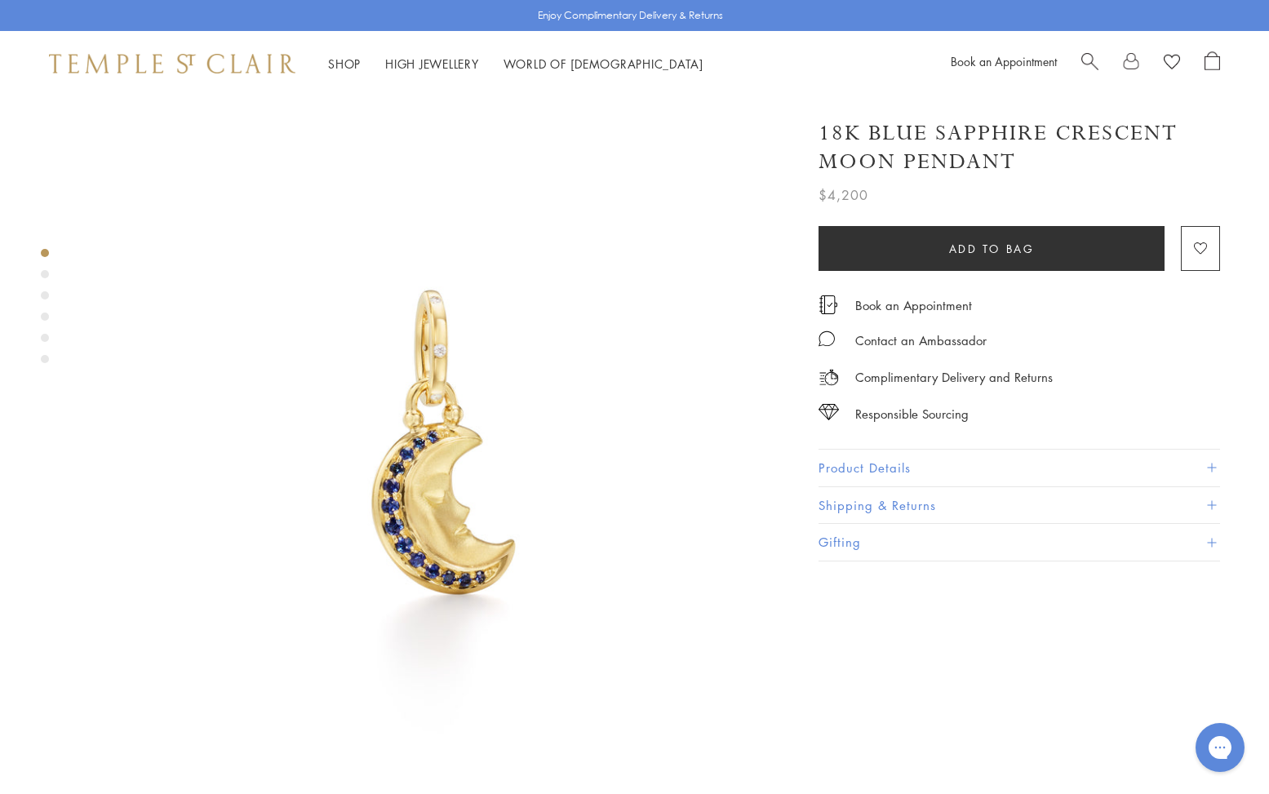
click at [48, 275] on div "Product gallery navigation" at bounding box center [45, 274] width 8 height 8
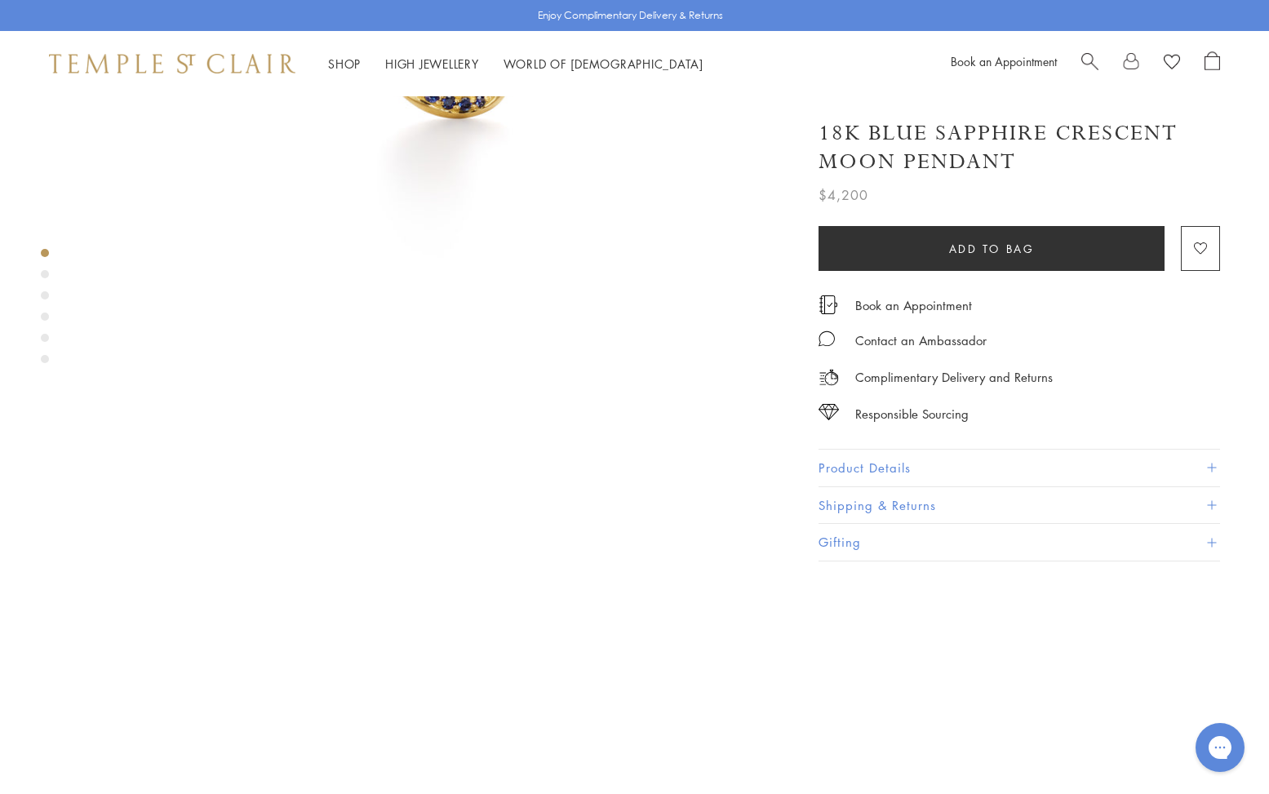
scroll to position [745, 0]
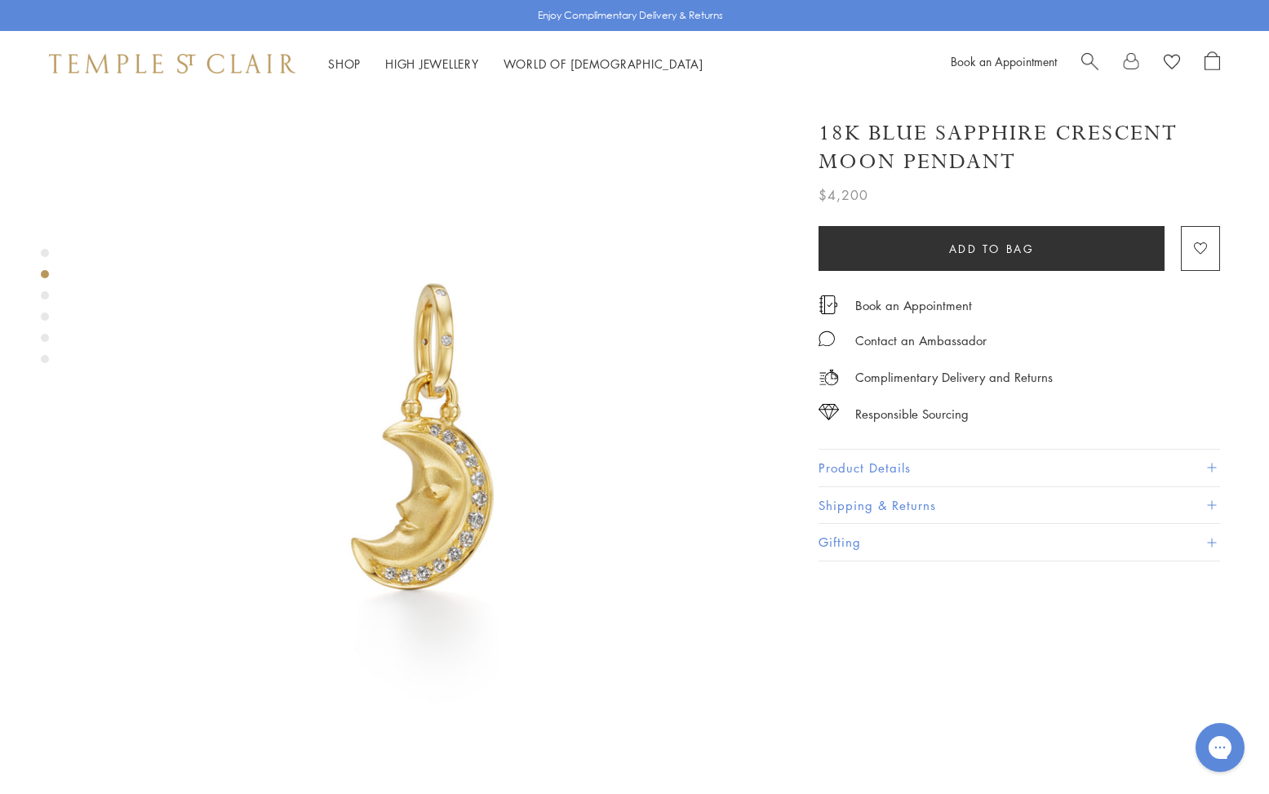
click at [47, 299] on div "Product gallery navigation" at bounding box center [45, 295] width 8 height 8
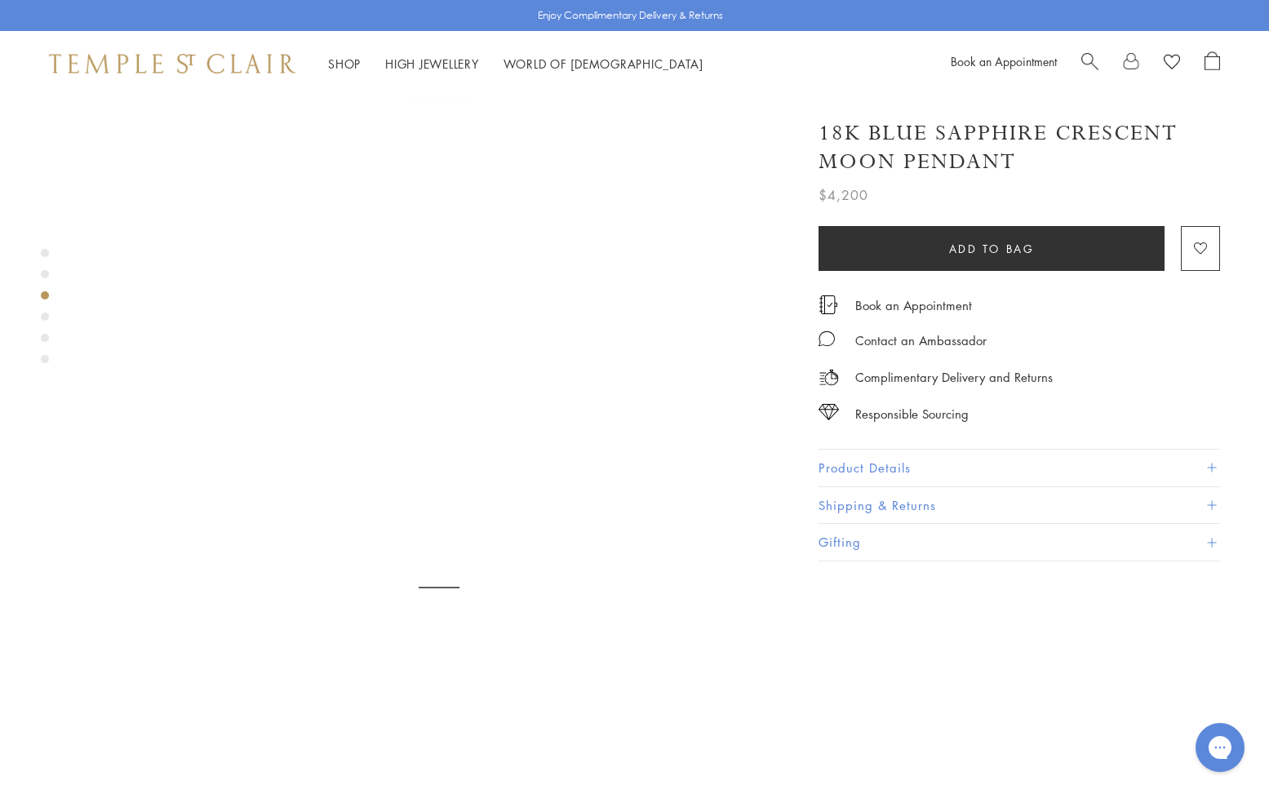
scroll to position [1460, 0]
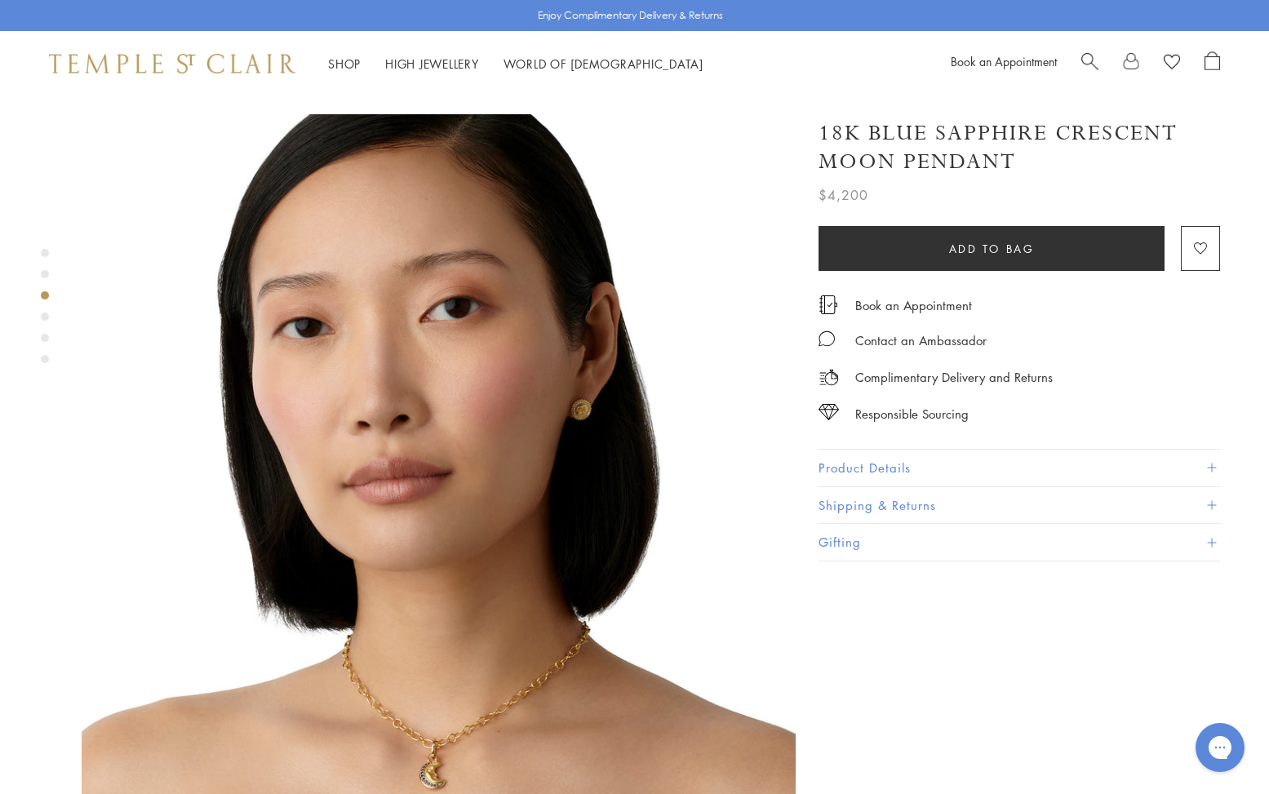
click at [48, 315] on div "Product gallery navigation" at bounding box center [45, 317] width 8 height 8
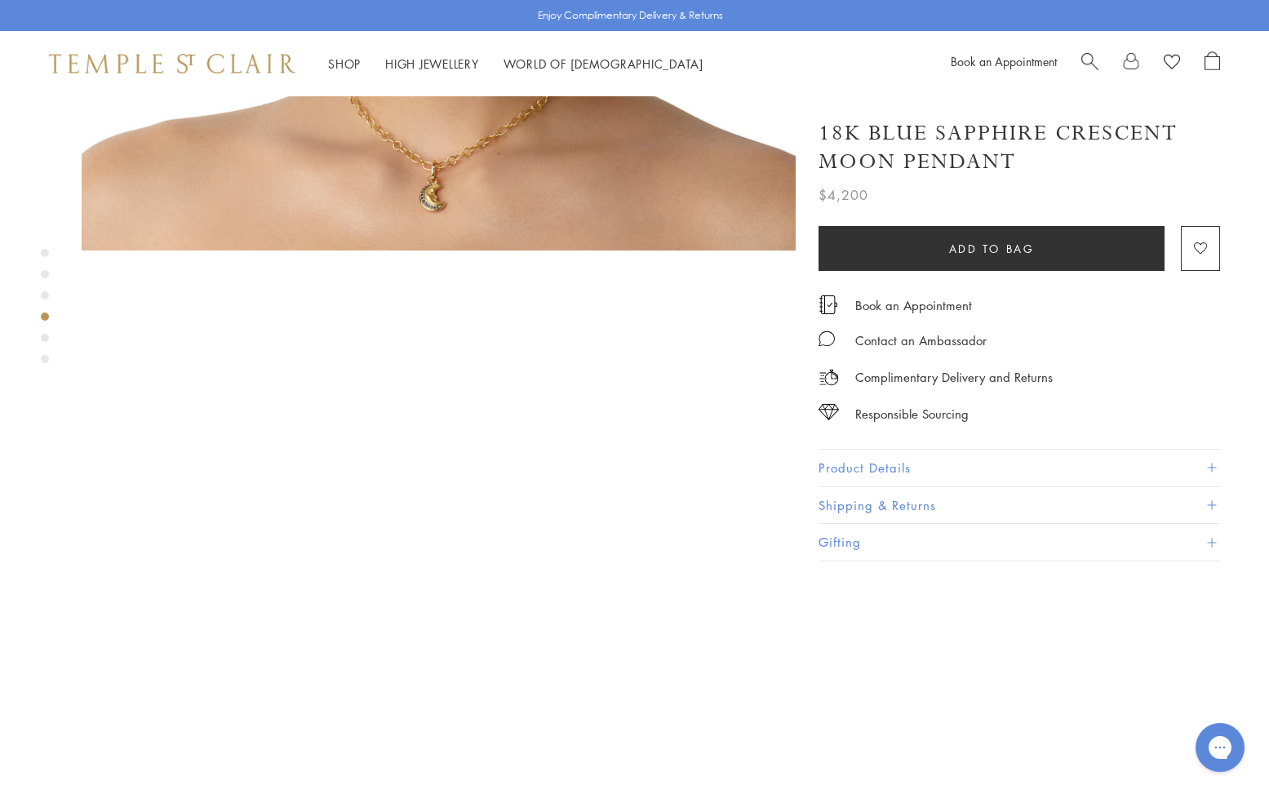
scroll to position [2174, 0]
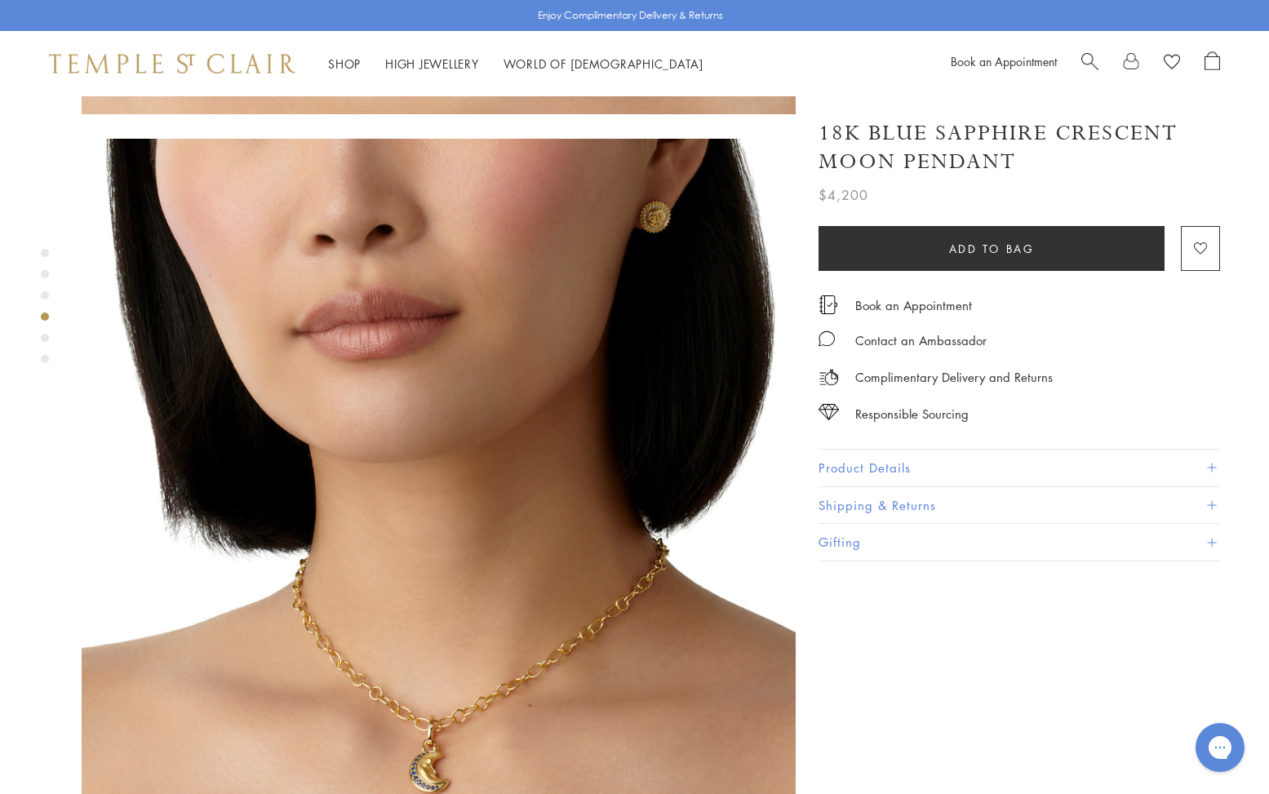
click at [47, 340] on div "Product gallery navigation" at bounding box center [45, 338] width 8 height 8
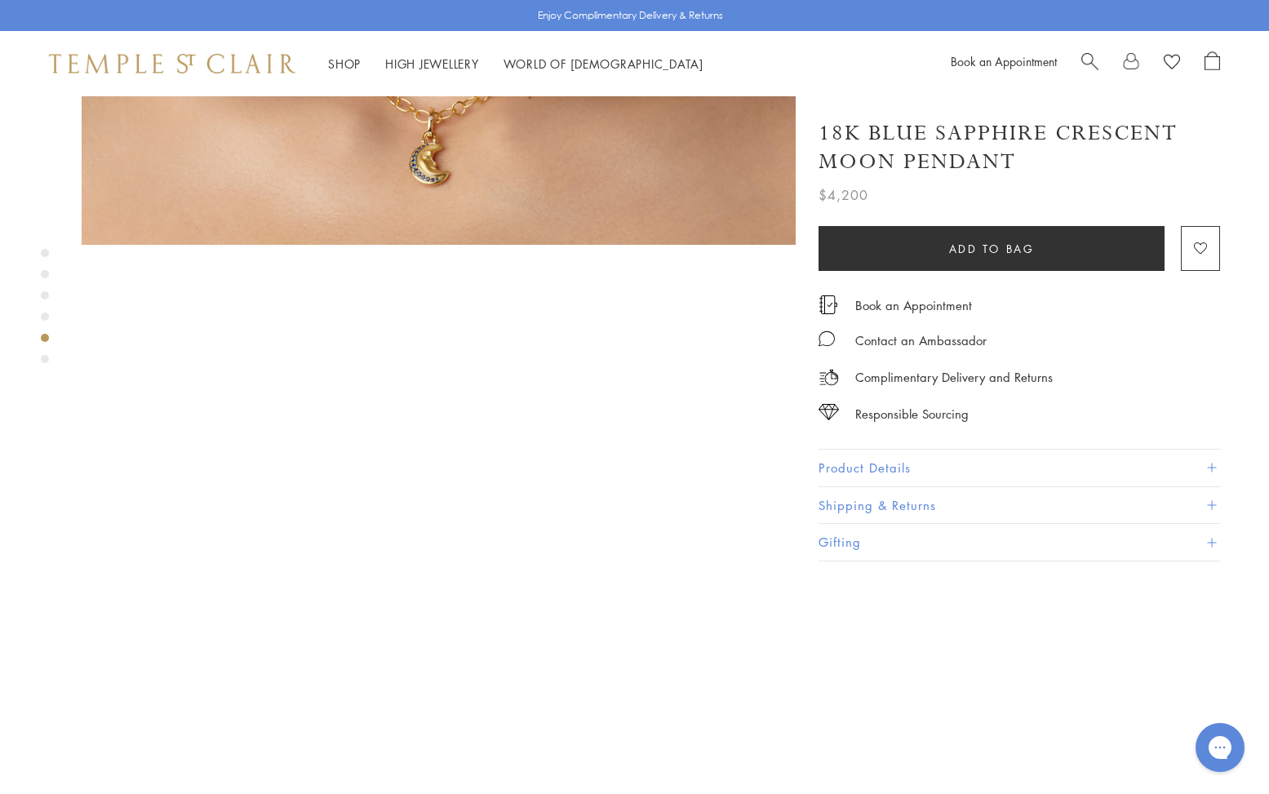
scroll to position [2888, 0]
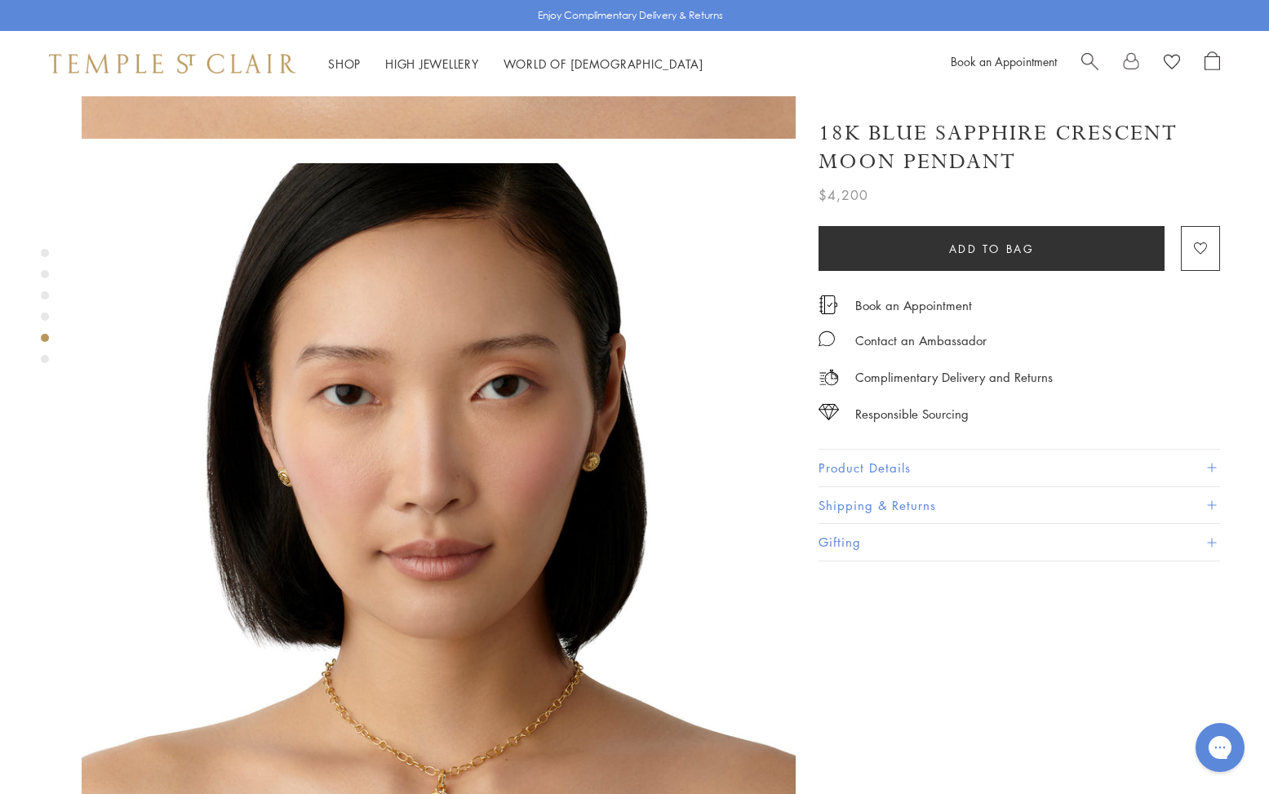
click at [47, 358] on div "Product gallery navigation" at bounding box center [45, 359] width 8 height 8
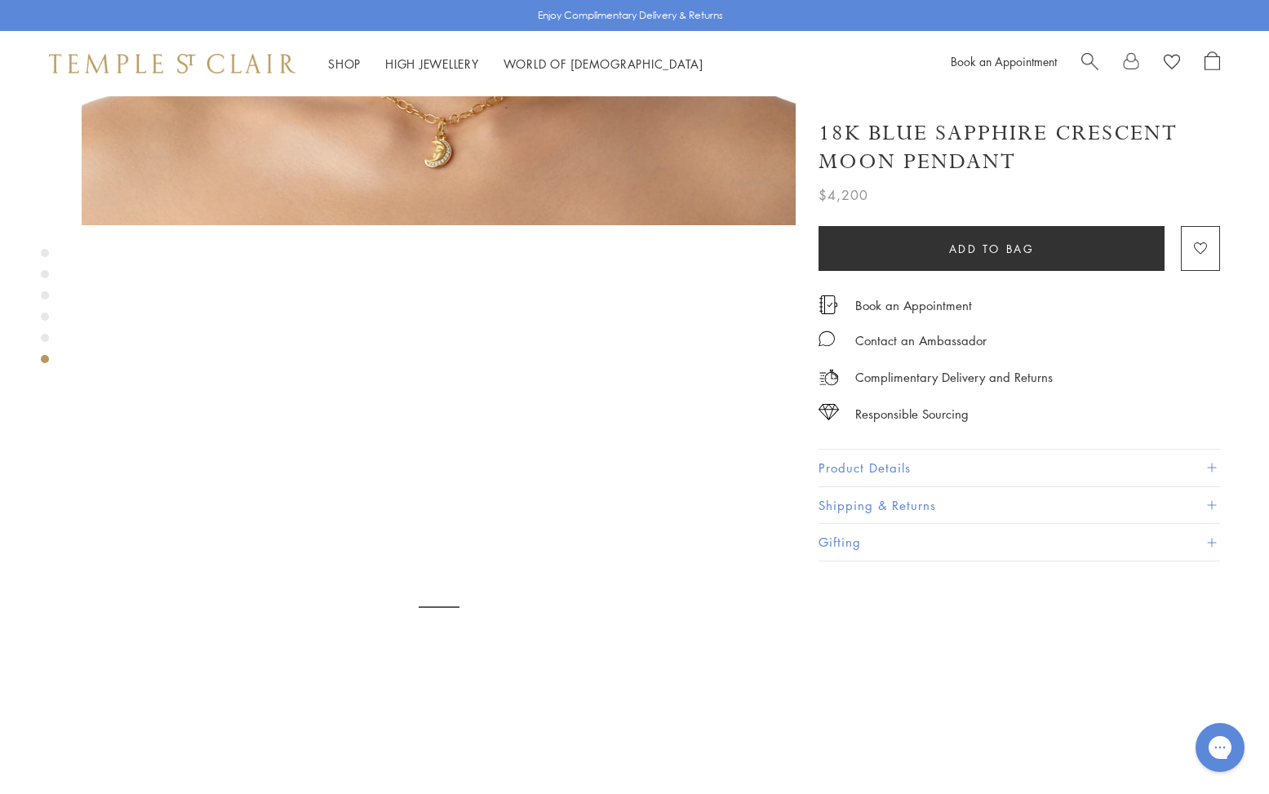
scroll to position [3602, 0]
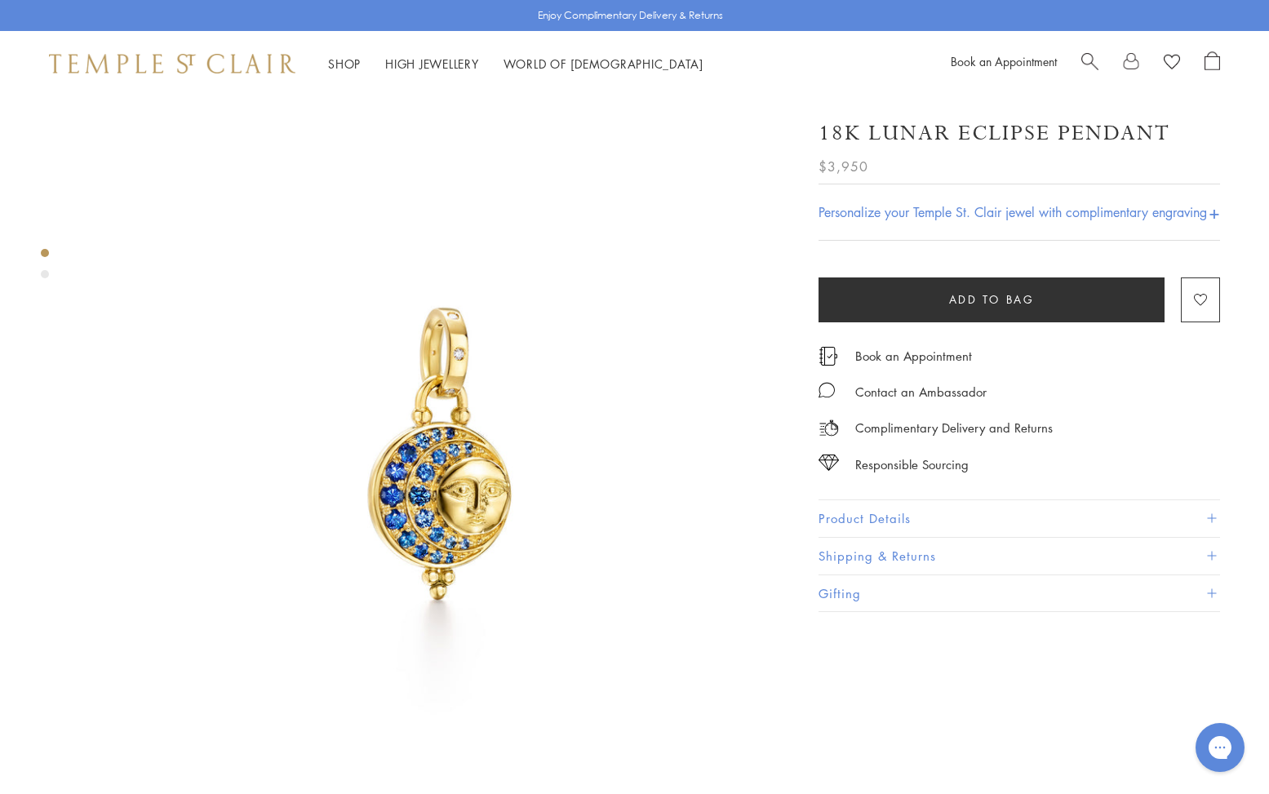
click at [45, 274] on div "Product gallery navigation" at bounding box center [45, 274] width 8 height 8
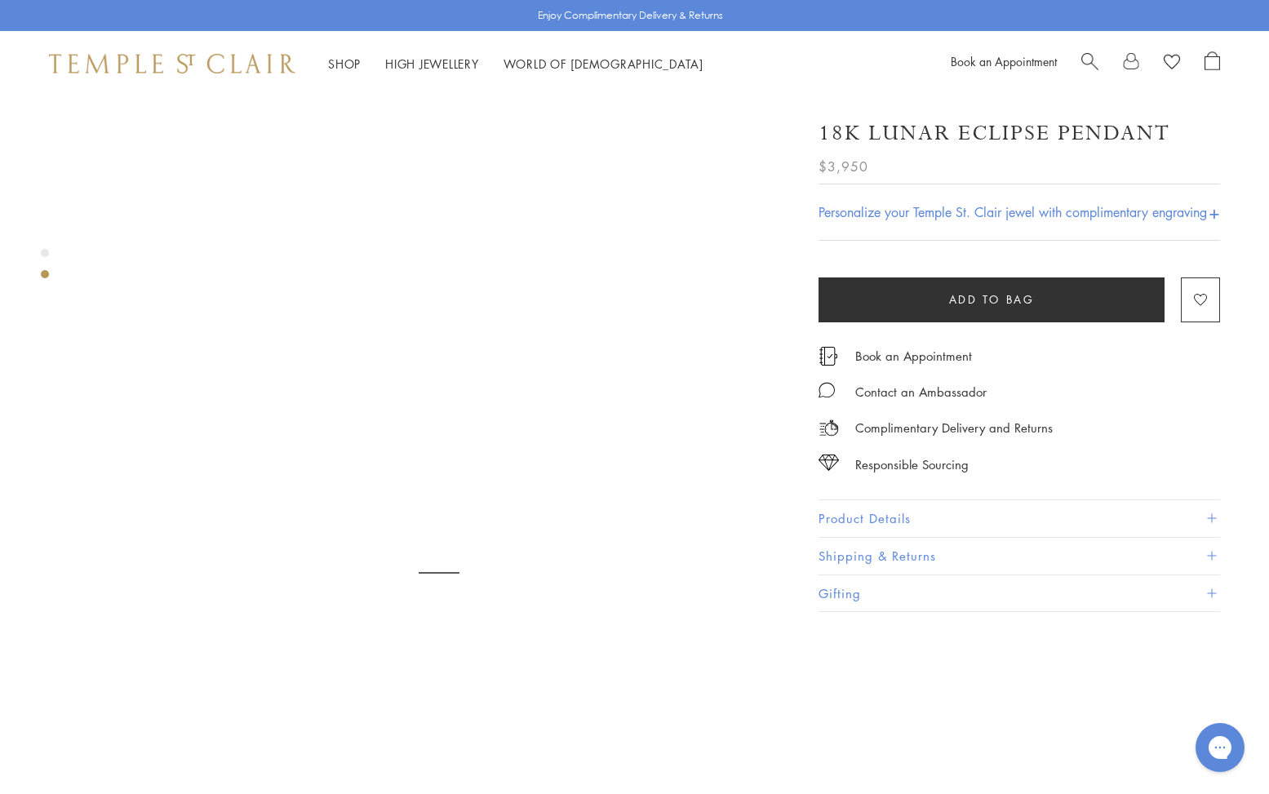
scroll to position [745, 0]
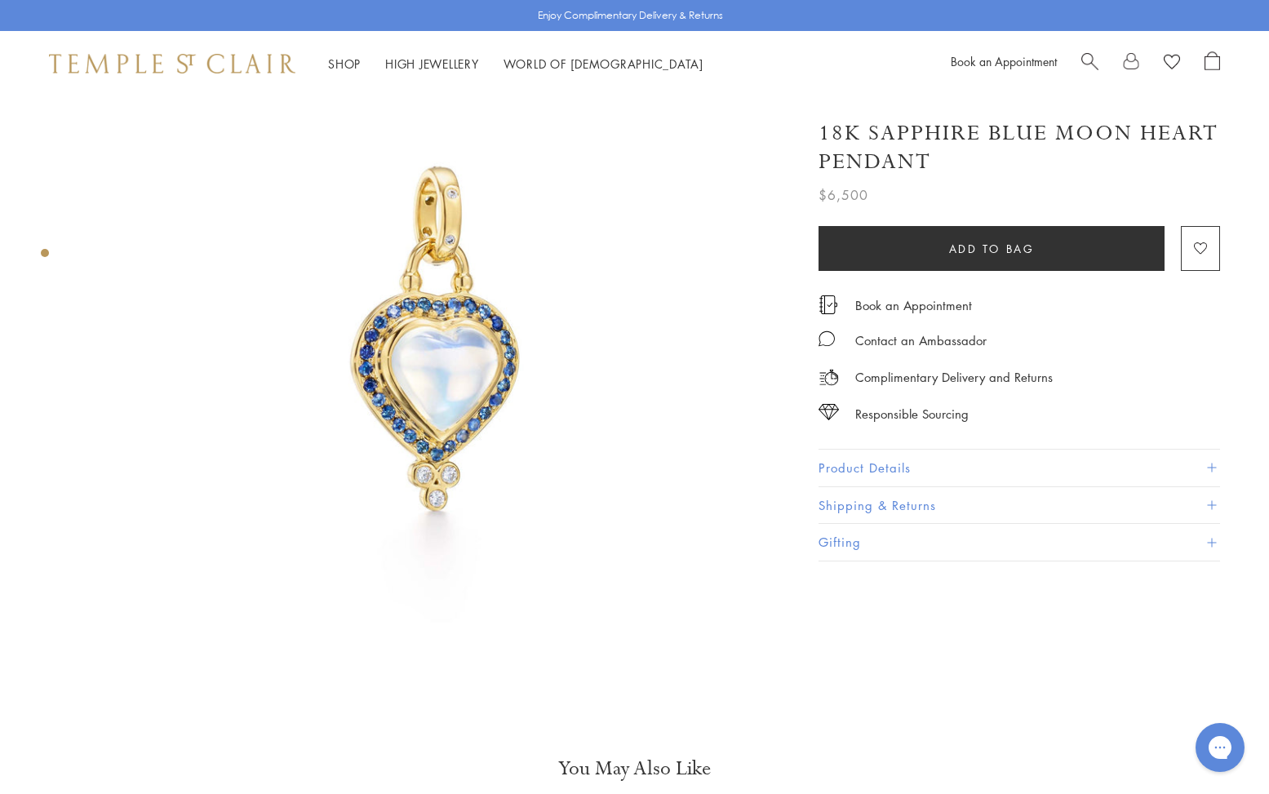
scroll to position [112, 0]
click at [45, 256] on div "Product gallery navigation" at bounding box center [45, 253] width 8 height 8
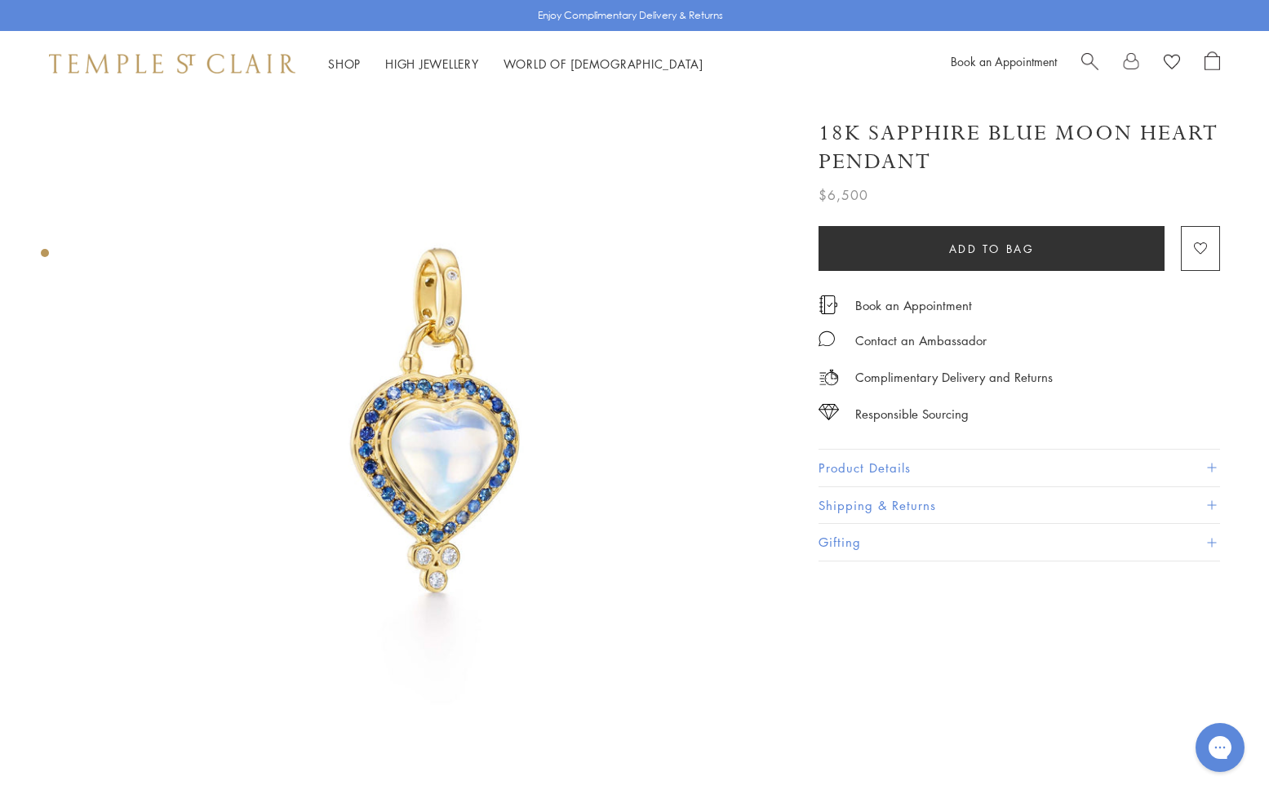
click at [47, 256] on div "Product gallery navigation" at bounding box center [45, 253] width 8 height 8
